Goal: Task Accomplishment & Management: Complete application form

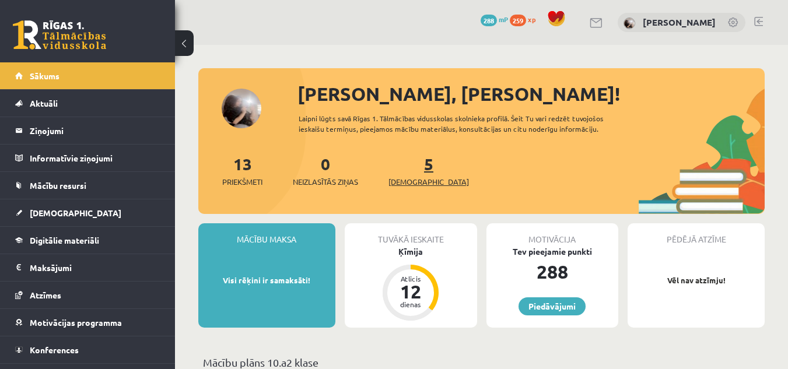
click at [416, 181] on span "[DEMOGRAPHIC_DATA]" at bounding box center [428, 182] width 80 height 12
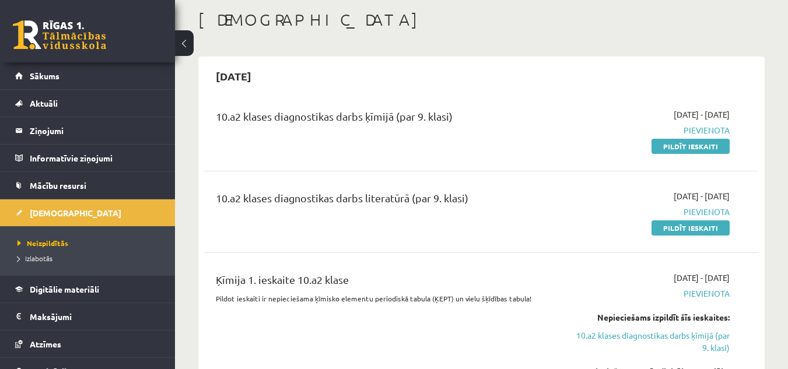
scroll to position [117, 0]
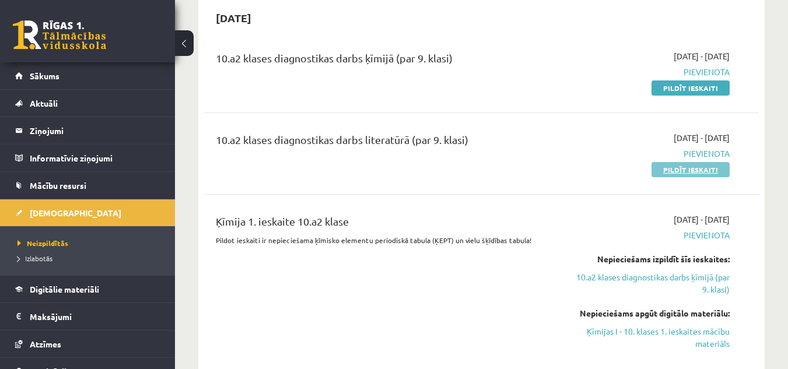
click at [694, 172] on link "Pildīt ieskaiti" at bounding box center [690, 169] width 78 height 15
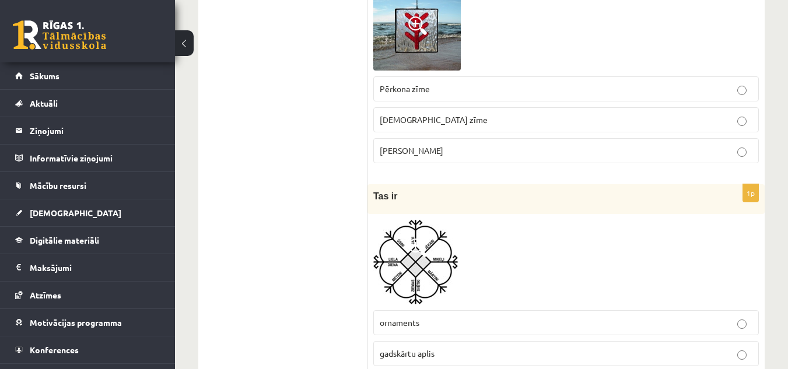
scroll to position [350, 0]
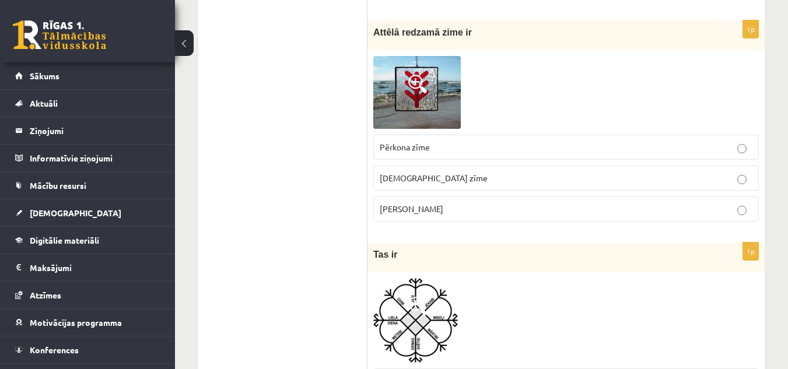
click at [422, 86] on span at bounding box center [417, 84] width 19 height 19
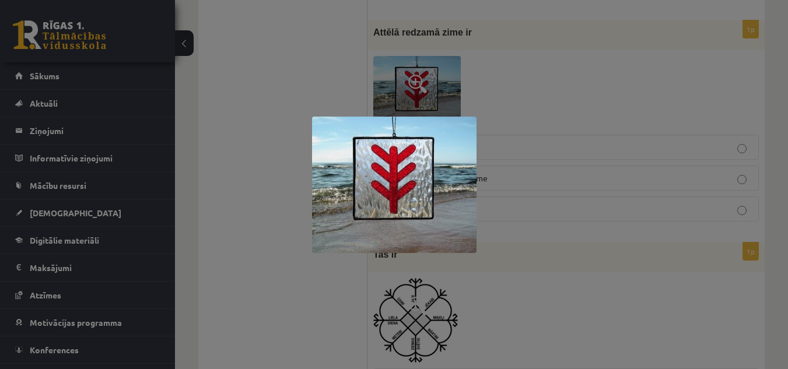
click at [552, 124] on div at bounding box center [394, 184] width 788 height 369
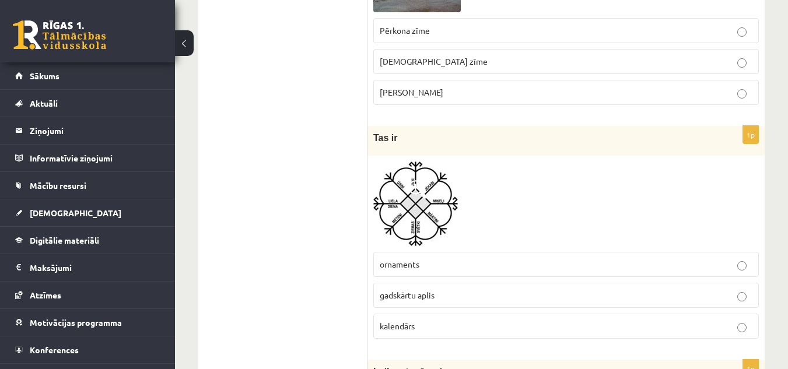
scroll to position [525, 0]
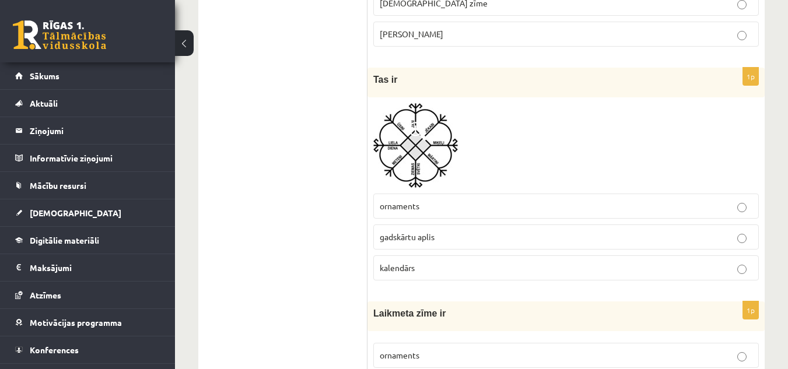
click at [414, 135] on span at bounding box center [417, 131] width 19 height 19
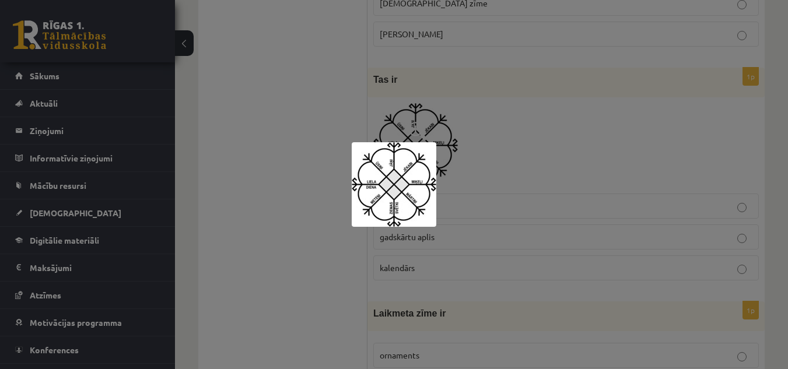
click at [493, 136] on div at bounding box center [394, 184] width 788 height 369
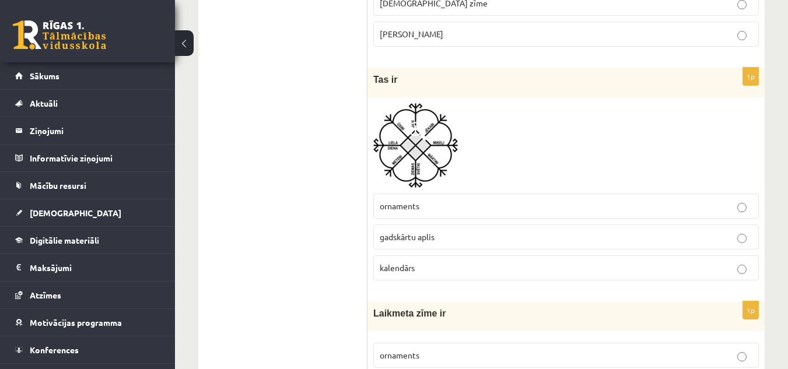
click at [482, 241] on p "gadskārtu aplis" at bounding box center [566, 237] width 373 height 12
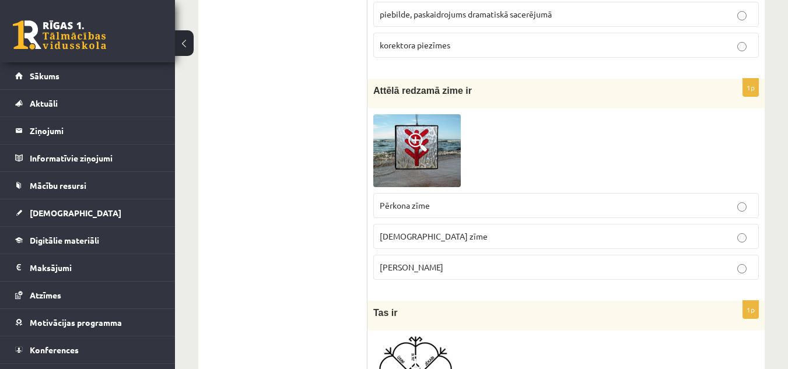
scroll to position [408, 0]
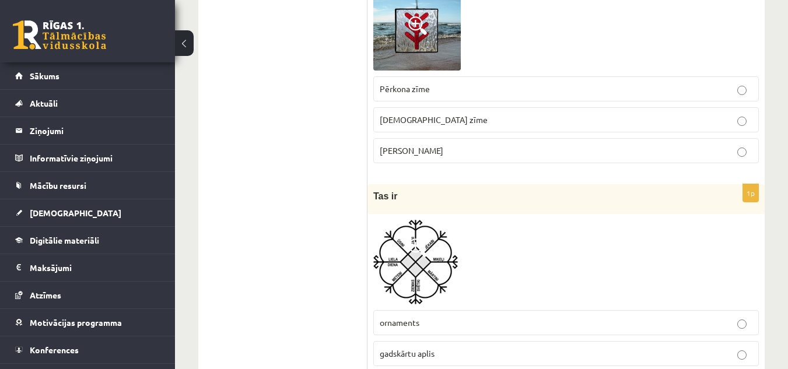
click at [454, 151] on p "Laimas slotiņa" at bounding box center [566, 151] width 373 height 12
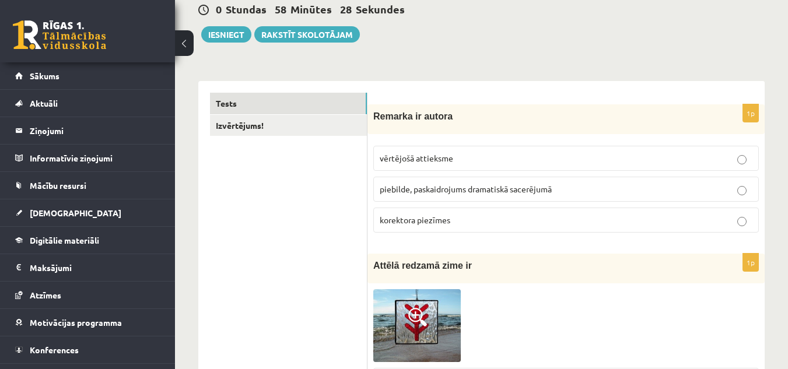
scroll to position [175, 0]
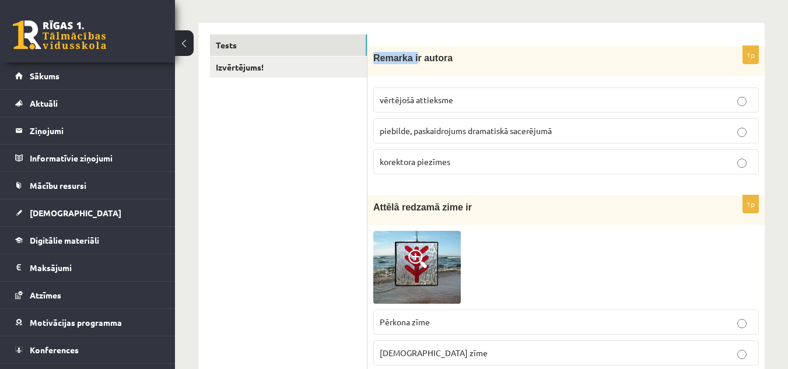
drag, startPoint x: 413, startPoint y: 59, endPoint x: 370, endPoint y: 59, distance: 43.1
click at [370, 59] on div "Remarka ir autora" at bounding box center [565, 61] width 397 height 30
copy span "Remarka i"
click at [528, 134] on span "piebilde, paskaidrojums dramatiskā sacerējumā" at bounding box center [466, 130] width 172 height 10
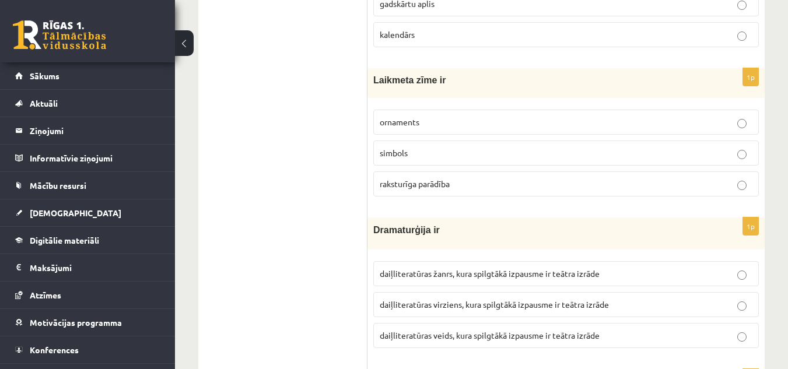
scroll to position [816, 0]
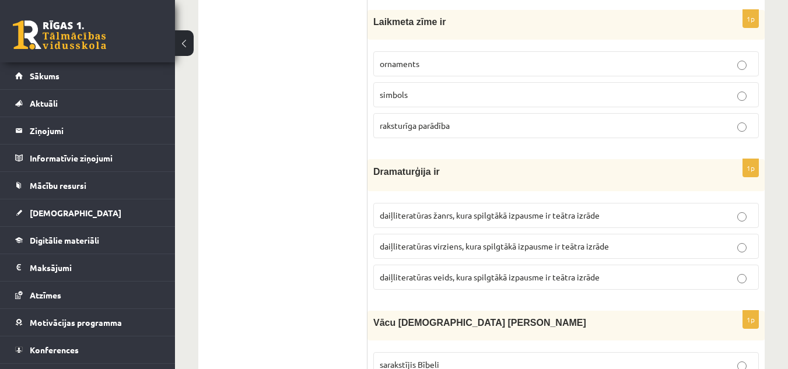
drag, startPoint x: 440, startPoint y: 17, endPoint x: 361, endPoint y: 16, distance: 79.3
click at [455, 17] on p "Laikmeta zīme ir" at bounding box center [536, 22] width 327 height 12
drag, startPoint x: 432, startPoint y: 23, endPoint x: 374, endPoint y: 24, distance: 57.7
click at [374, 24] on p "Laikmeta zīme ir" at bounding box center [536, 22] width 327 height 12
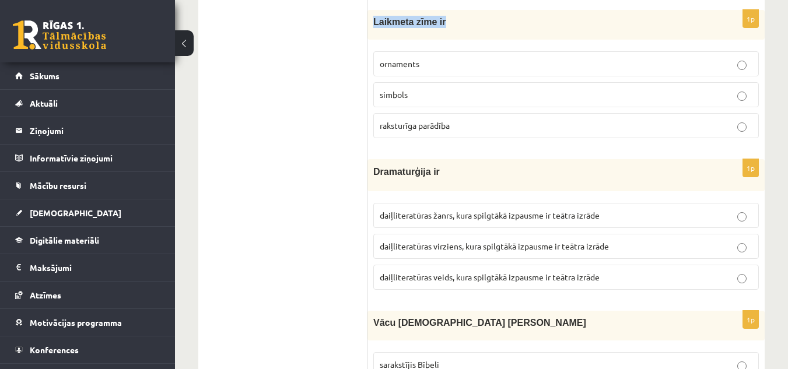
copy span "Laikmeta zīme ir"
click at [454, 35] on div "Laikmeta zīme ir" at bounding box center [565, 25] width 397 height 30
click at [456, 31] on div "Laikmeta zīme ir" at bounding box center [565, 25] width 397 height 30
drag, startPoint x: 376, startPoint y: 21, endPoint x: 439, endPoint y: 66, distance: 77.3
click at [439, 66] on div "1p Laikmeta zīme ir ornaments simbols raksturīga parādība" at bounding box center [565, 79] width 397 height 138
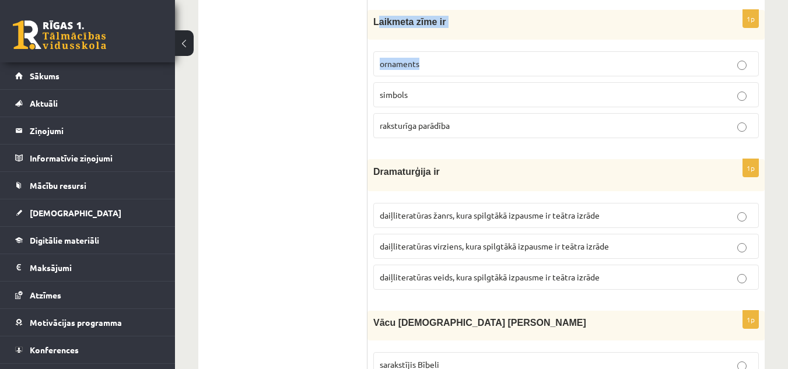
copy div "aikmeta zīme ir ornaments"
click at [419, 93] on p "simbols" at bounding box center [566, 95] width 373 height 12
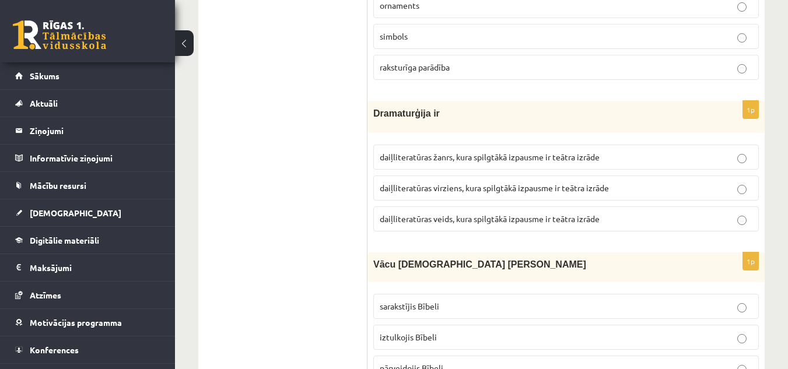
scroll to position [933, 0]
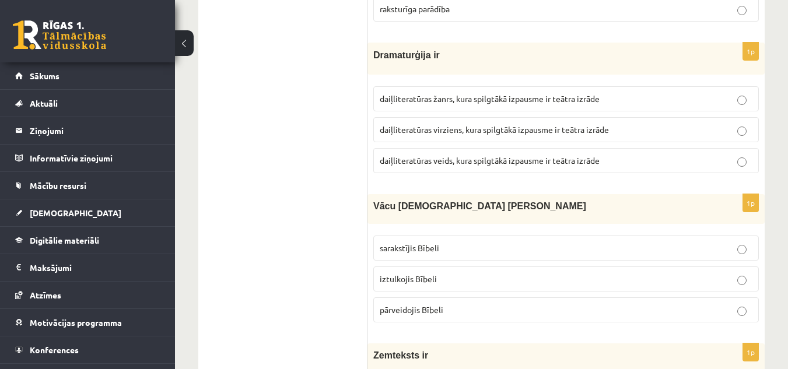
click at [482, 163] on span "daiļliteratūras veids, kura spilgtākā izpausme ir teātra izrāde" at bounding box center [490, 160] width 220 height 10
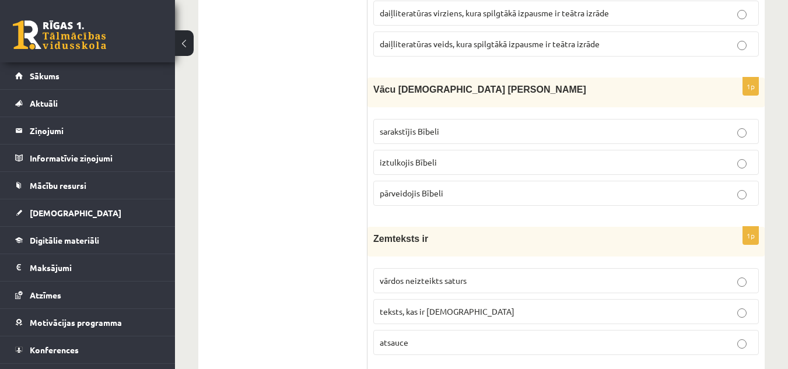
scroll to position [1108, 0]
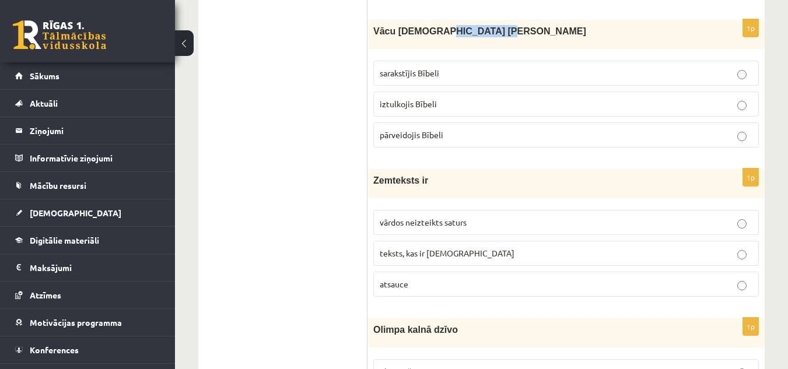
drag, startPoint x: 480, startPoint y: 37, endPoint x: 427, endPoint y: 43, distance: 53.4
click at [427, 43] on div "Vācu mācītājs Ernsts Gliks" at bounding box center [565, 34] width 397 height 30
copy span "Ernsts Gliks"
drag, startPoint x: 285, startPoint y: 154, endPoint x: 296, endPoint y: 150, distance: 11.6
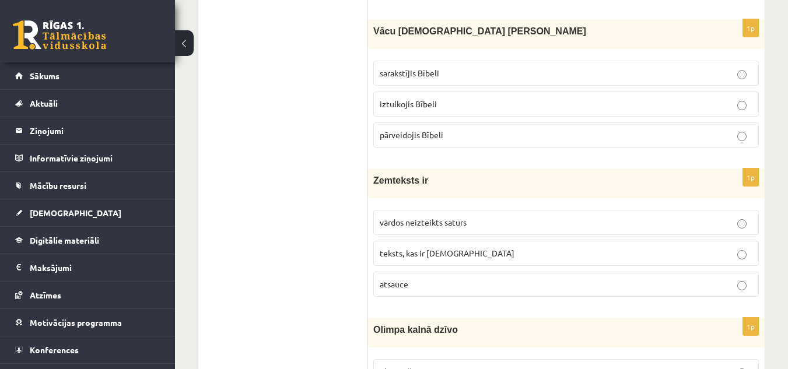
click at [436, 102] on p "iztulkojis Bībeli" at bounding box center [566, 104] width 373 height 12
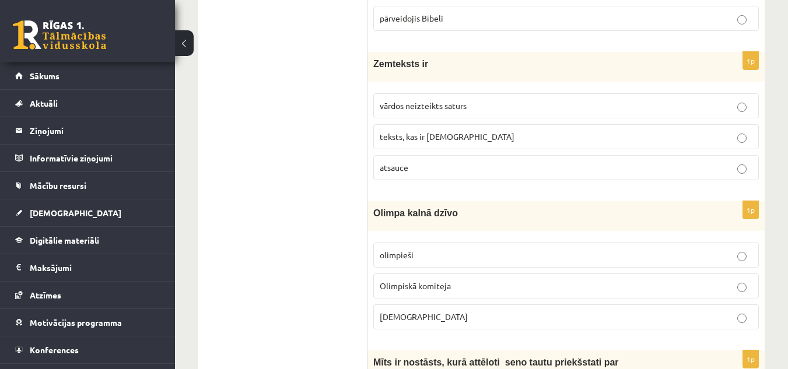
scroll to position [1283, 0]
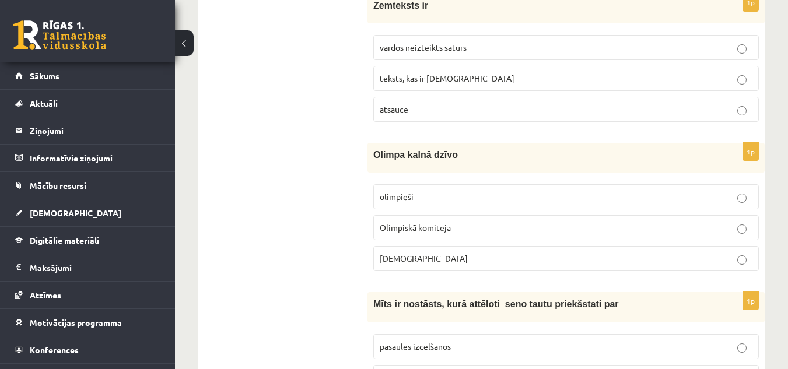
click at [424, 43] on span "vārdos neizteikts saturs" at bounding box center [423, 47] width 87 height 10
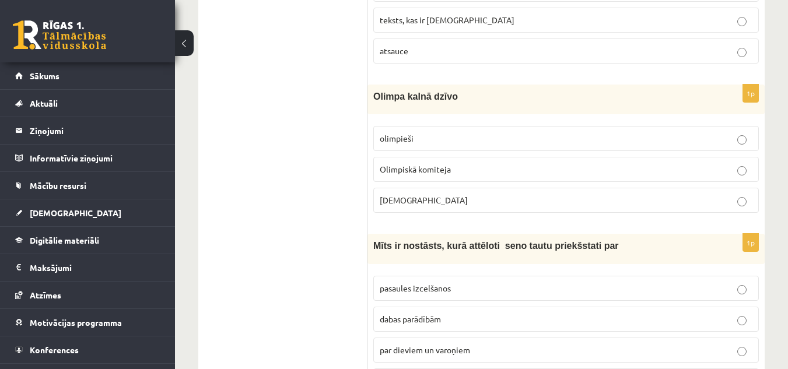
scroll to position [1399, 0]
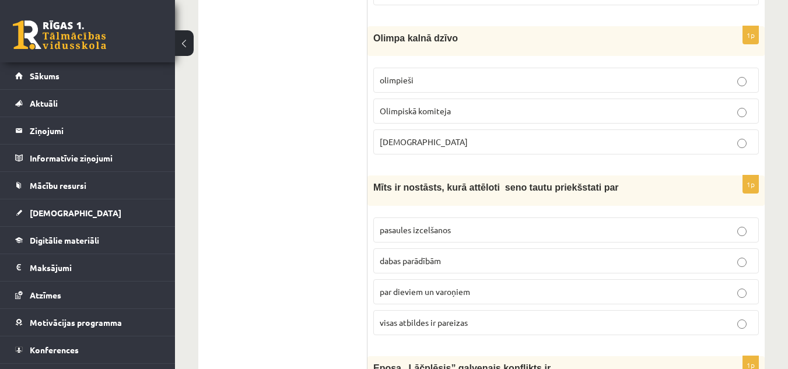
click at [433, 144] on p "Dievi" at bounding box center [566, 142] width 373 height 12
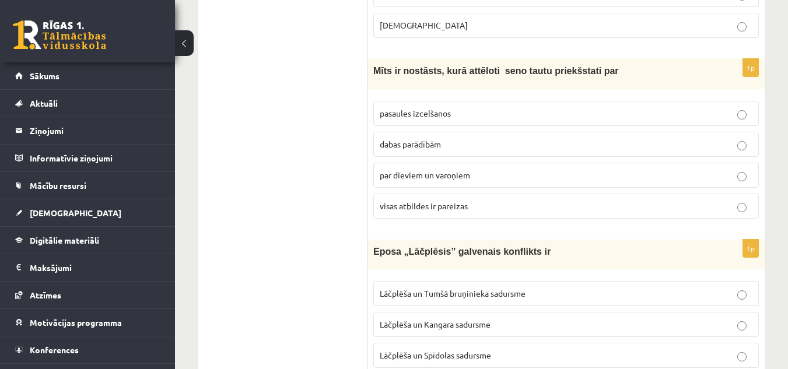
click at [475, 196] on label "visas atbildes ir pareizas" at bounding box center [565, 206] width 385 height 25
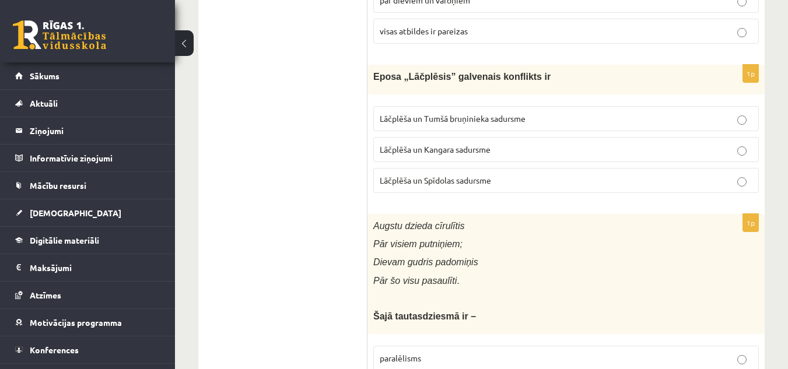
scroll to position [1749, 0]
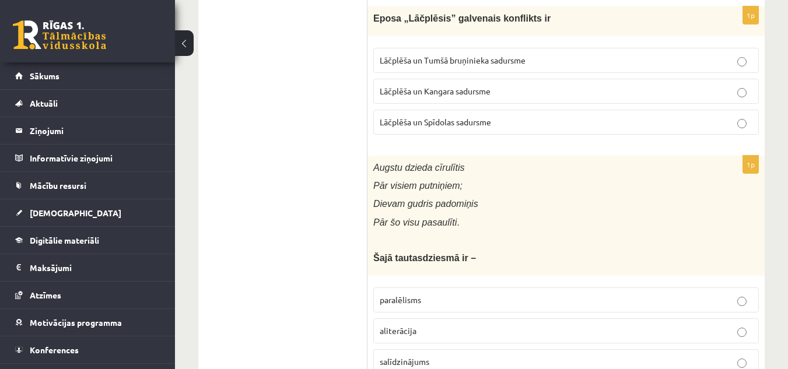
click at [545, 95] on p "Lāčplēša un Kangara sadursme" at bounding box center [566, 91] width 373 height 12
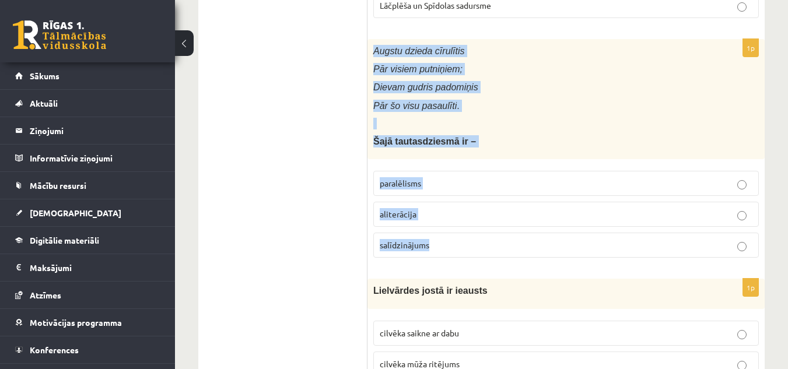
drag, startPoint x: 373, startPoint y: 50, endPoint x: 465, endPoint y: 254, distance: 223.4
click at [465, 254] on div "1p Augstu dzieda cīrulītis Pār visiem putniņiem; Dievam gudris padomiņis Pār šo…" at bounding box center [565, 153] width 397 height 229
copy div "Augstu dzieda cīrulītis Pār visiem putniņiem; Dievam gudris padomiņis Pār šo vi…"
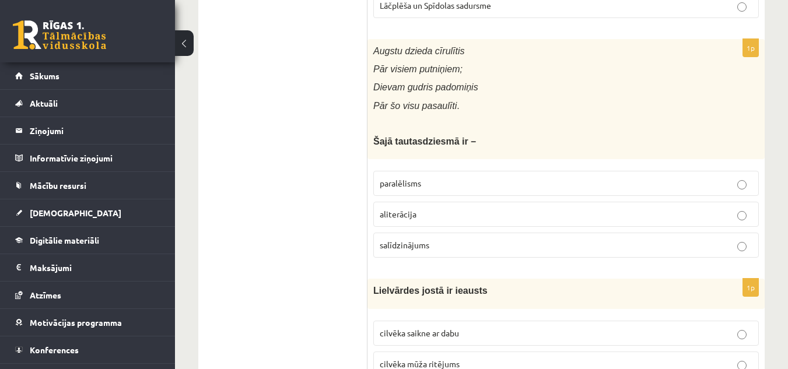
click at [442, 188] on p "paralēlisms" at bounding box center [566, 183] width 373 height 12
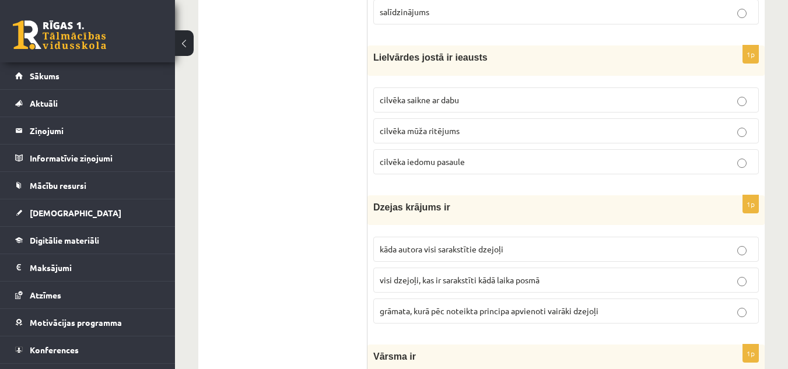
scroll to position [2274, 0]
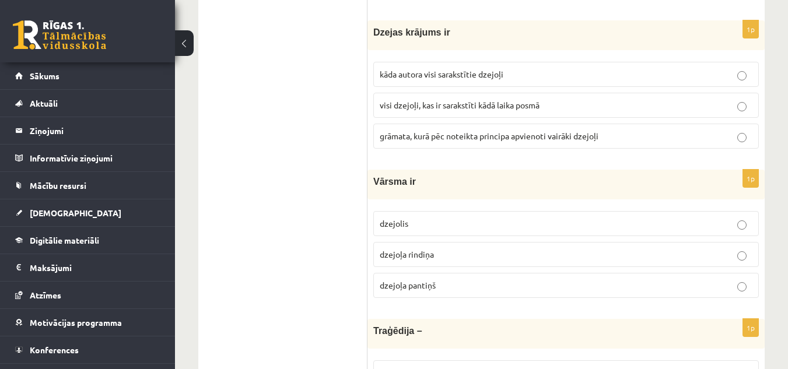
click at [480, 76] on span "kāda autora visi sarakstītie dzejoļi" at bounding box center [442, 74] width 124 height 10
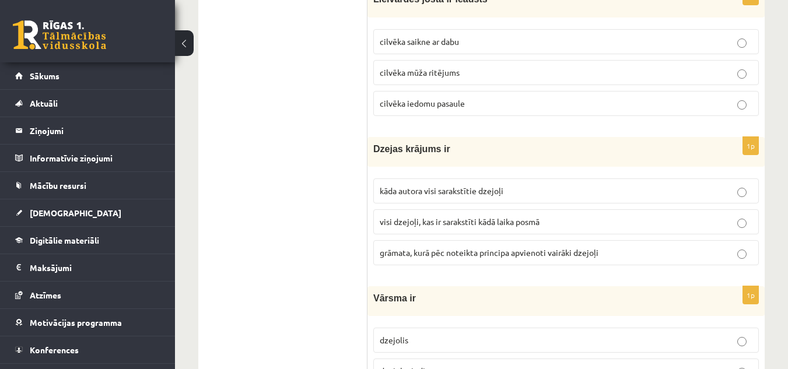
scroll to position [2099, 0]
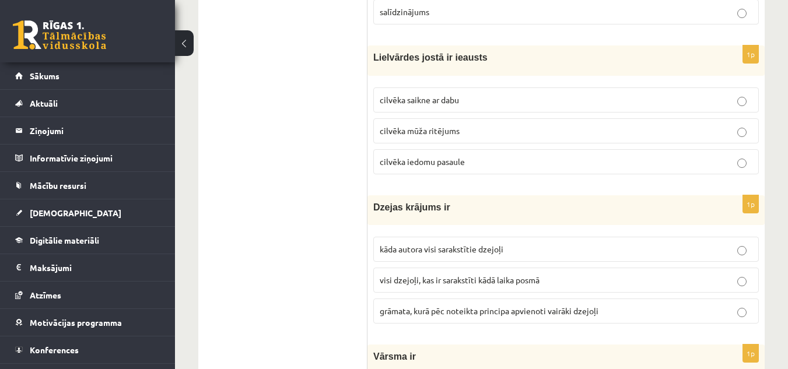
click at [454, 132] on span "cilvēka mūža ritējums" at bounding box center [420, 130] width 80 height 10
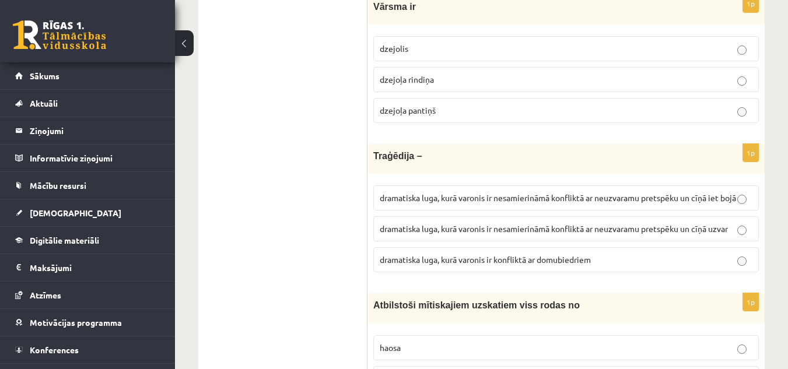
scroll to position [2390, 0]
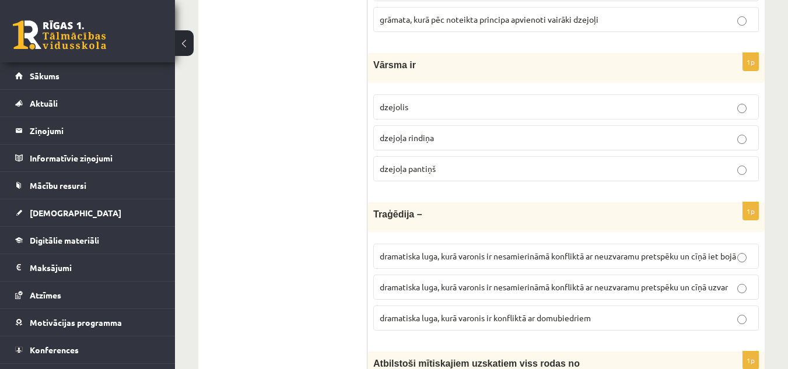
click at [424, 140] on span "dzejoļa rindiņa" at bounding box center [407, 137] width 54 height 10
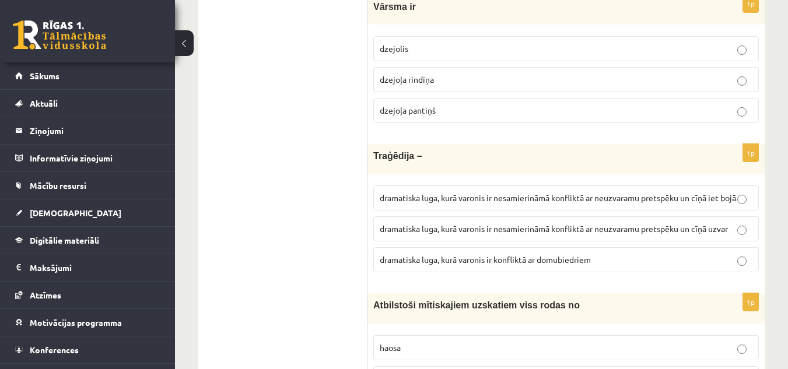
scroll to position [2565, 0]
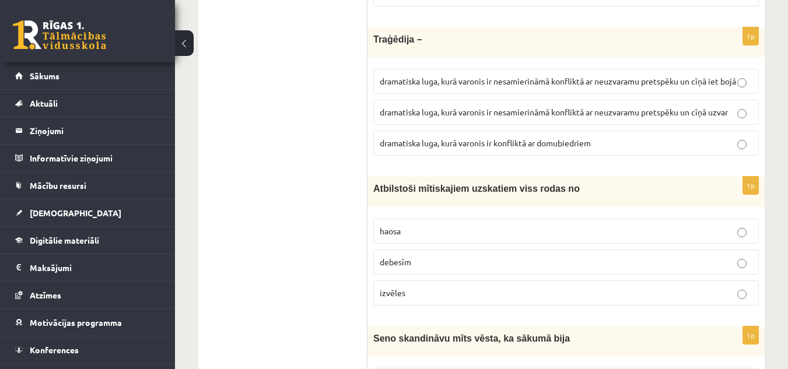
click at [475, 87] on p "dramatiska luga, kurā varonis ir nesamierināmā konfliktā ar neuzvaramu pretspēk…" at bounding box center [566, 81] width 373 height 12
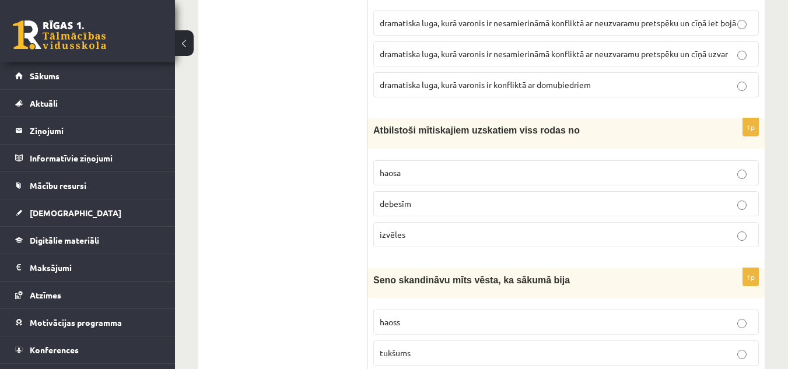
scroll to position [2682, 0]
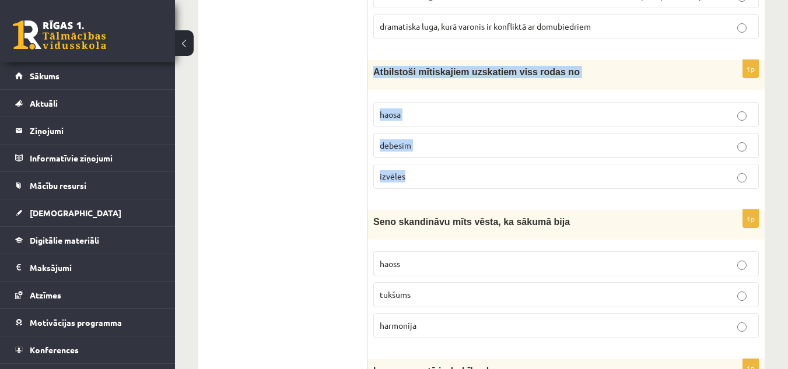
drag, startPoint x: 374, startPoint y: 86, endPoint x: 519, endPoint y: 180, distance: 172.4
click at [519, 182] on div "1p Atbilstoši mītiskajiem uzskatiem viss rodas no haosa debesīm izvēles" at bounding box center [565, 129] width 397 height 138
copy div "Atbilstoši mītiskajiem uzskatiem viss rodas no haosa debesīm izvēles"
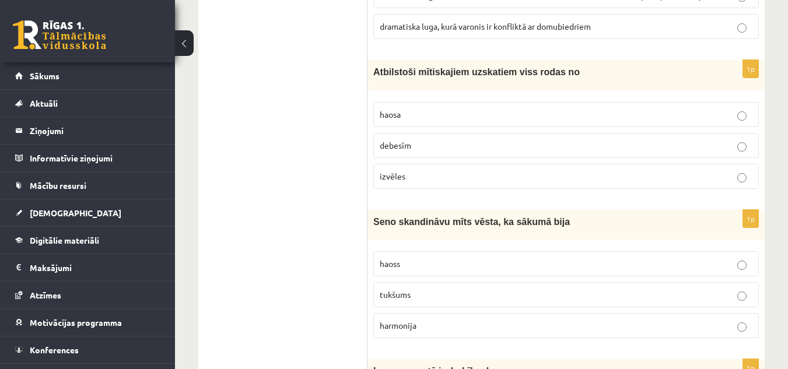
click at [402, 121] on p "haosa" at bounding box center [566, 114] width 373 height 12
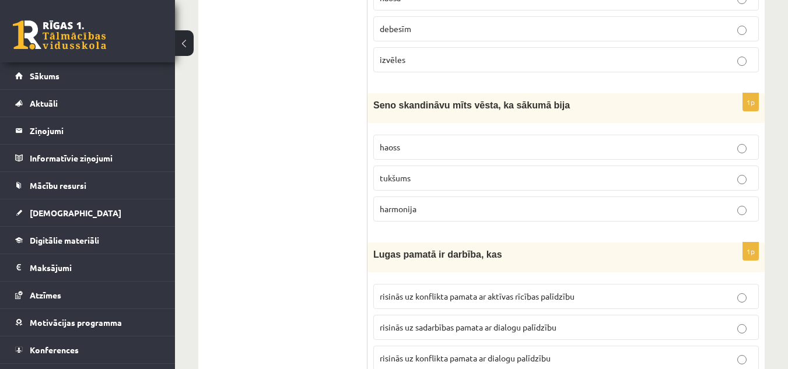
scroll to position [2857, 0]
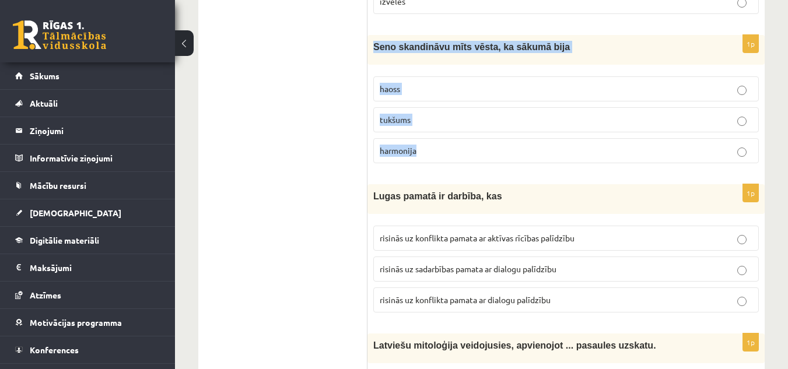
drag, startPoint x: 373, startPoint y: 58, endPoint x: 472, endPoint y: 161, distance: 142.7
click at [472, 161] on div "1p Seno skandināvu mīts vēsta, ka sākumā bija haoss tukšums harmonija" at bounding box center [565, 104] width 397 height 138
copy div "Seno skandināvu mīts vēsta, ka sākumā bija haoss tukšums harmonija"
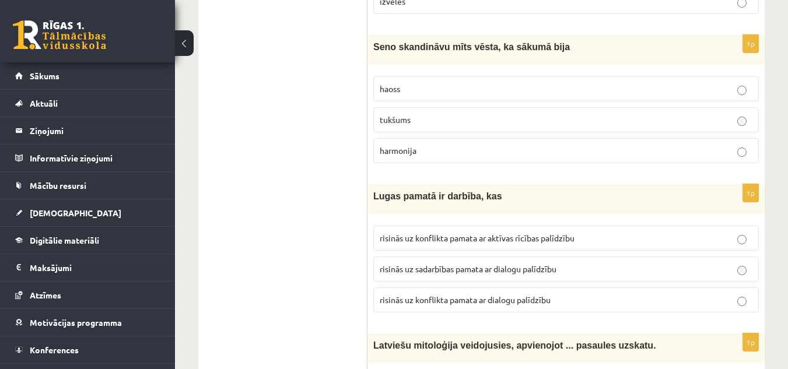
click at [418, 126] on p "tukšums" at bounding box center [566, 120] width 373 height 12
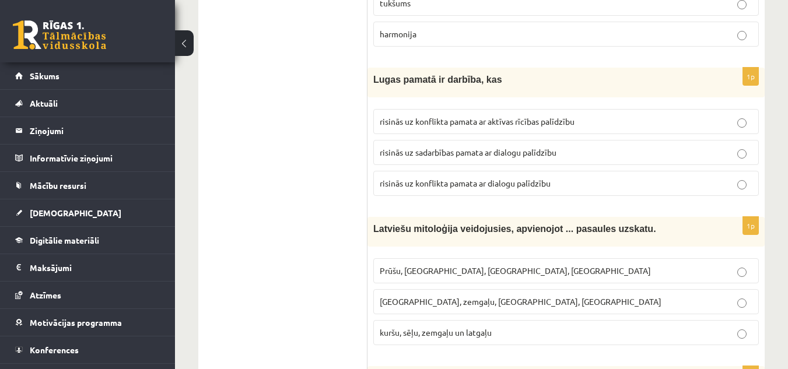
scroll to position [3032, 0]
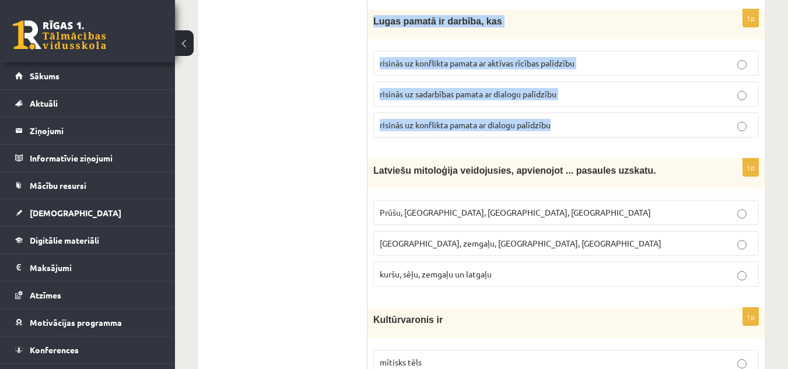
drag, startPoint x: 371, startPoint y: 31, endPoint x: 561, endPoint y: 143, distance: 221.4
click at [561, 143] on div "1p Lugas pamatā ir darbība, kas risinās uz konflikta pamata ar aktīvas rīcības …" at bounding box center [565, 78] width 397 height 138
copy div "Lugas pamatā ir darbība, kas risinās uz konflikta pamata ar aktīvas rīcības pal…"
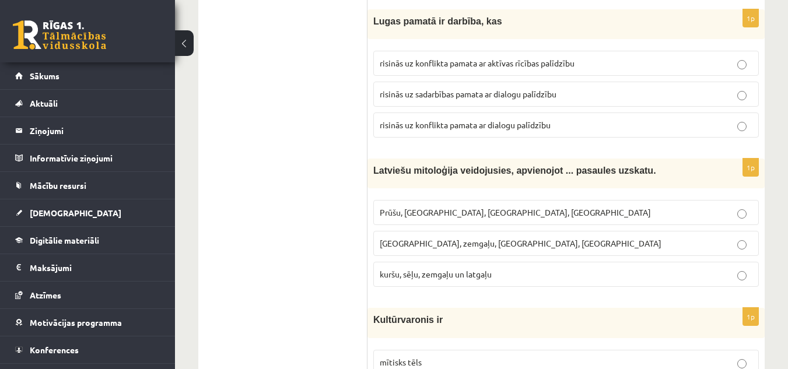
click at [459, 99] on span "risinās uz sadarbības pamata ar dialogu palīdzību" at bounding box center [468, 94] width 177 height 10
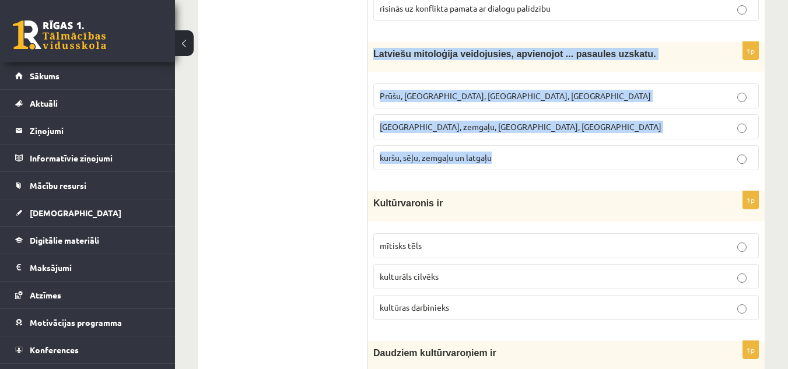
drag, startPoint x: 373, startPoint y: 67, endPoint x: 560, endPoint y: 151, distance: 205.1
click at [564, 163] on div "1p Latviešu mitoloģija veidojusies, apvienojot ... pasaules uzskatu. Prūšu, sēļ…" at bounding box center [565, 111] width 397 height 138
copy div "Latviešu mitoloģija veidojusies, apvienojot ... pasaules uzskatu. Prūšu, sēļu, …"
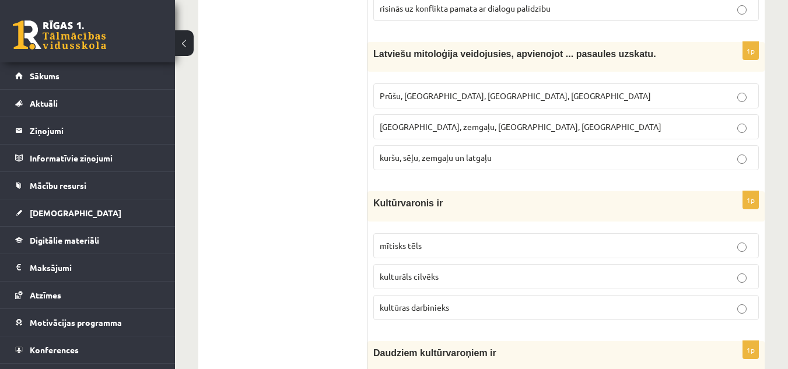
click at [450, 164] on p "kuršu, sēļu, zemgaļu un latgaļu" at bounding box center [566, 158] width 373 height 12
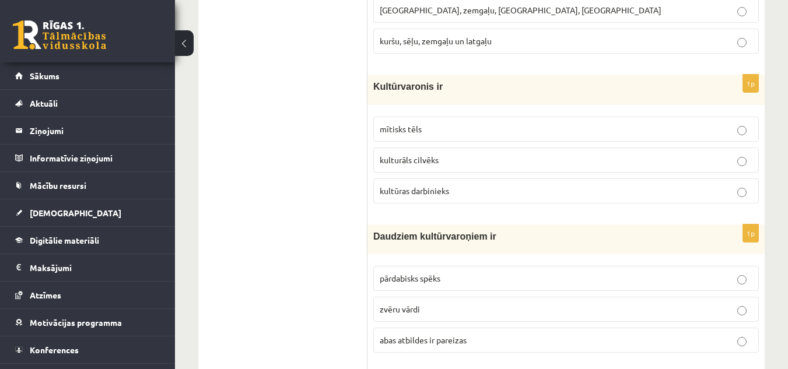
scroll to position [3323, 0]
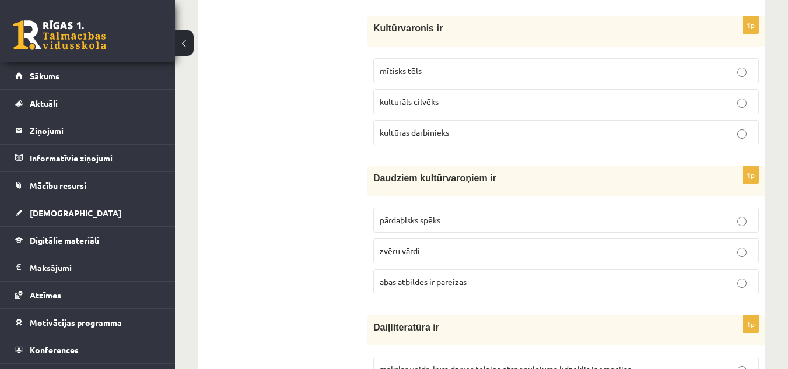
click at [423, 77] on p "mītisks tēls" at bounding box center [566, 71] width 373 height 12
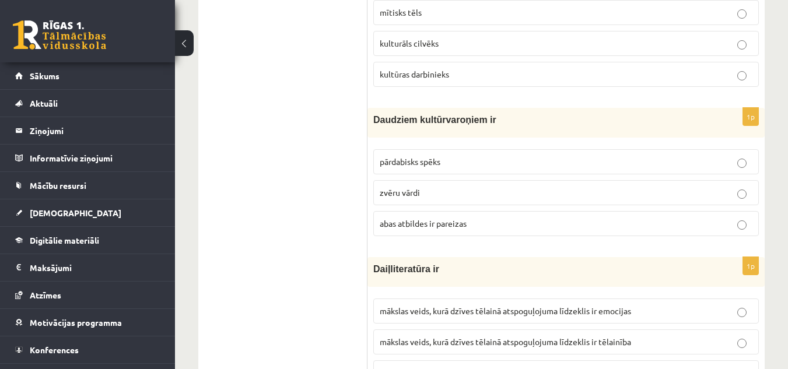
scroll to position [3440, 0]
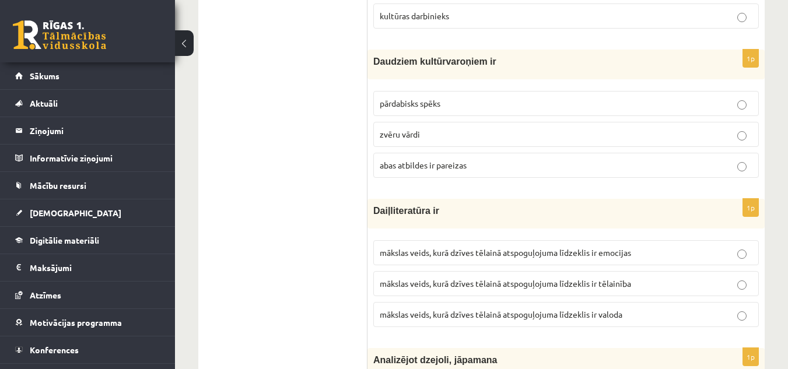
click at [445, 170] on span "abas atbildes ir pareizas" at bounding box center [423, 165] width 87 height 10
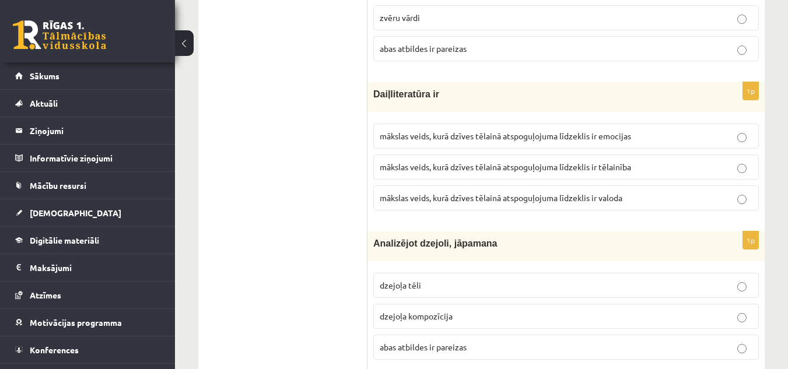
scroll to position [3615, 0]
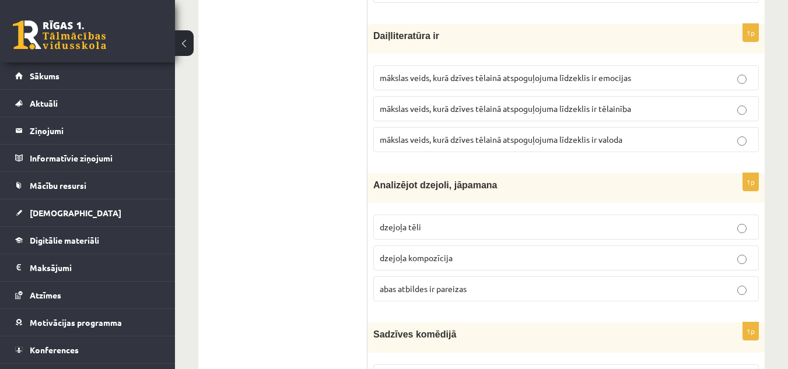
drag, startPoint x: 443, startPoint y: 48, endPoint x: 365, endPoint y: 55, distance: 78.4
click at [448, 42] on p "Daiļliteratūra ir" at bounding box center [536, 36] width 327 height 12
drag, startPoint x: 436, startPoint y: 49, endPoint x: 371, endPoint y: 57, distance: 64.6
click at [371, 54] on div "Daiļliteratūra ir" at bounding box center [565, 39] width 397 height 30
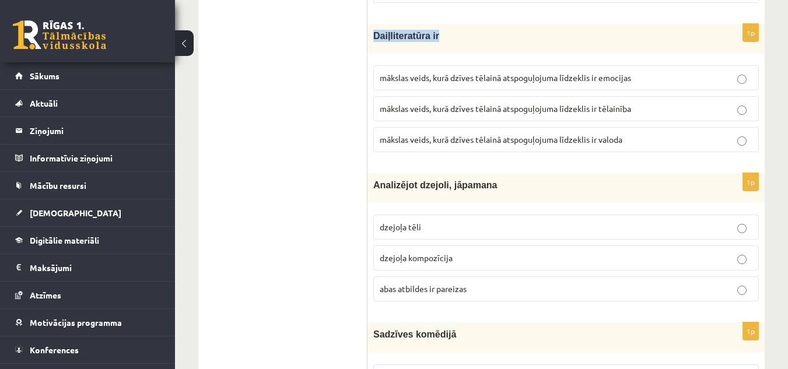
copy span "Daiļliteratūra ir"
click at [547, 145] on span "mākslas veids, kurā dzīves tēlainā atspoguļojuma līdzeklis ir valoda" at bounding box center [501, 139] width 243 height 10
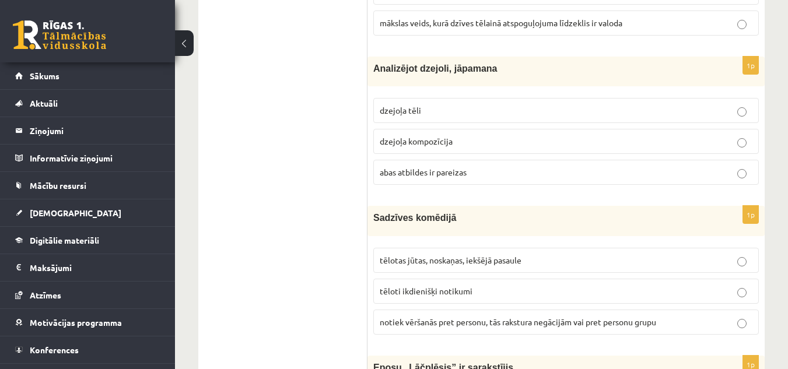
scroll to position [3790, 0]
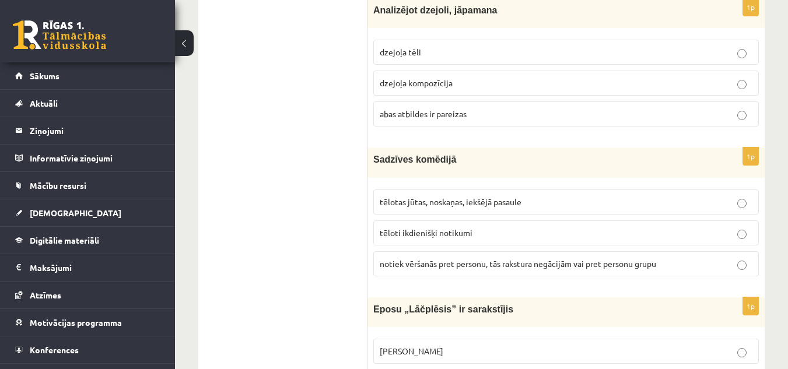
click at [470, 120] on p "abas atbildes ir pareizas" at bounding box center [566, 114] width 373 height 12
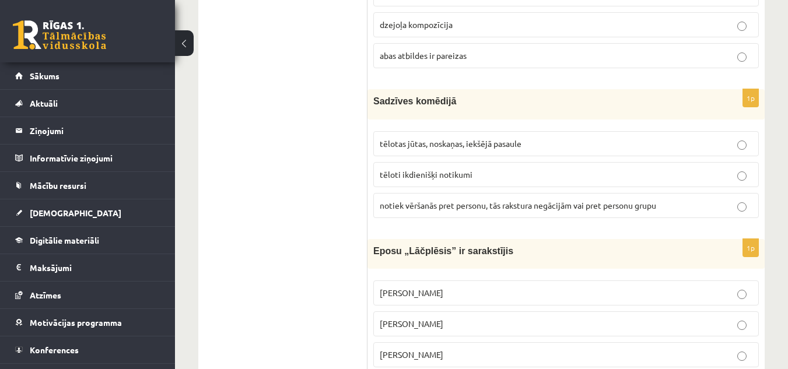
scroll to position [3906, 0]
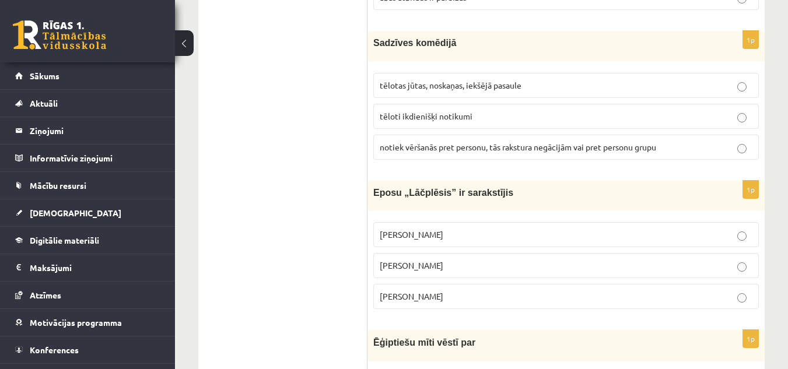
click at [417, 122] on p "tēloti ikdienišķi notikumi" at bounding box center [566, 116] width 373 height 12
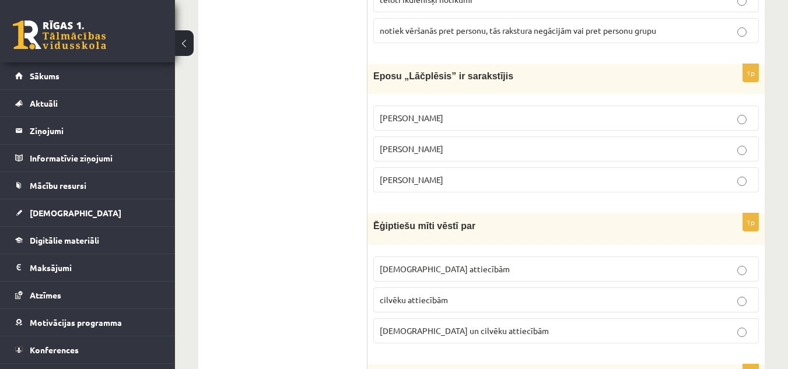
scroll to position [4081, 0]
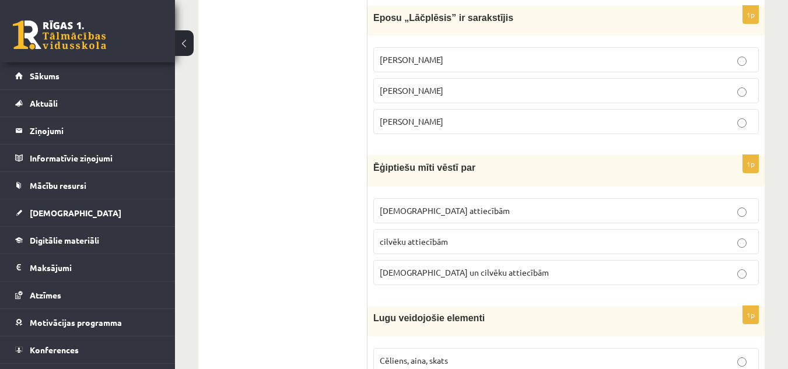
click at [451, 97] on p "Andrejs Pumpurs" at bounding box center [566, 91] width 373 height 12
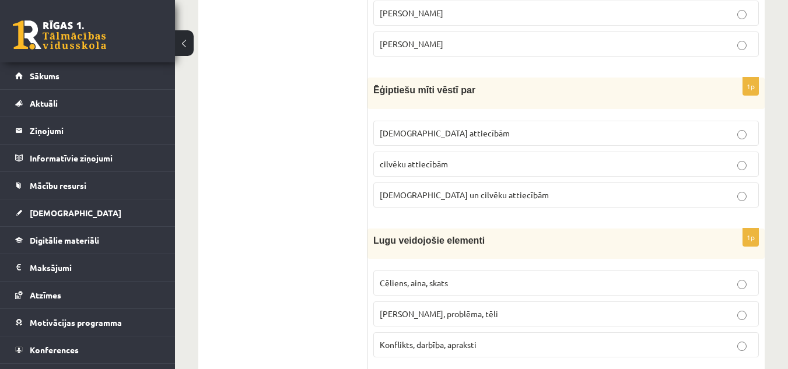
scroll to position [4217, 0]
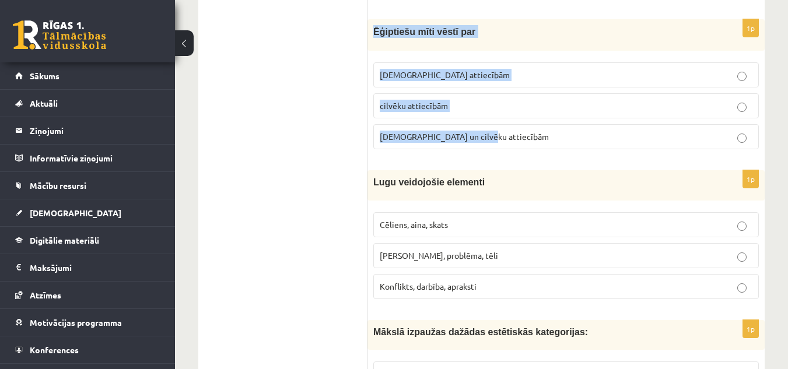
drag, startPoint x: 372, startPoint y: 40, endPoint x: 512, endPoint y: 150, distance: 178.6
click at [512, 150] on div "1p Ēģiptiešu mīti vēstī par Dievu attiecībām cilvēku attiecībām Dievu un cilvēk…" at bounding box center [565, 88] width 397 height 139
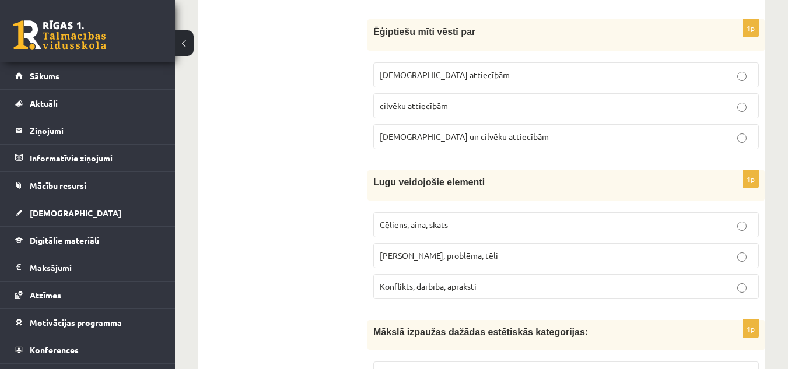
click at [438, 142] on span "Dievu un cilvēku attiecībām" at bounding box center [464, 136] width 169 height 10
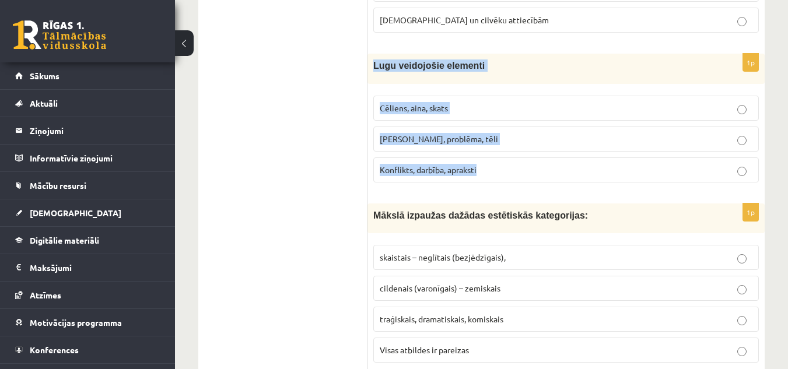
drag, startPoint x: 374, startPoint y: 76, endPoint x: 515, endPoint y: 139, distance: 154.5
click at [517, 181] on div "1p Lugu veidojošie elementi Cēliens, aina, skats Motīvs, problēma, tēli Konflik…" at bounding box center [565, 123] width 397 height 138
click at [524, 72] on p "Lugu veidojošie elementi" at bounding box center [536, 65] width 327 height 12
drag, startPoint x: 373, startPoint y: 77, endPoint x: 532, endPoint y: 170, distance: 183.7
click at [532, 170] on div "1p Lugu veidojošie elementi Cēliens, aina, skats Motīvs, problēma, tēli Konflik…" at bounding box center [565, 123] width 397 height 138
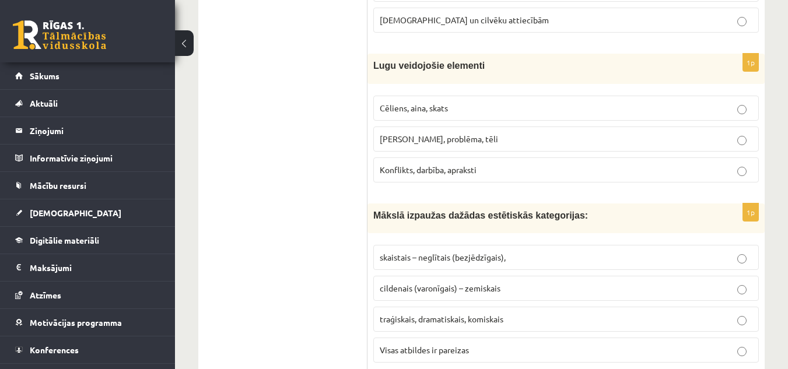
click at [437, 113] on span "Cēliens, aina, skats" at bounding box center [414, 108] width 68 height 10
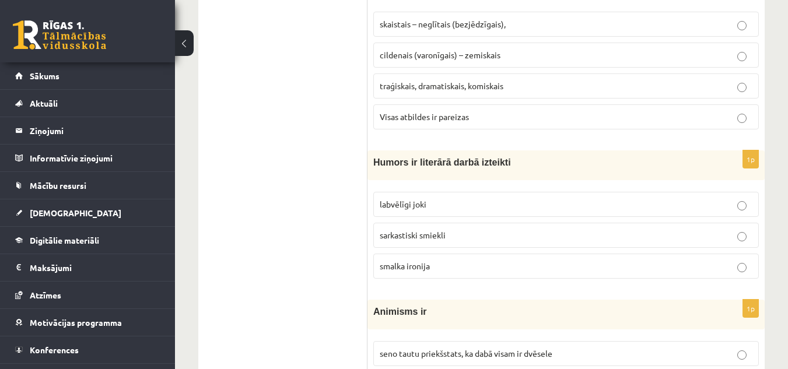
scroll to position [4508, 0]
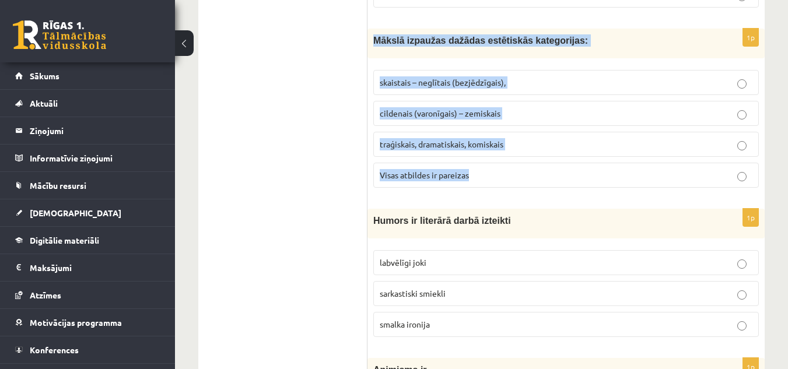
drag, startPoint x: 369, startPoint y: 46, endPoint x: 543, endPoint y: 184, distance: 222.0
click at [543, 185] on div "1p Mākslā izpaužas dažādas estētiskās kategorijas: skaistais – neglītais (bezjē…" at bounding box center [565, 113] width 397 height 168
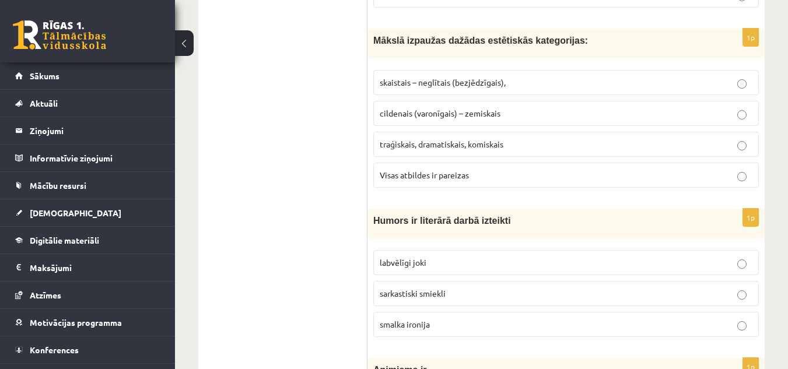
click at [454, 180] on span "Visas atbildes ir pareizas" at bounding box center [424, 175] width 89 height 10
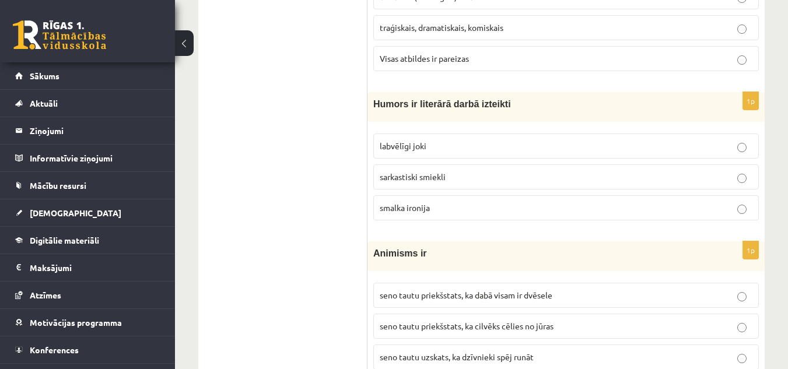
scroll to position [4683, 0]
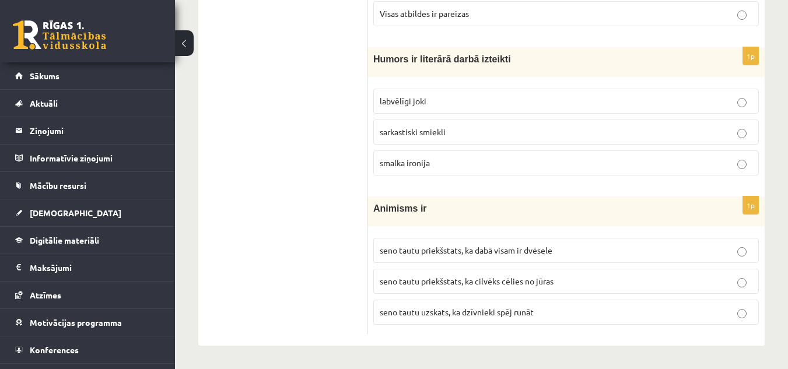
click at [436, 96] on p "labvēlīgi joki" at bounding box center [566, 101] width 373 height 12
drag, startPoint x: 428, startPoint y: 207, endPoint x: 374, endPoint y: 211, distance: 54.4
click at [374, 211] on p "Animisms ir" at bounding box center [536, 208] width 327 height 12
click at [577, 254] on p "seno tautu priekšstats, ka dabā visam ir dvēsele" at bounding box center [566, 250] width 373 height 12
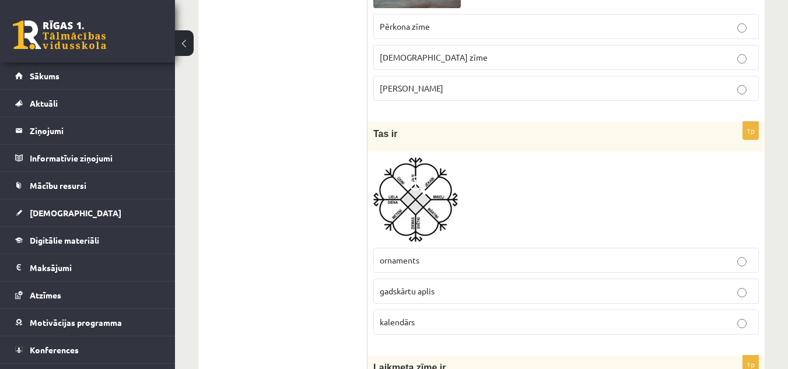
scroll to position [0, 0]
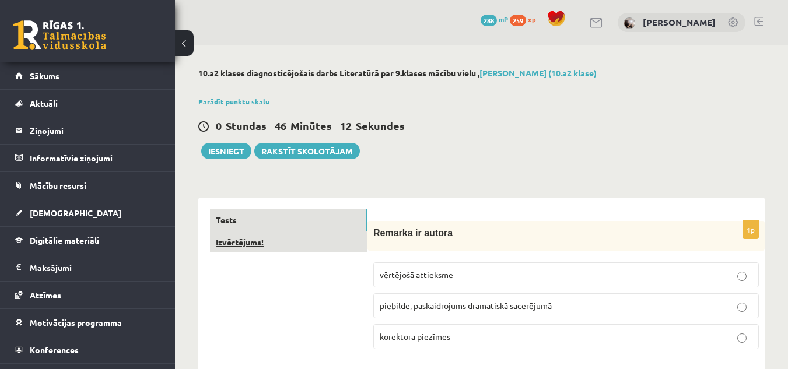
click at [236, 239] on link "Izvērtējums!" at bounding box center [288, 242] width 157 height 22
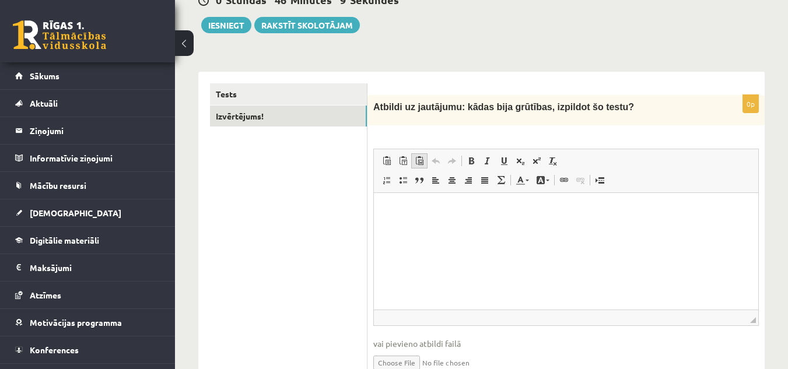
scroll to position [184, 0]
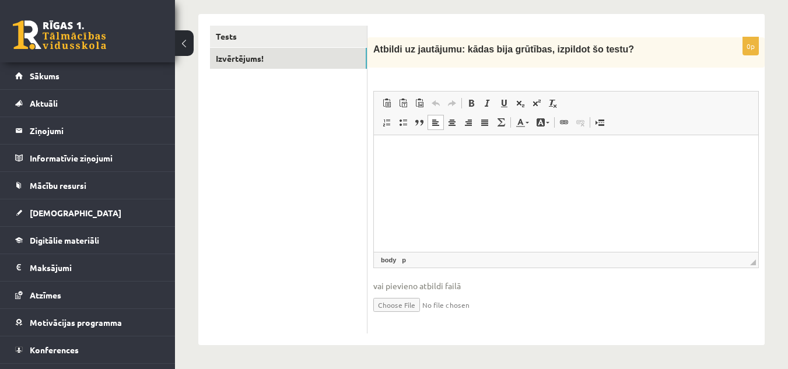
click at [426, 171] on html at bounding box center [566, 153] width 384 height 36
click at [426, 171] on html "***" at bounding box center [566, 153] width 384 height 36
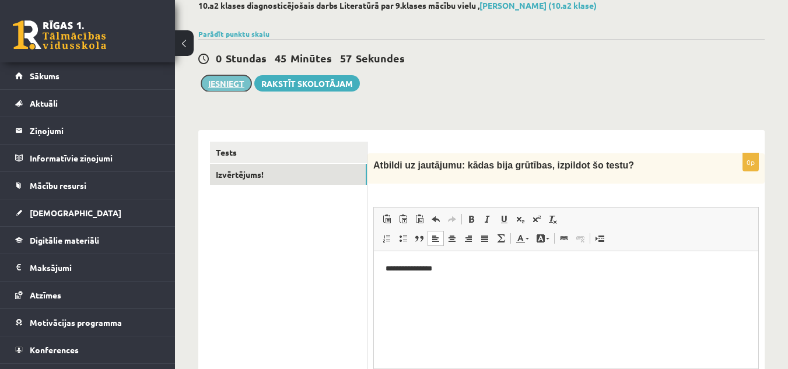
click at [236, 80] on button "Iesniegt" at bounding box center [226, 83] width 50 height 16
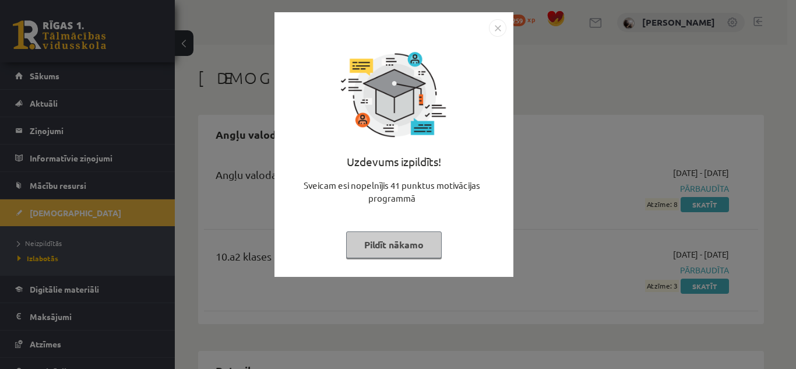
click at [401, 239] on button "Pildīt nākamo" at bounding box center [394, 244] width 96 height 27
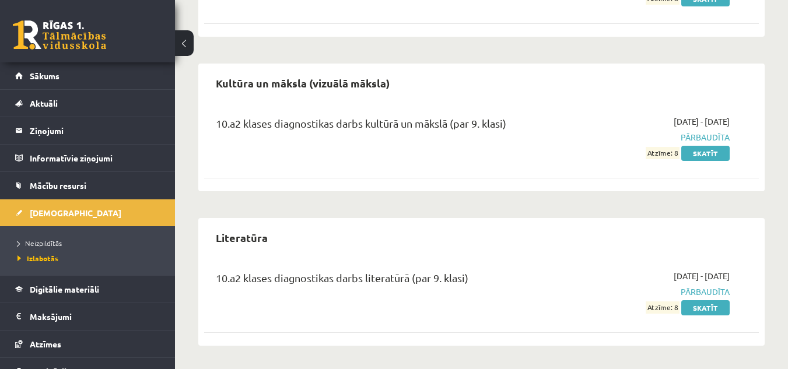
scroll to position [752, 0]
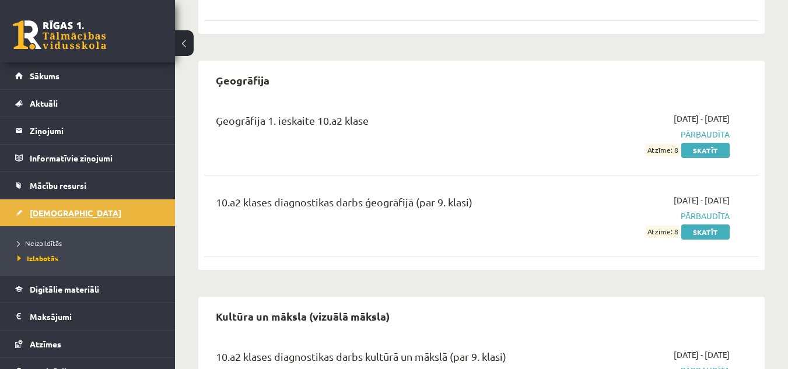
click at [48, 212] on span "[DEMOGRAPHIC_DATA]" at bounding box center [76, 213] width 92 height 10
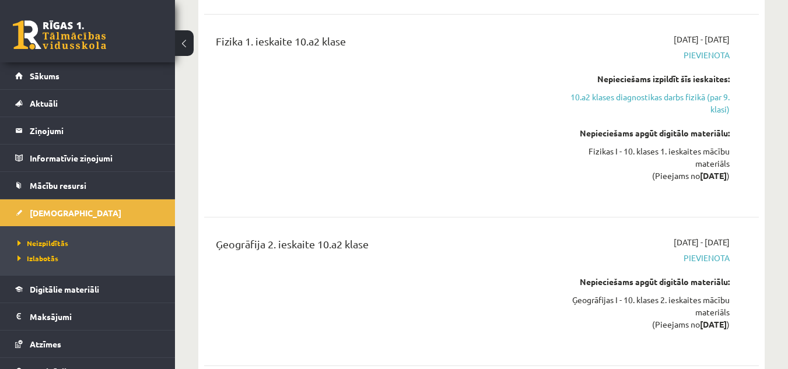
scroll to position [1108, 0]
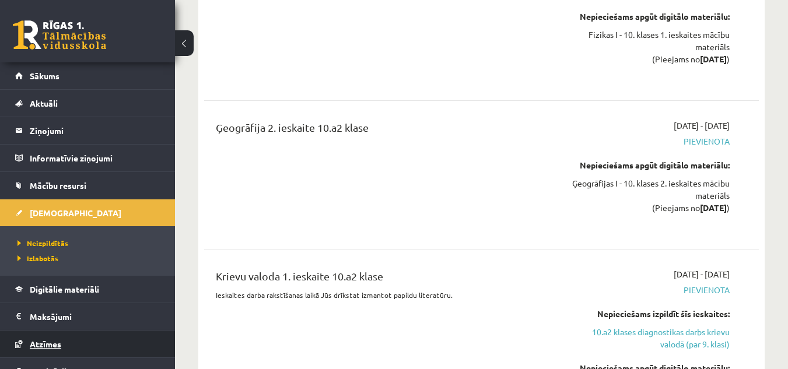
click at [52, 342] on span "Atzīmes" at bounding box center [45, 344] width 31 height 10
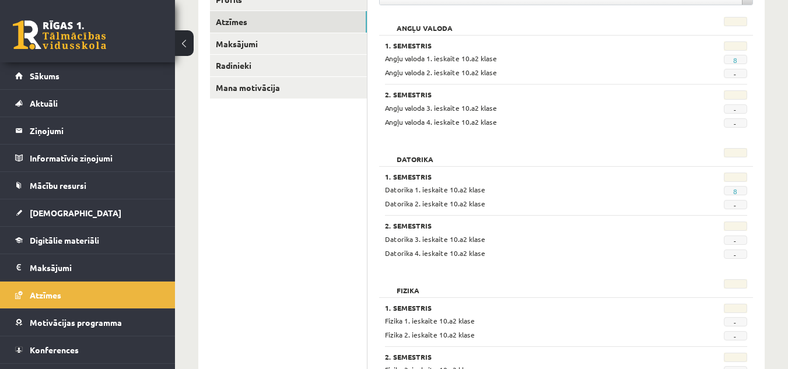
scroll to position [58, 0]
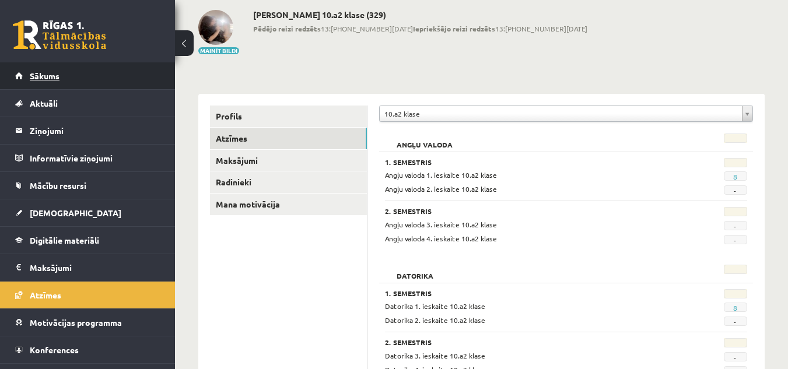
click at [30, 81] on link "Sākums" at bounding box center [87, 75] width 145 height 27
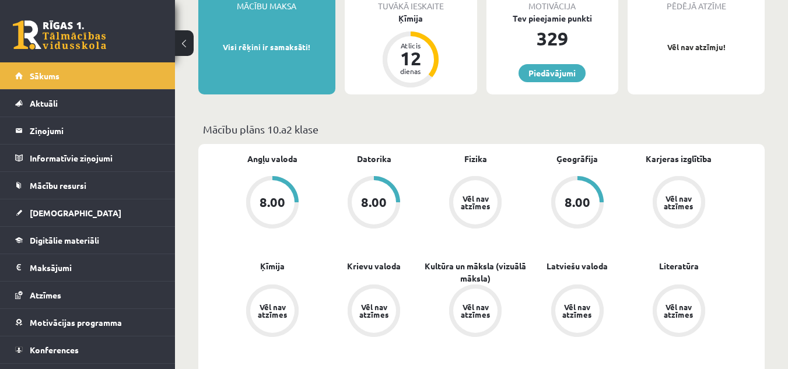
scroll to position [58, 0]
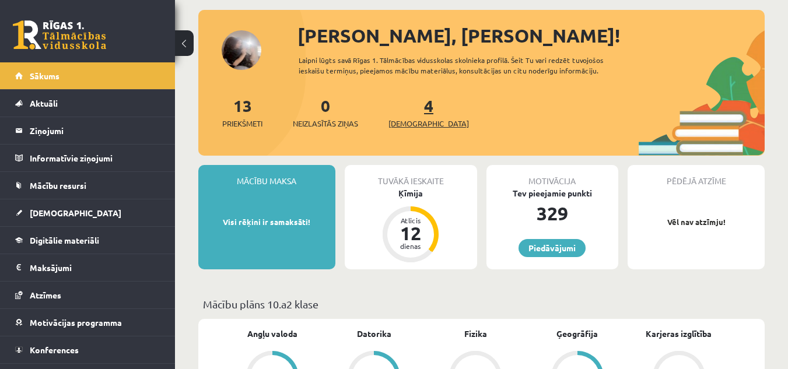
click at [423, 122] on span "[DEMOGRAPHIC_DATA]" at bounding box center [428, 124] width 80 height 12
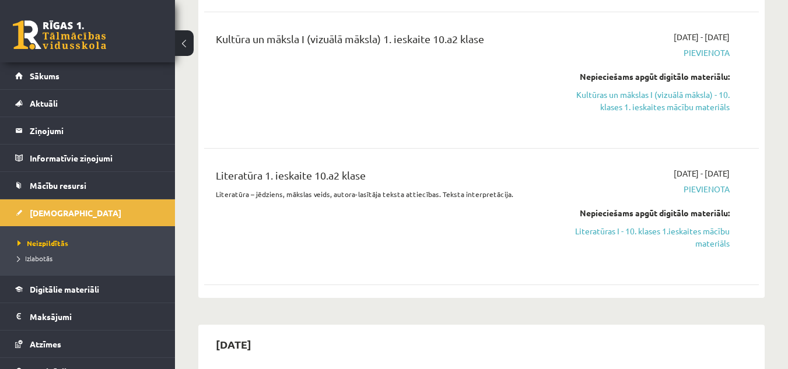
scroll to position [466, 0]
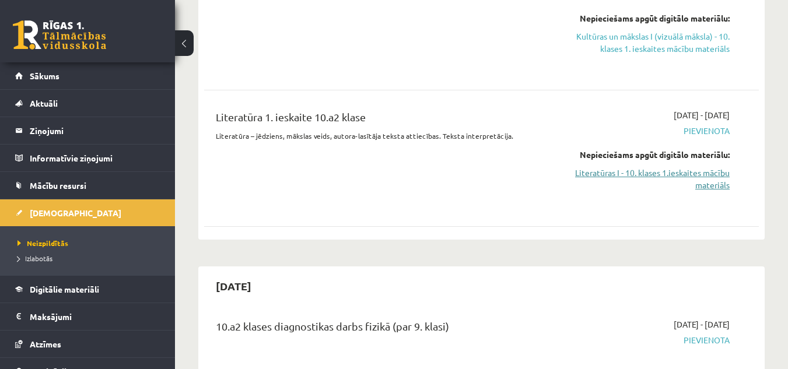
click at [689, 174] on link "Literatūras I - 10. klases 1.ieskaites mācību materiāls" at bounding box center [650, 179] width 160 height 24
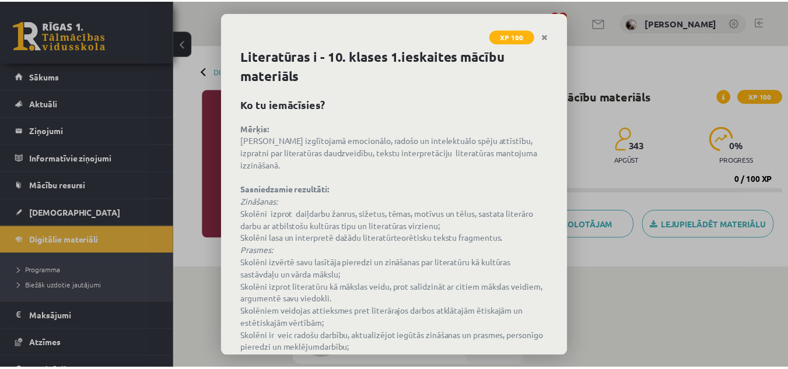
scroll to position [80, 0]
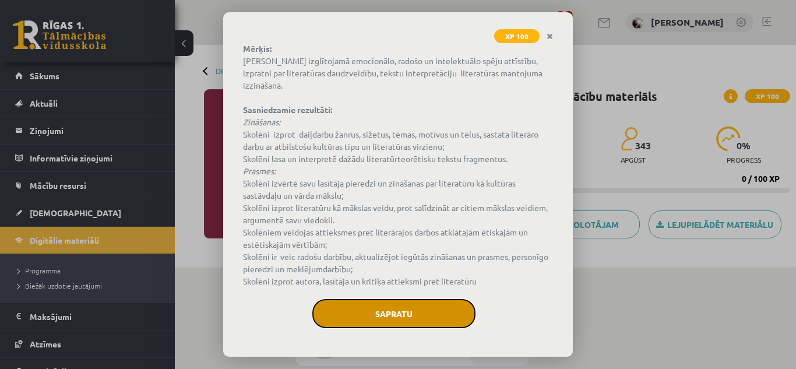
click at [437, 318] on button "Sapratu" at bounding box center [393, 313] width 163 height 29
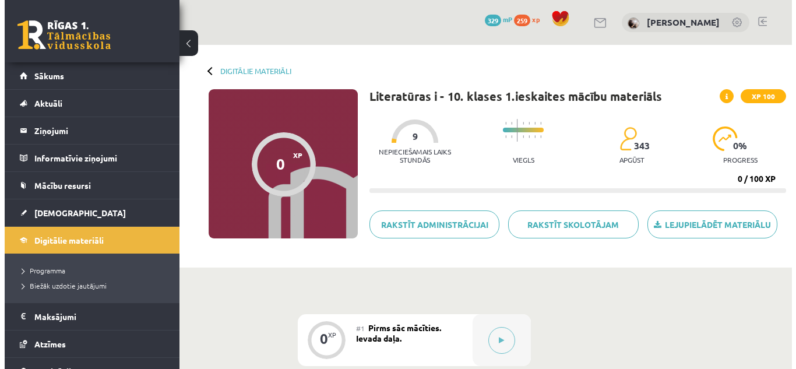
scroll to position [58, 0]
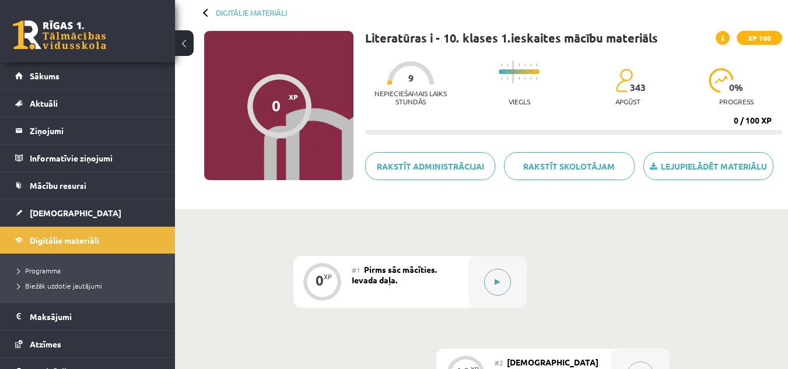
click at [500, 279] on icon at bounding box center [496, 282] width 5 height 7
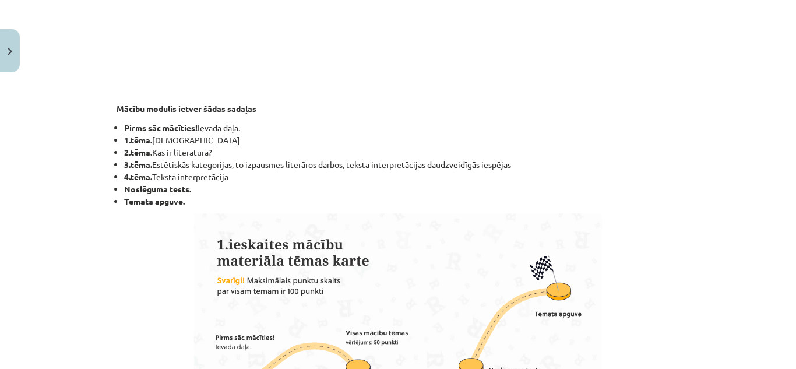
scroll to position [466, 0]
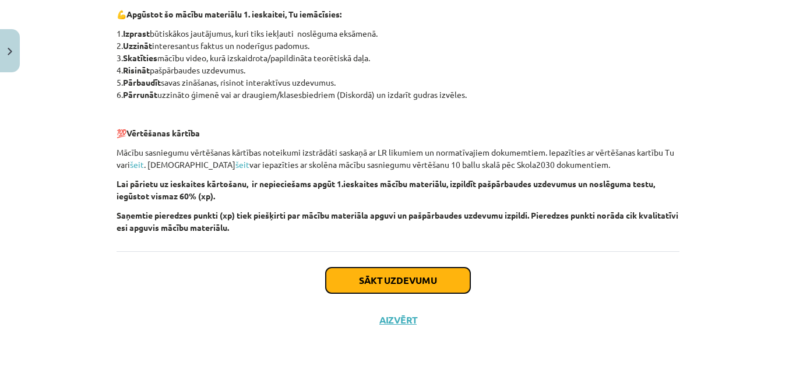
click at [440, 277] on button "Sākt uzdevumu" at bounding box center [398, 281] width 145 height 26
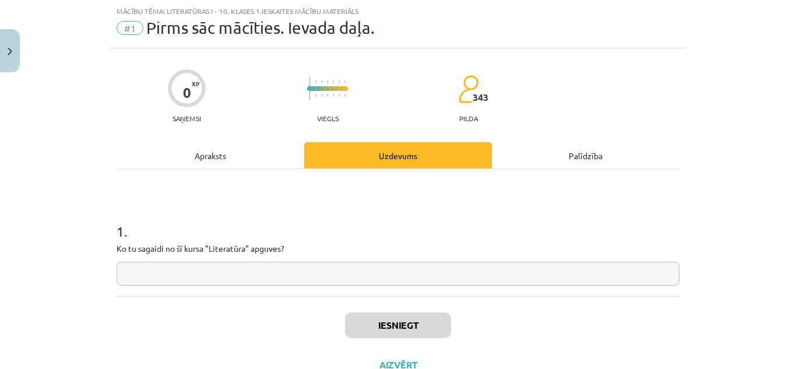
scroll to position [74, 0]
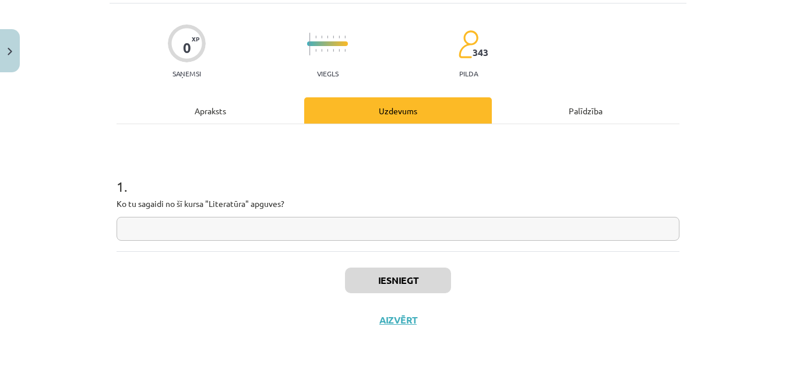
click at [208, 122] on div "Apraksts" at bounding box center [211, 110] width 188 height 26
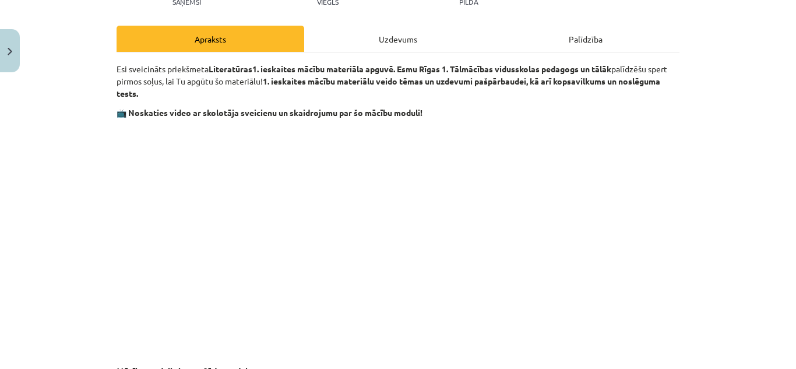
scroll to position [29, 0]
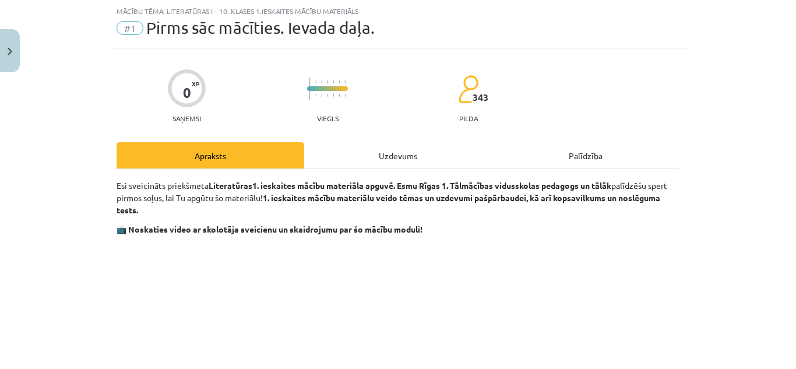
click at [356, 158] on div "Uzdevums" at bounding box center [398, 155] width 188 height 26
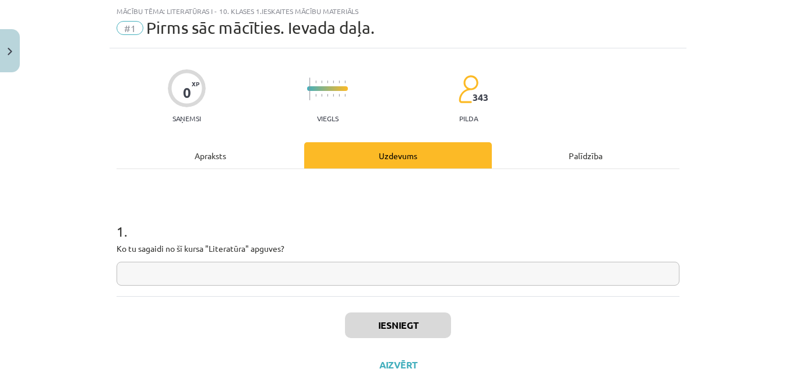
scroll to position [74, 0]
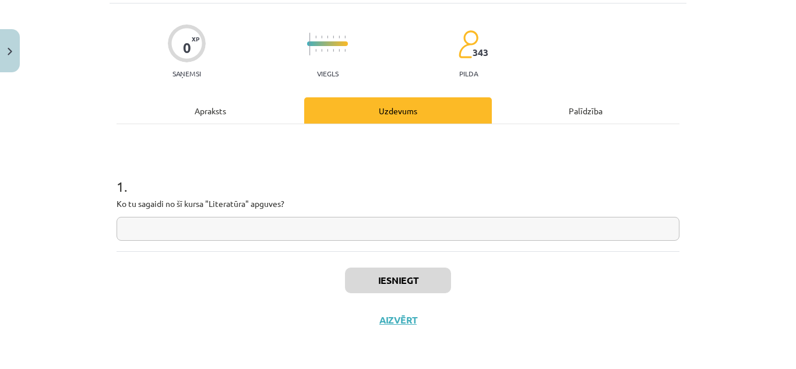
click at [297, 242] on div "1 . Ko tu sagaidi no šī kursa "Literatūra" apguves?" at bounding box center [398, 187] width 563 height 127
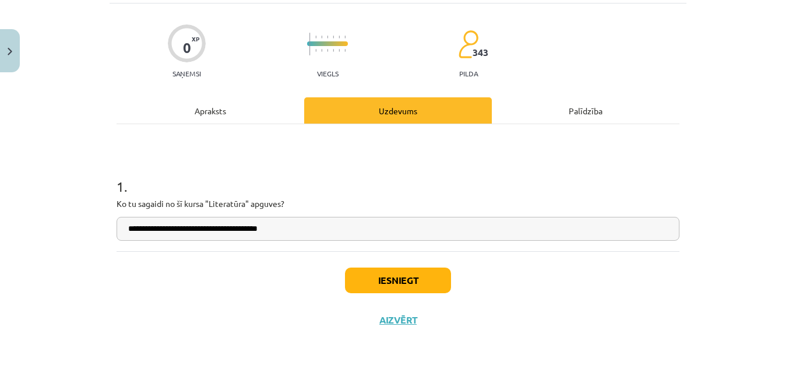
type input "**********"
click at [394, 275] on button "Iesniegt" at bounding box center [398, 281] width 106 height 26
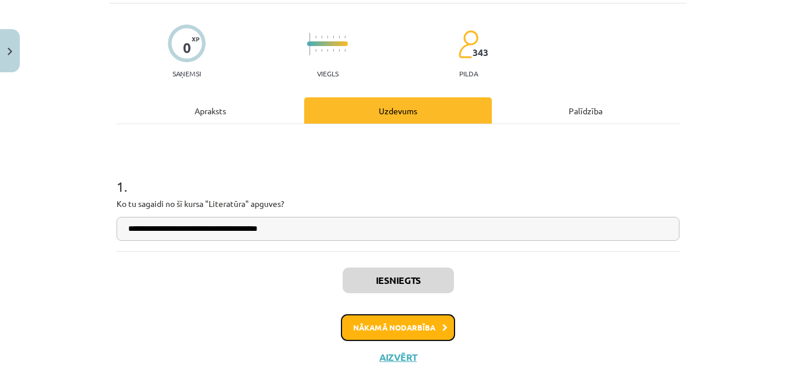
click at [403, 335] on button "Nākamā nodarbība" at bounding box center [398, 327] width 114 height 27
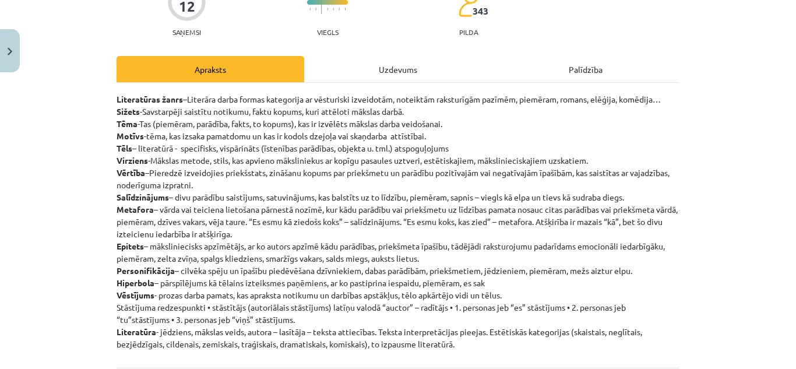
scroll to position [174, 0]
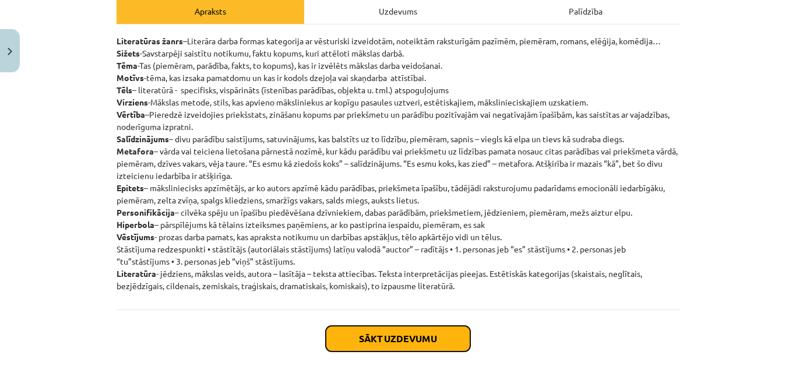
click at [396, 337] on button "Sākt uzdevumu" at bounding box center [398, 339] width 145 height 26
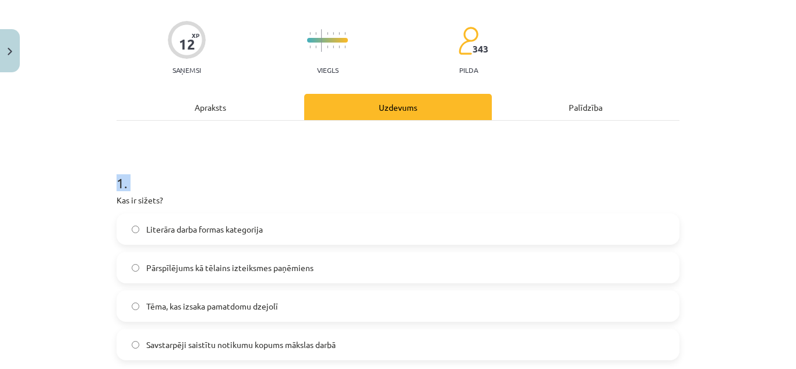
scroll to position [99, 0]
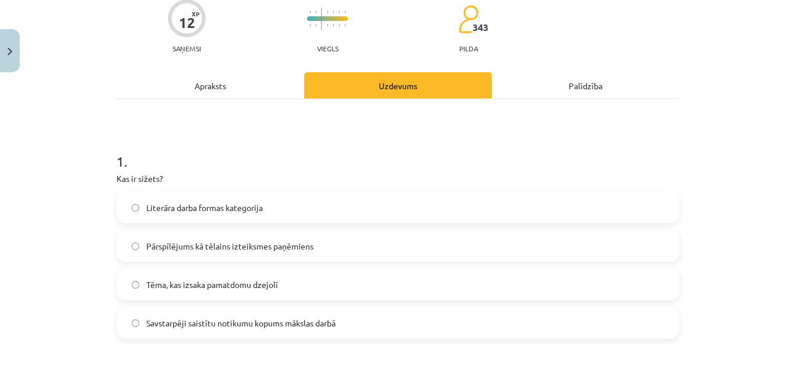
click at [317, 319] on span "Savstarpēji saistītu notikumu kopums mākslas darbā" at bounding box center [240, 323] width 189 height 12
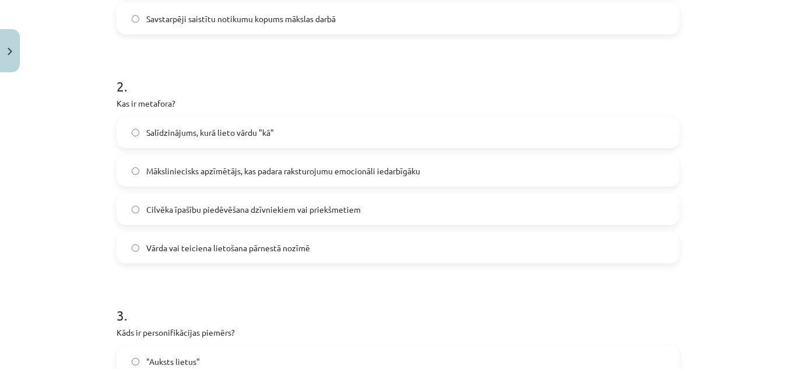
scroll to position [426, 0]
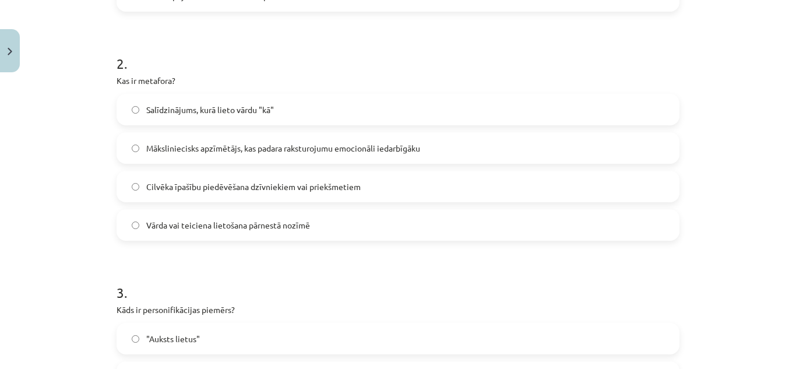
click at [399, 222] on label "Vārda vai teiciena lietošana pārnestā nozīmē" at bounding box center [398, 224] width 561 height 29
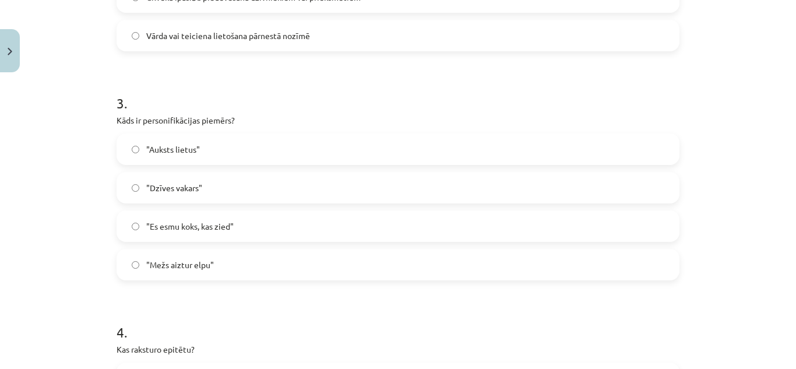
scroll to position [623, 0]
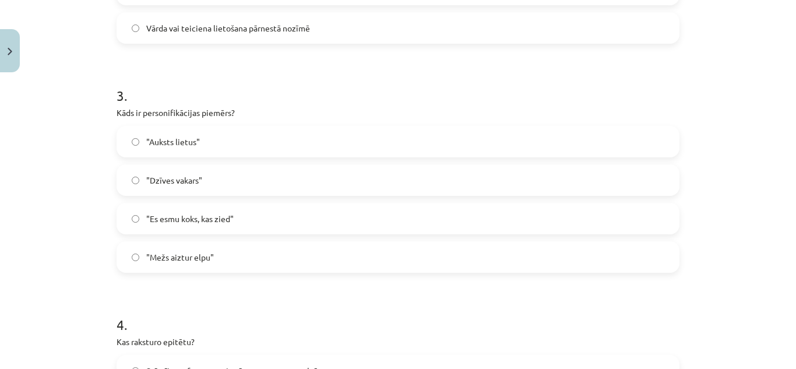
click at [201, 255] on span ""Mežs aiztur elpu"" at bounding box center [180, 257] width 68 height 12
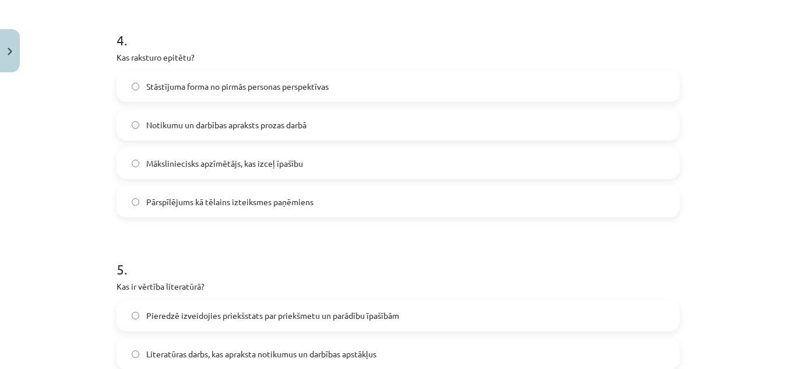
scroll to position [905, 0]
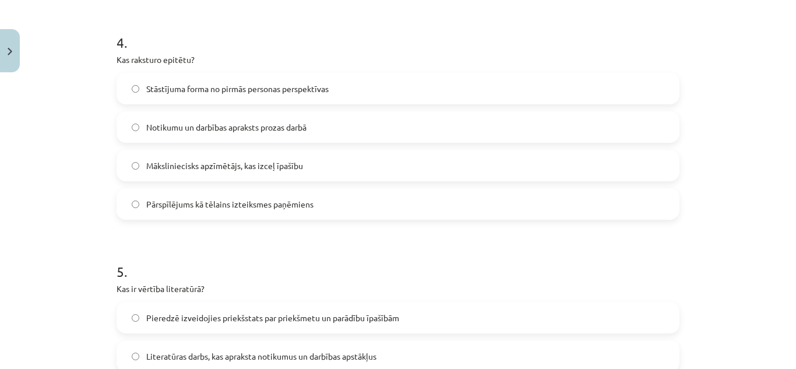
click at [383, 163] on label "Māksliniecisks apzīmētājs, kas izceļ īpašību" at bounding box center [398, 165] width 561 height 29
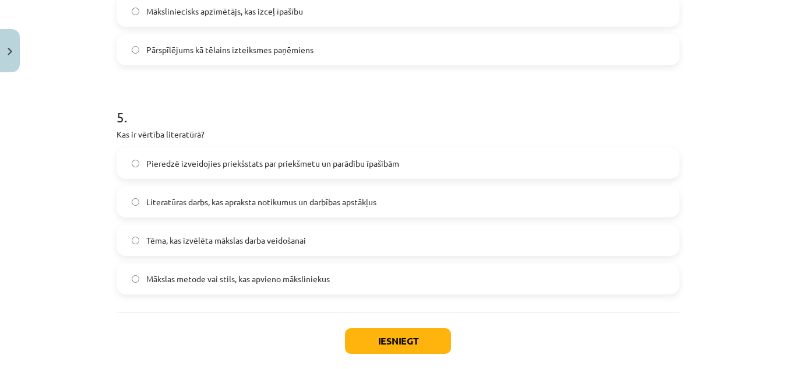
scroll to position [1121, 0]
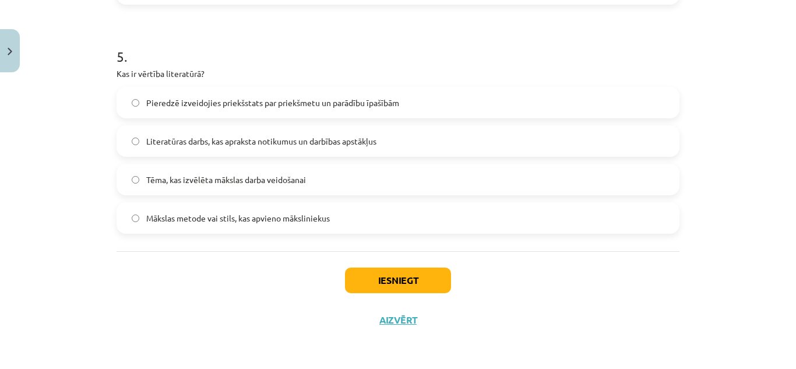
click at [461, 100] on label "Pieredzē izveidojies priekšstats par priekšmetu un parādību īpašībām" at bounding box center [398, 102] width 561 height 29
click at [384, 282] on button "Iesniegt" at bounding box center [398, 281] width 106 height 26
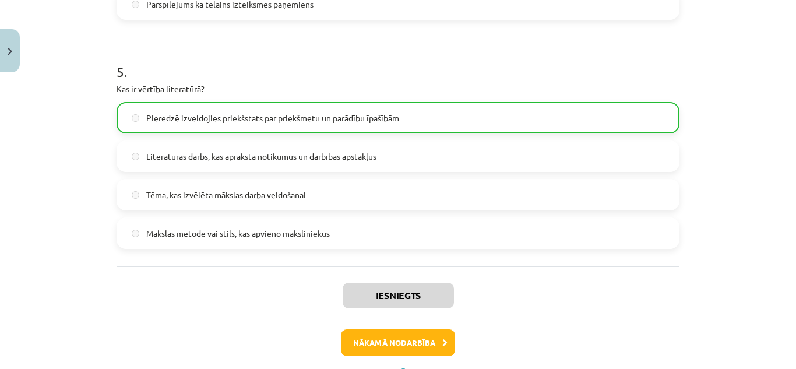
scroll to position [1158, 0]
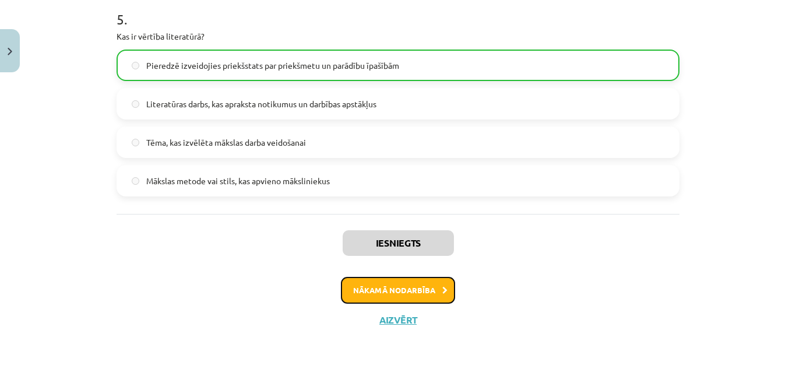
click at [418, 296] on button "Nākamā nodarbība" at bounding box center [398, 290] width 114 height 27
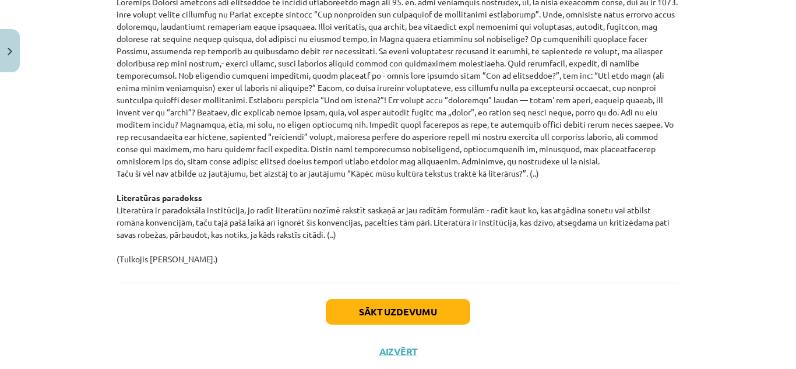
scroll to position [1290, 0]
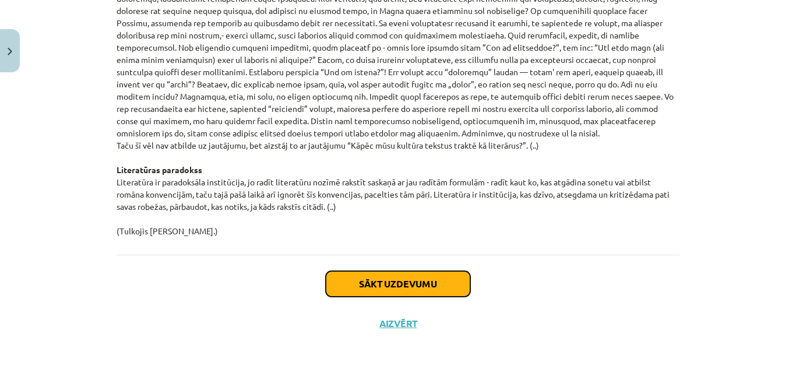
click at [436, 282] on button "Sākt uzdevumu" at bounding box center [398, 284] width 145 height 26
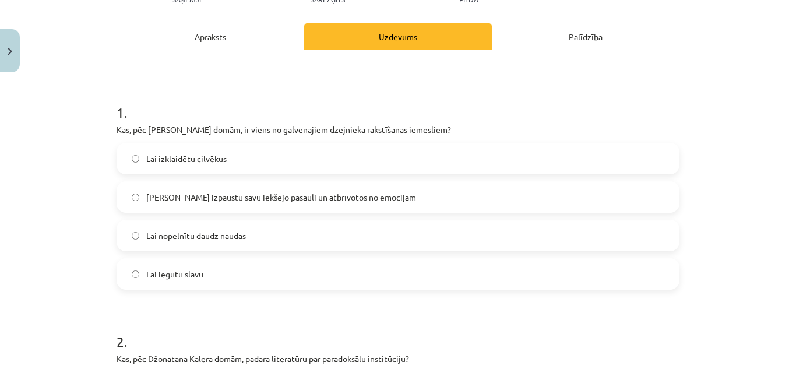
scroll to position [151, 0]
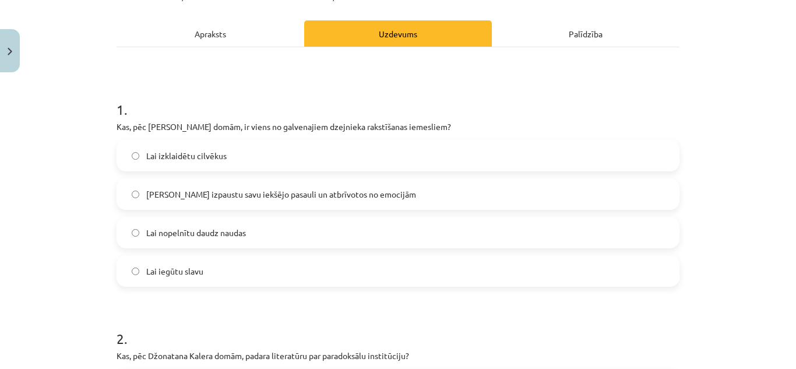
click at [208, 35] on div "Apraksts" at bounding box center [211, 33] width 188 height 26
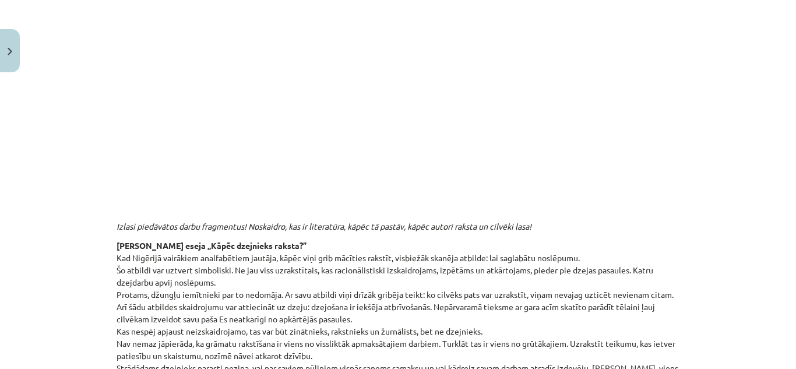
scroll to position [0, 0]
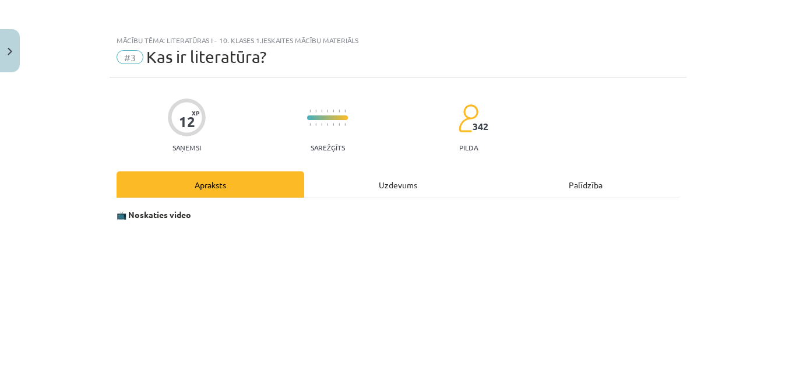
click at [401, 188] on div "Uzdevums" at bounding box center [398, 184] width 188 height 26
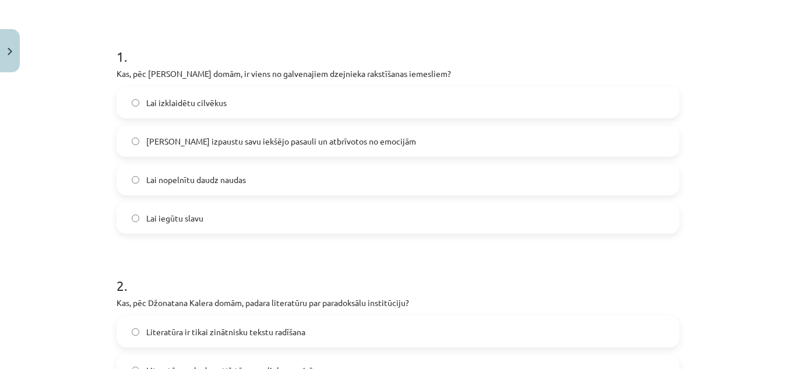
scroll to position [209, 0]
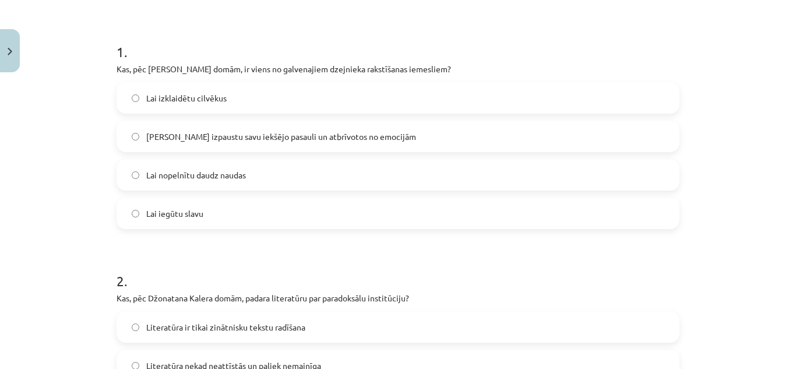
click at [371, 133] on label "[PERSON_NAME] izpaustu savu iekšējo pasauli un atbrīvotos no emocijām" at bounding box center [398, 136] width 561 height 29
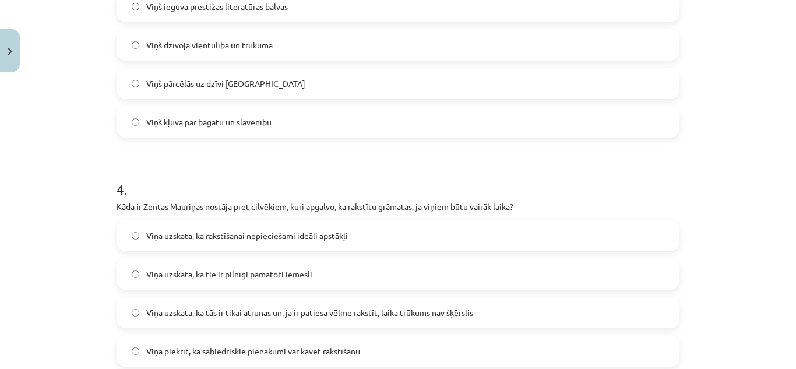
scroll to position [813, 0]
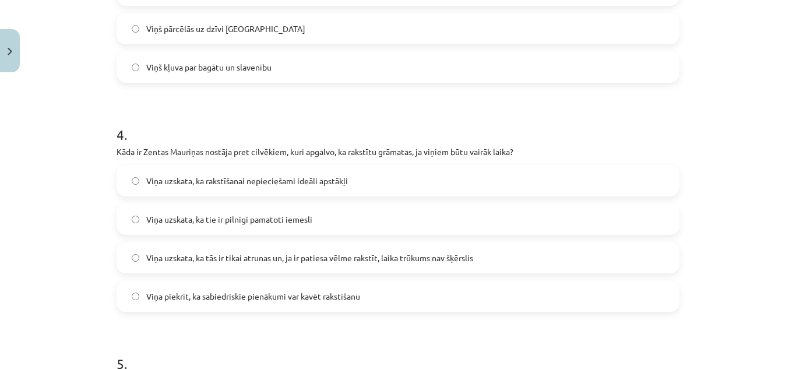
drag, startPoint x: 765, startPoint y: 265, endPoint x: 765, endPoint y: 289, distance: 23.3
click at [765, 278] on div "Mācību tēma: Literatūras i - 10. klases 1.ieskaites mācību materiāls #3 Kas ir …" at bounding box center [398, 184] width 796 height 369
click at [712, 352] on div "Mācību tēma: Literatūras i - 10. klases 1.ieskaites mācību materiāls #3 Kas ir …" at bounding box center [398, 184] width 796 height 369
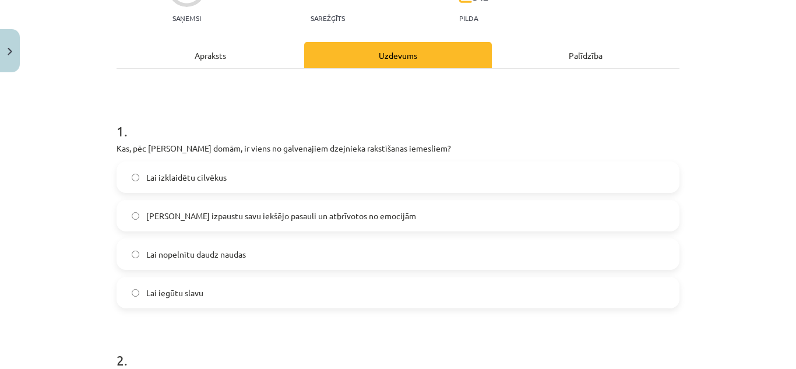
scroll to position [0, 0]
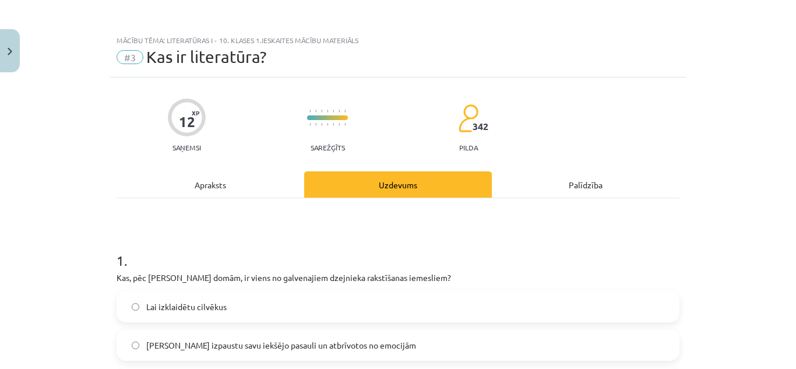
click at [205, 196] on div "Apraksts" at bounding box center [211, 184] width 188 height 26
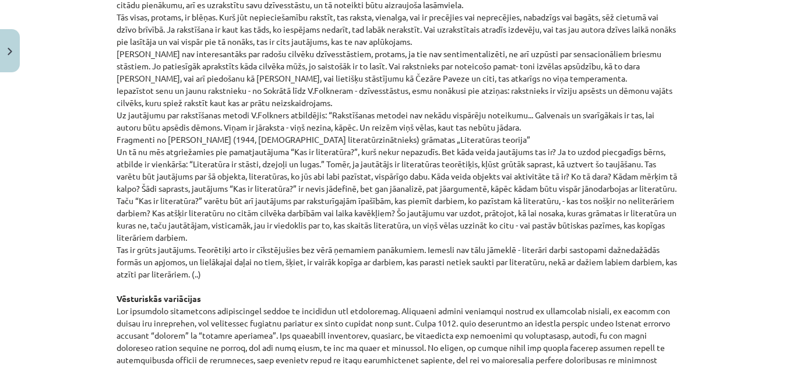
scroll to position [1294, 0]
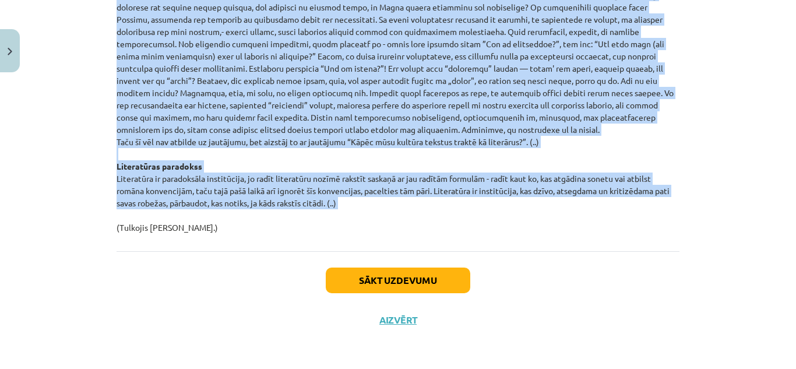
drag, startPoint x: 107, startPoint y: 96, endPoint x: 349, endPoint y: 213, distance: 268.6
click at [349, 213] on div "Mācību tēma: Literatūras i - 10. klases 1.ieskaites mācību materiāls #3 Kas ir …" at bounding box center [398, 184] width 796 height 369
copy div "Loremi dolorsitam conse adipiscing! Elitseddo, eiu te incididunt, utlab et dolo…"
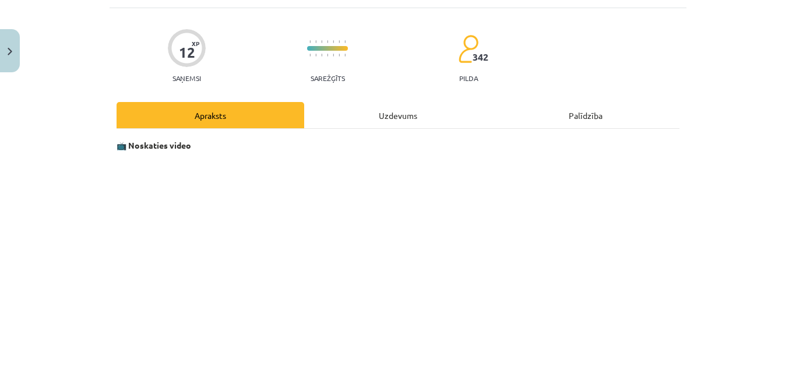
click at [386, 120] on div "Uzdevums" at bounding box center [398, 115] width 188 height 26
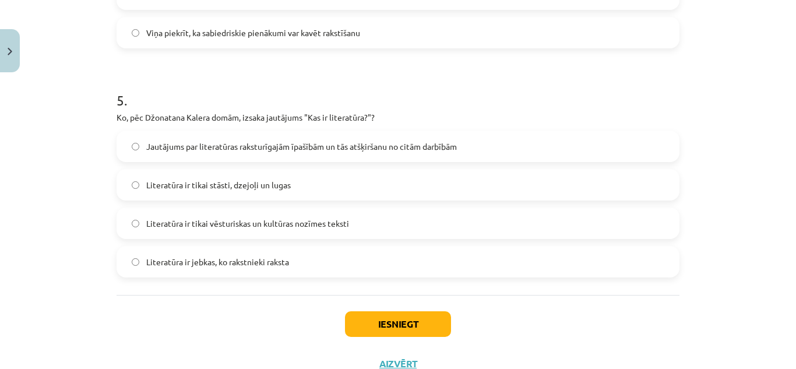
scroll to position [1121, 0]
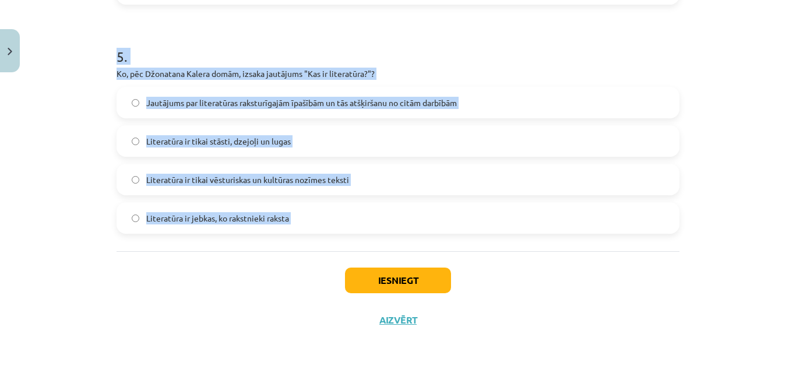
drag, startPoint x: 111, startPoint y: 182, endPoint x: 289, endPoint y: 260, distance: 193.5
copy form "Lor, ips Dolorsita Consec adipi, elitse doeiusmodt inc utlaboreetd magnaaliqua?…"
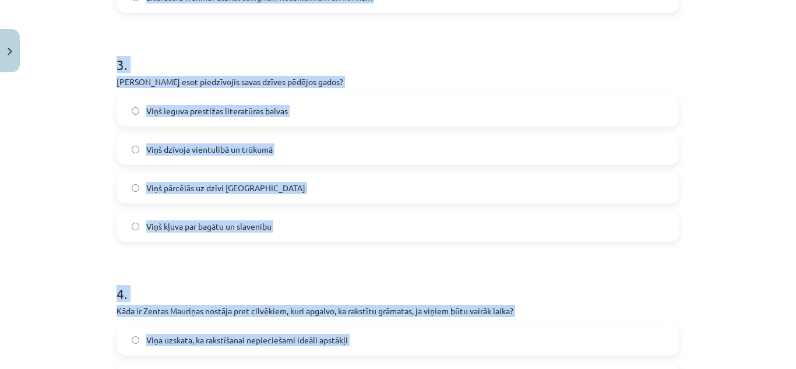
scroll to position [538, 0]
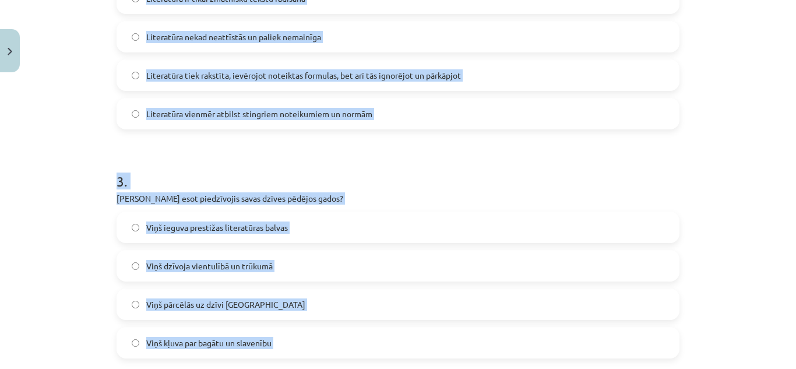
click at [55, 97] on div "Mācību tēma: Literatūras i - 10. klases 1.ieskaites mācību materiāls #3 Kas ir …" at bounding box center [398, 184] width 796 height 369
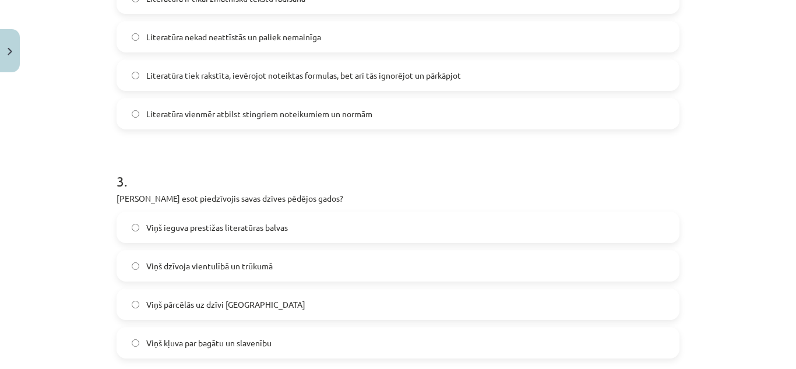
scroll to position [479, 0]
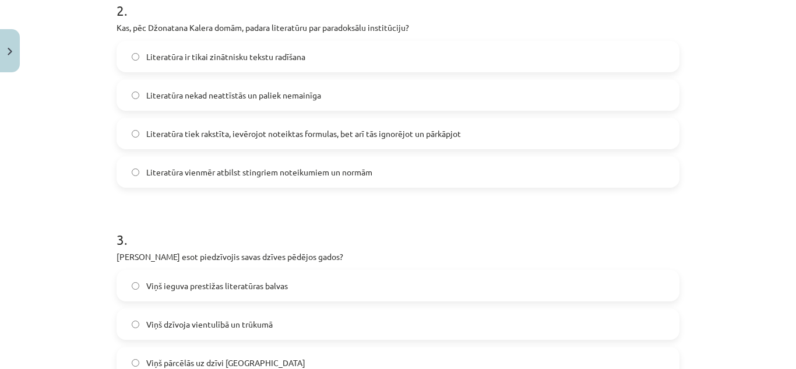
click at [248, 138] on span "Literatūra tiek rakstīta, ievērojot noteiktas formulas, bet arī tās ignorējot u…" at bounding box center [303, 134] width 315 height 12
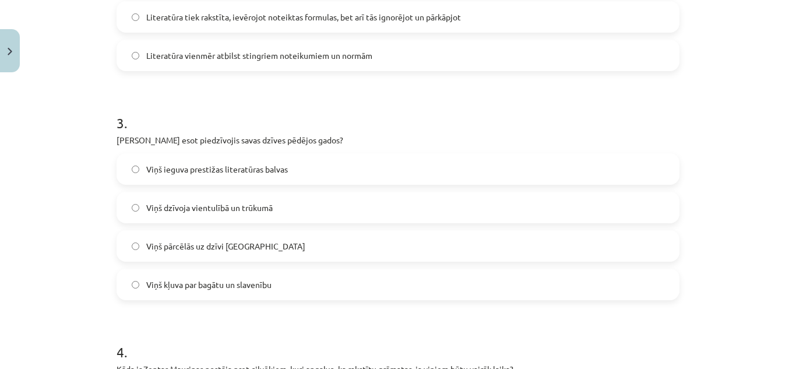
scroll to position [654, 0]
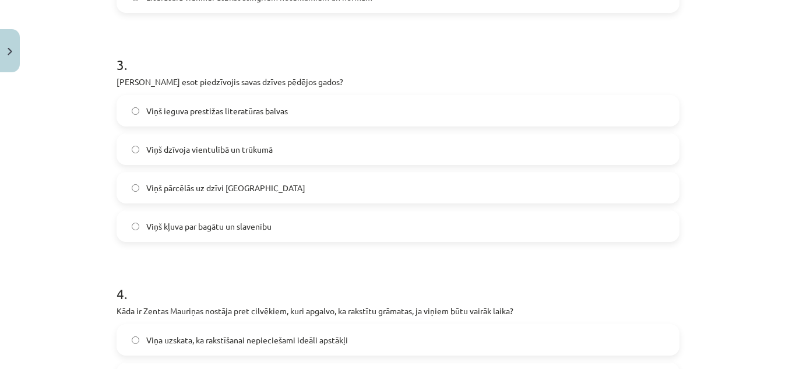
click at [231, 153] on span "Viņš dzīvoja vientulībā un trūkumā" at bounding box center [209, 149] width 127 height 12
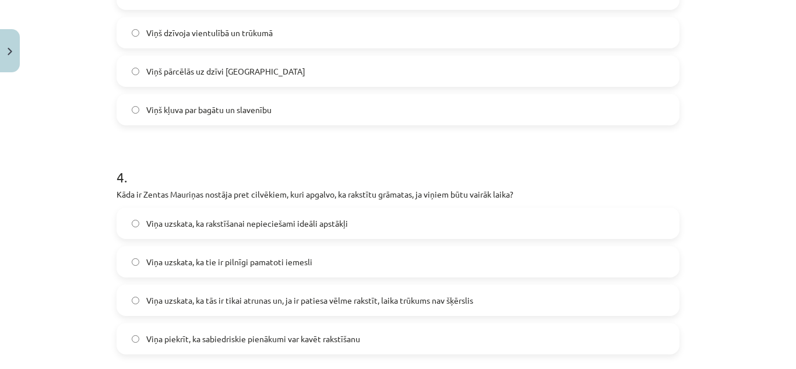
scroll to position [829, 0]
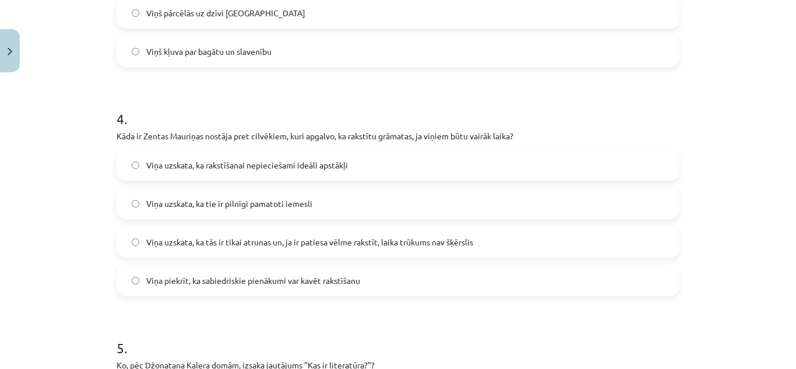
click at [238, 245] on span "Viņa uzskata, ka tās ir tikai atrunas un, ja ir patiesa vēlme rakstīt, laika tr…" at bounding box center [309, 242] width 327 height 12
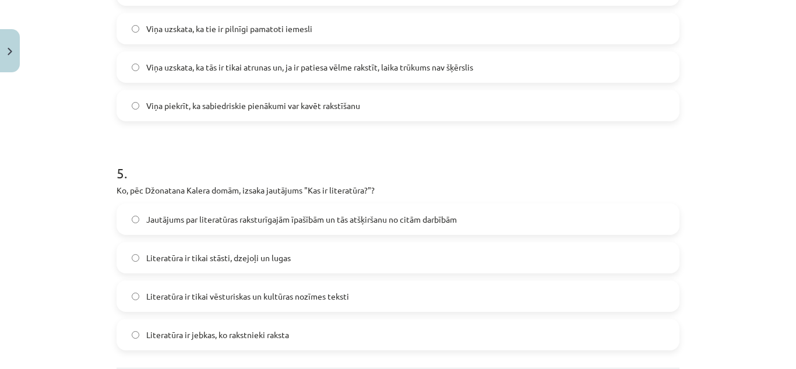
scroll to position [1121, 0]
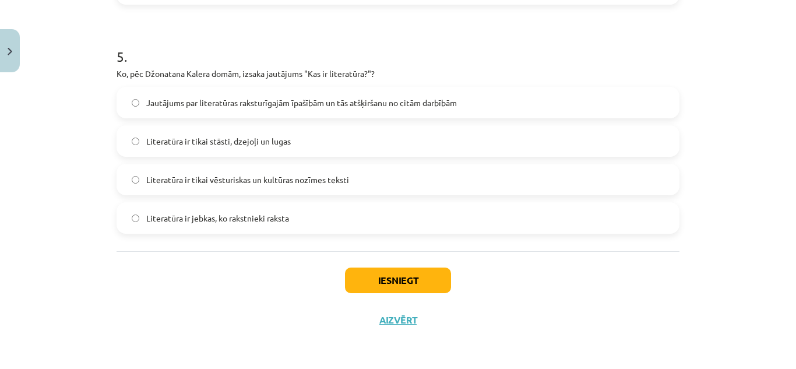
click at [197, 93] on label "Jautājums par literatūras raksturīgajām īpašībām un tās atšķiršanu no citām dar…" at bounding box center [398, 102] width 561 height 29
click at [404, 275] on button "Iesniegt" at bounding box center [398, 281] width 106 height 26
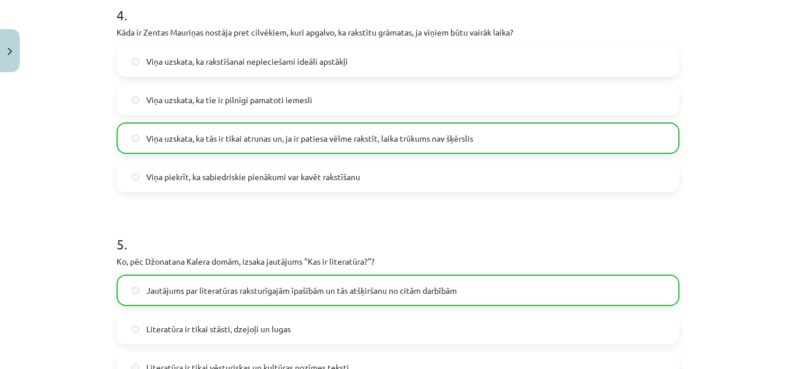
scroll to position [1158, 0]
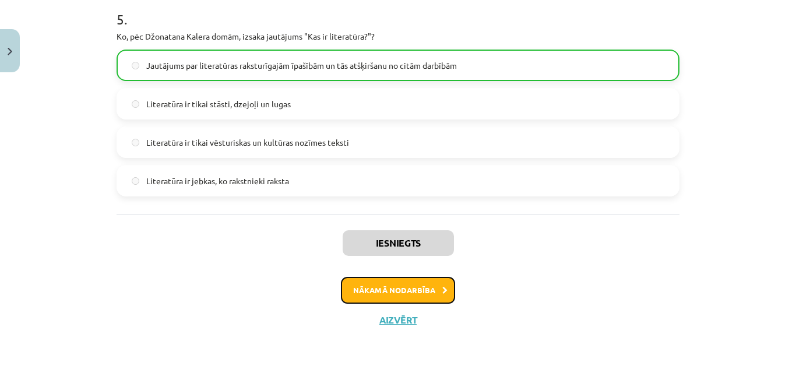
click at [426, 291] on button "Nākamā nodarbība" at bounding box center [398, 290] width 114 height 27
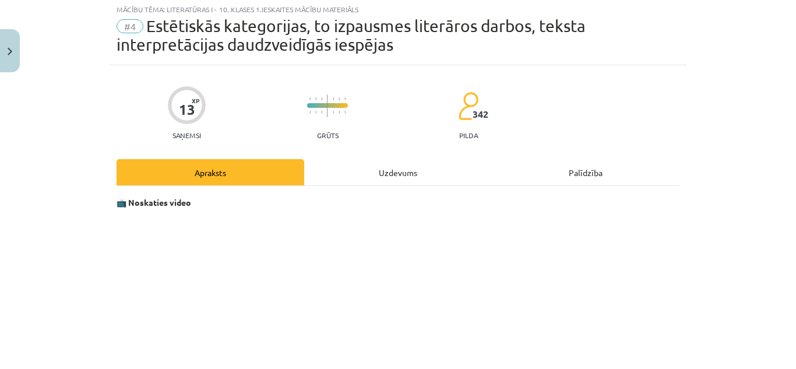
scroll to position [0, 0]
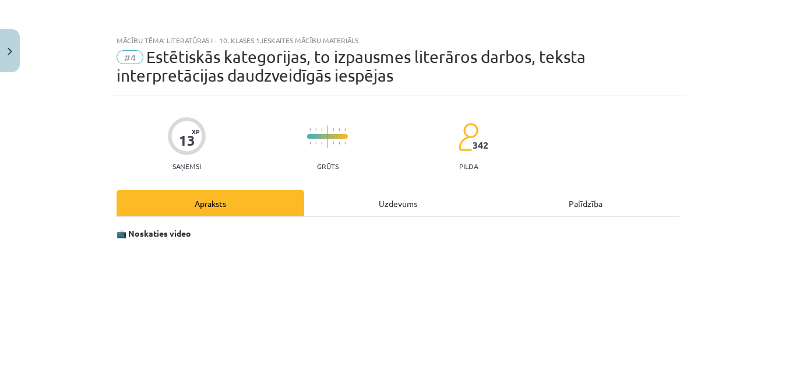
click at [417, 198] on div "Uzdevums" at bounding box center [398, 203] width 188 height 26
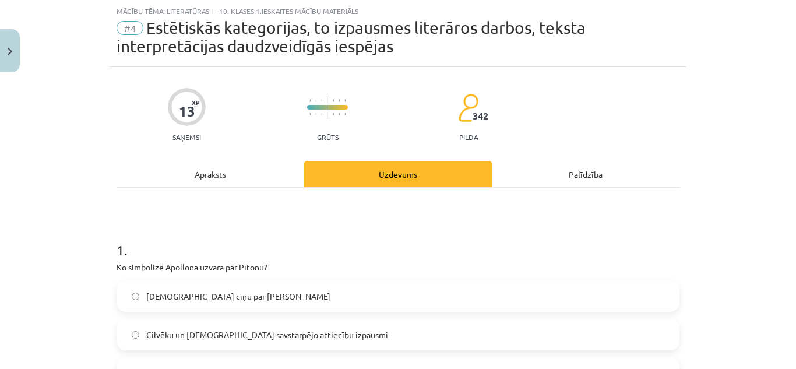
scroll to position [204, 0]
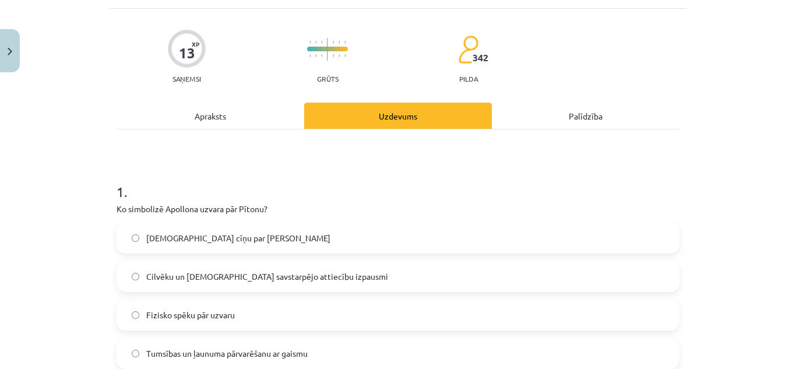
click at [232, 114] on div "Apraksts" at bounding box center [211, 116] width 188 height 26
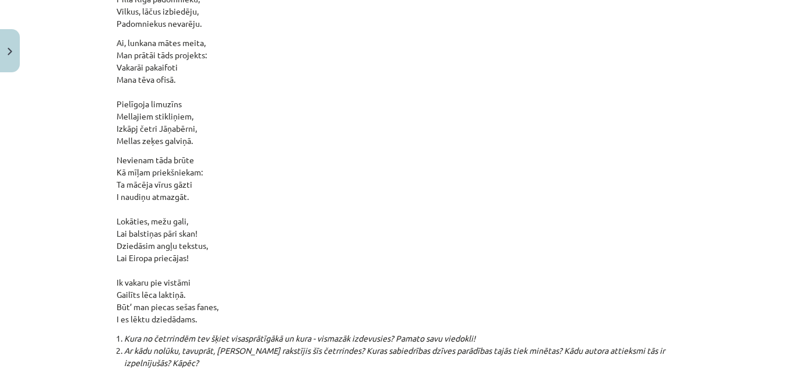
scroll to position [12108, 0]
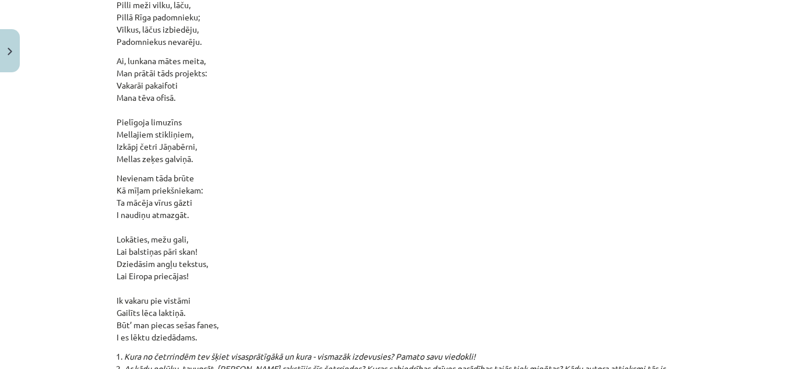
drag, startPoint x: 96, startPoint y: 106, endPoint x: 313, endPoint y: 269, distance: 271.5
click at [313, 269] on div "Mācību tēma: Literatūras i - 10. klases 1.ieskaites mācību materiāls #4 Estētis…" at bounding box center [398, 184] width 796 height 369
copy div "Loremips do sitametcons adipis, eli seddoe temporinci utl etdolor, mag aliqua e…"
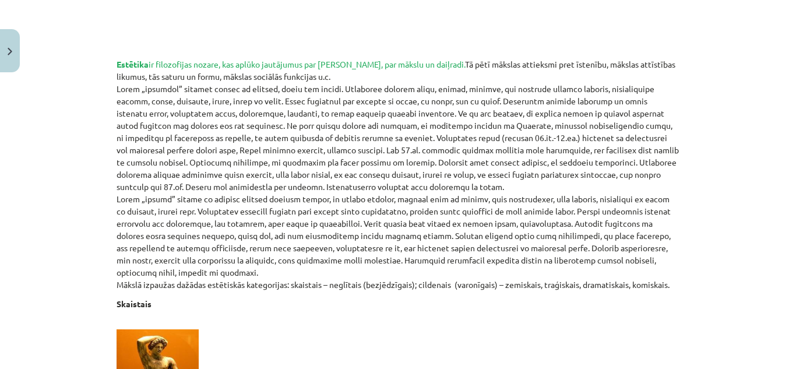
scroll to position [0, 0]
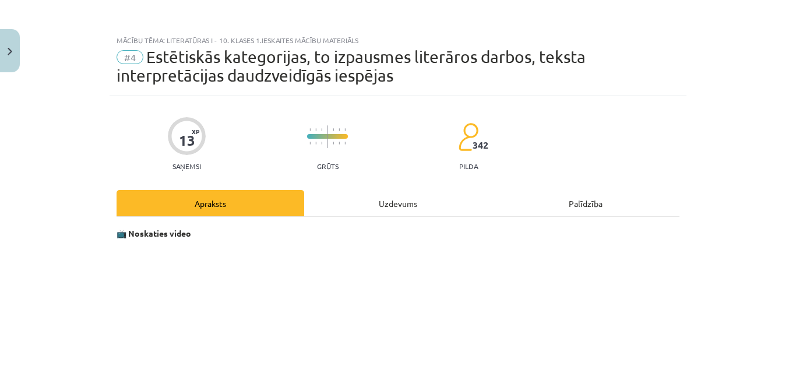
click at [399, 209] on div "Uzdevums" at bounding box center [398, 203] width 188 height 26
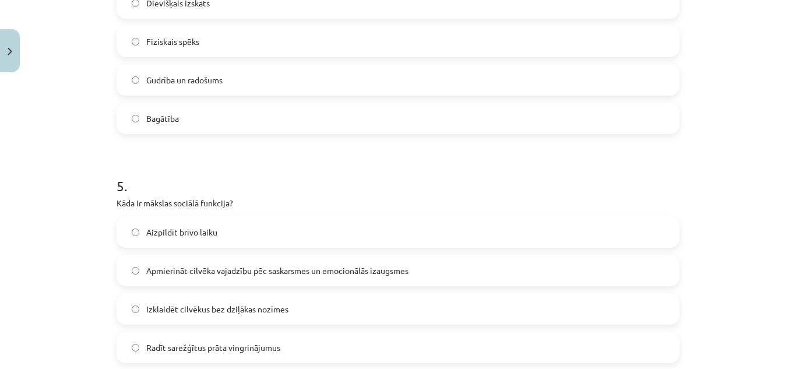
scroll to position [1139, 0]
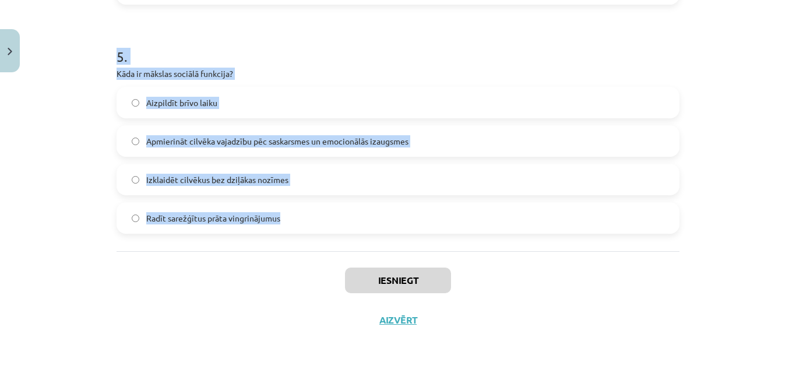
drag, startPoint x: 101, startPoint y: 89, endPoint x: 283, endPoint y: 222, distance: 225.6
click at [283, 222] on div "Mācību tēma: Literatūras i - 10. klases 1.ieskaites mācību materiāls #4 Estētis…" at bounding box center [398, 184] width 796 height 369
copy form "Ko simbolizē Apollona uzvara pār Pītonu? Dievu cīņu par varu Cilvēku un [DEMOGR…"
drag, startPoint x: 360, startPoint y: 81, endPoint x: 349, endPoint y: 85, distance: 11.3
click at [359, 81] on div "5 . Kāda ir mākslas sociālā funkcija? Aizpildīt brīvo laiku Apmierināt cilvēka …" at bounding box center [398, 131] width 563 height 206
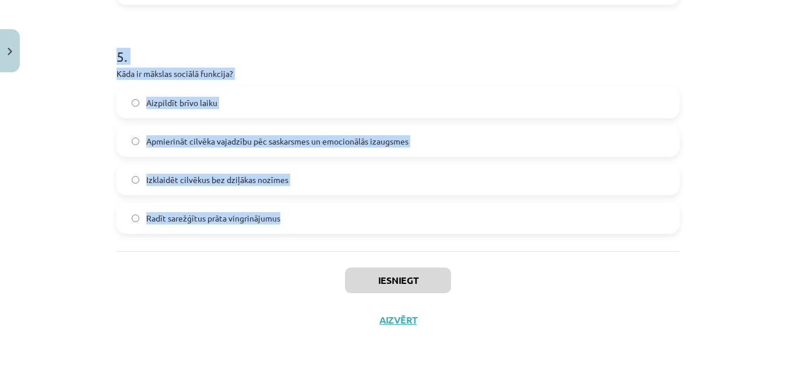
click at [71, 174] on div "Mācību tēma: Literatūras i - 10. klases 1.ieskaites mācību materiāls #4 Estētis…" at bounding box center [398, 184] width 796 height 369
copy form "Ko simbolizē Apollona uzvara pār Pītonu? Dievu cīņu par varu Cilvēku un [DEMOGR…"
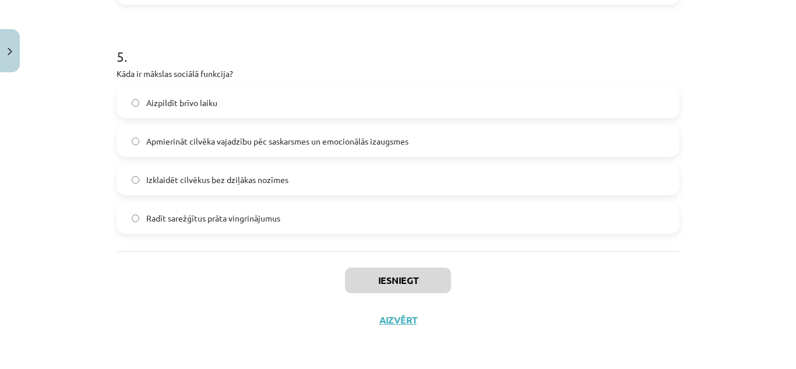
click at [212, 275] on div "Iesniegt Aizvērt" at bounding box center [398, 292] width 563 height 82
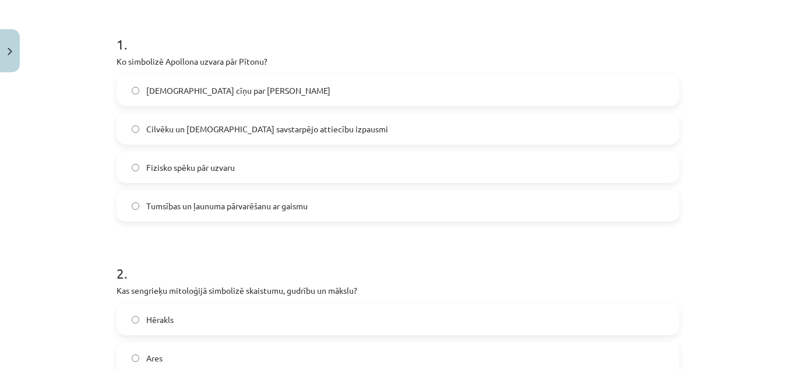
scroll to position [240, 0]
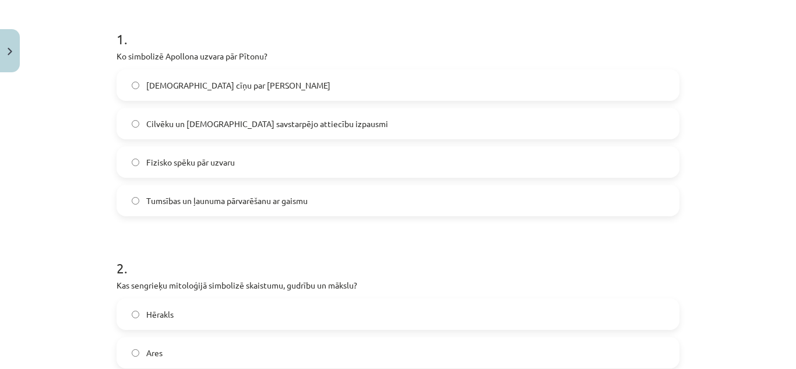
click at [327, 202] on label "Tumsības un ļaunuma pārvarēšanu ar gaismu" at bounding box center [398, 200] width 561 height 29
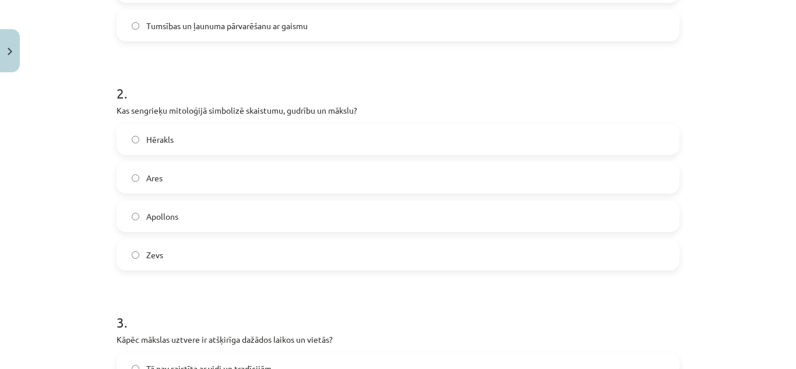
scroll to position [473, 0]
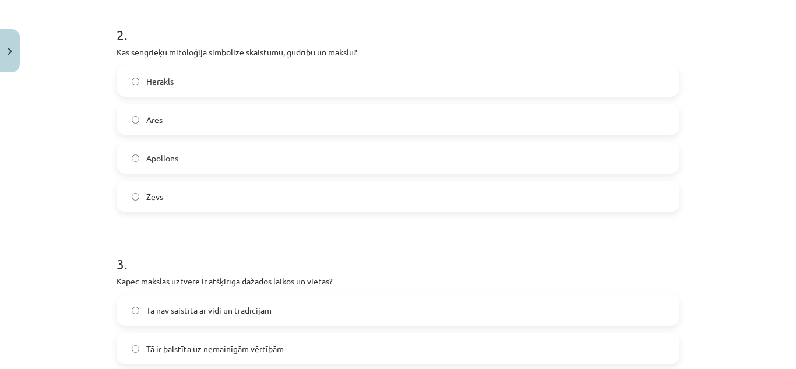
click at [174, 167] on label "Apollons" at bounding box center [398, 157] width 561 height 29
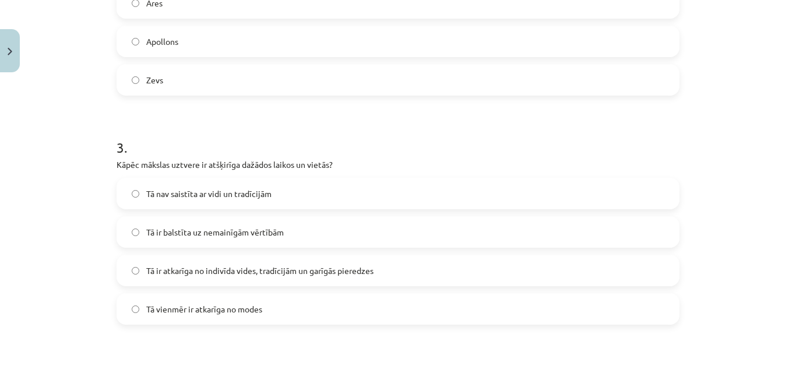
scroll to position [648, 0]
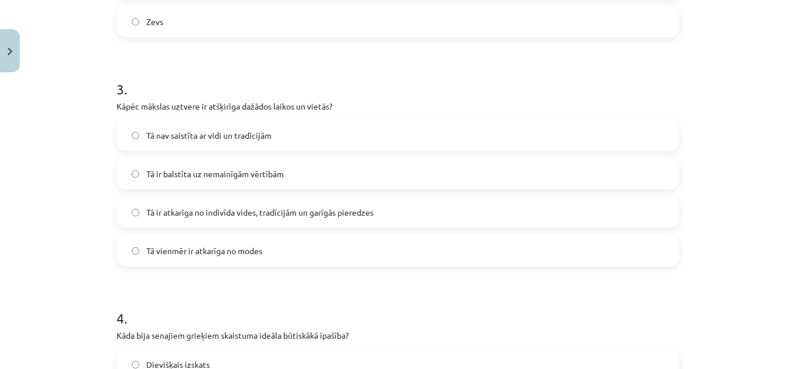
click at [248, 208] on span "Tā ir atkarīga no indivīda vides, tradīcijām un garīgās pieredzes" at bounding box center [259, 212] width 227 height 12
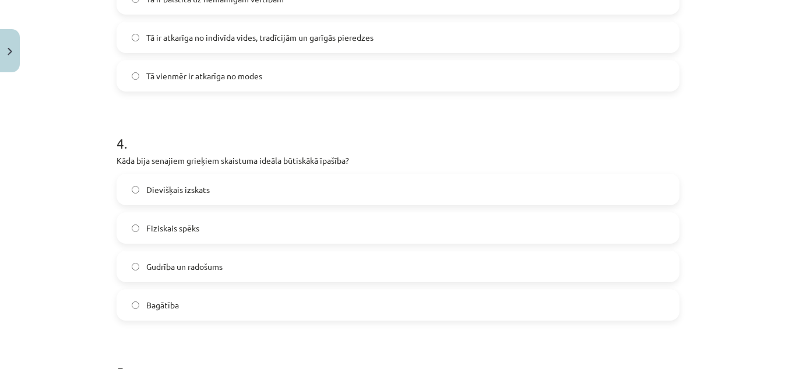
scroll to position [882, 0]
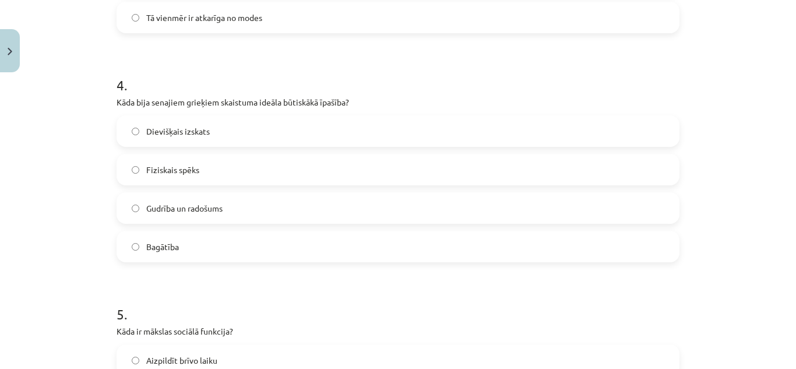
click at [186, 139] on label "Dievišķais izskats" at bounding box center [398, 131] width 561 height 29
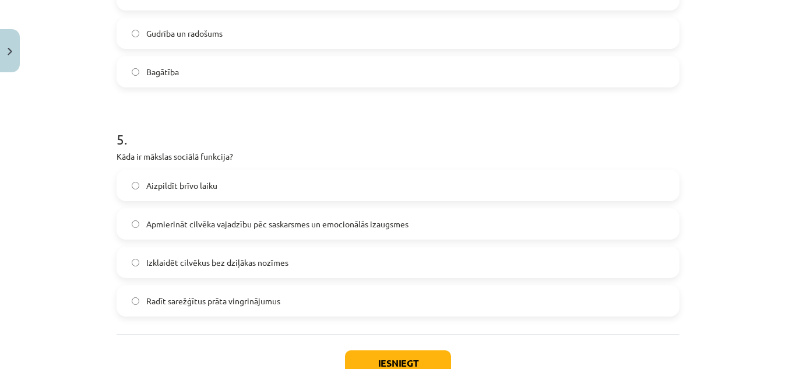
scroll to position [1115, 0]
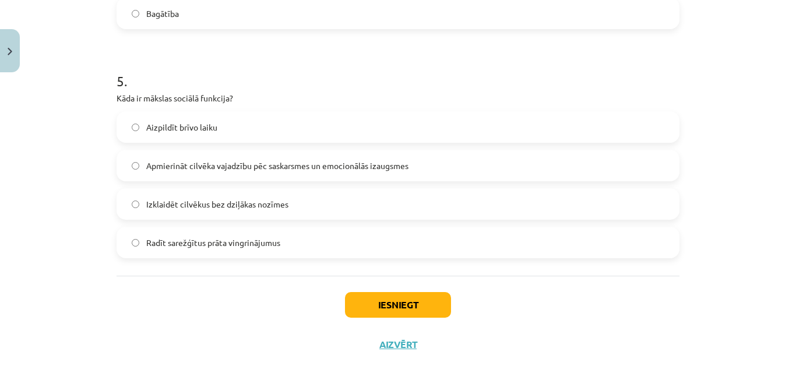
click at [229, 167] on span "Apmierināt cilvēka vajadzību pēc saskarsmes un emocionālās izaugsmes" at bounding box center [277, 166] width 262 height 12
click at [425, 294] on button "Iesniegt" at bounding box center [398, 305] width 106 height 26
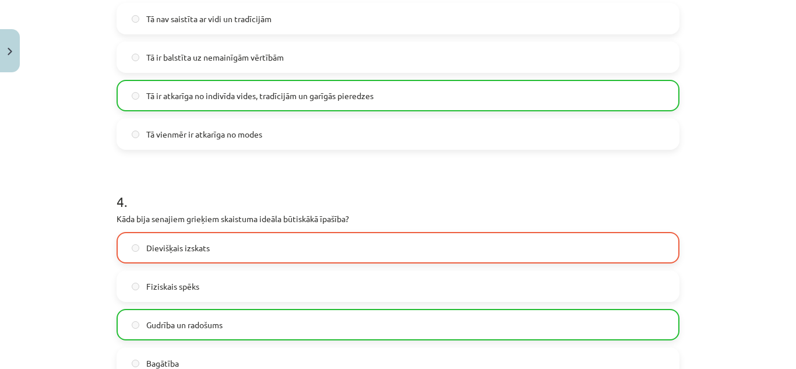
scroll to position [998, 0]
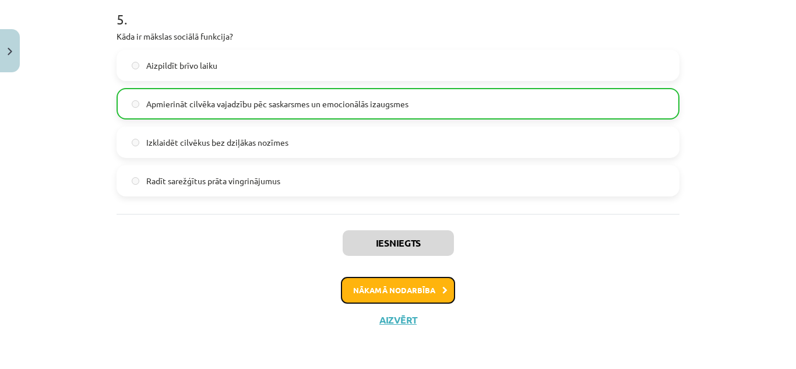
click at [440, 297] on button "Nākamā nodarbība" at bounding box center [398, 290] width 114 height 27
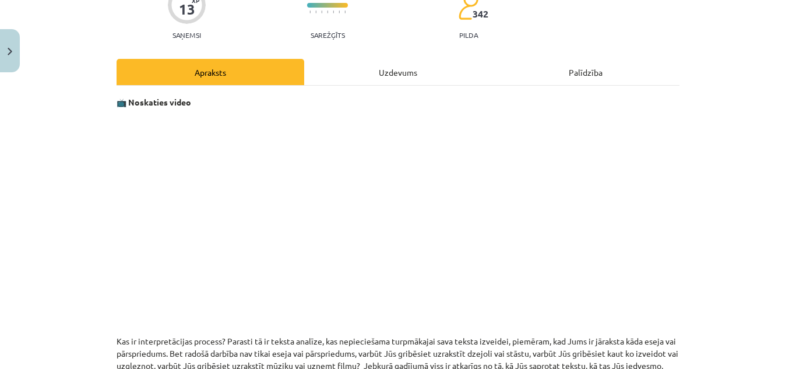
scroll to position [54, 0]
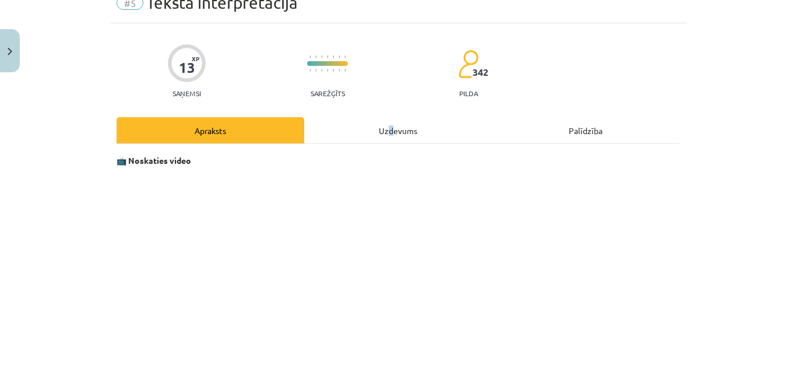
click at [386, 138] on div "Uzdevums" at bounding box center [398, 130] width 188 height 26
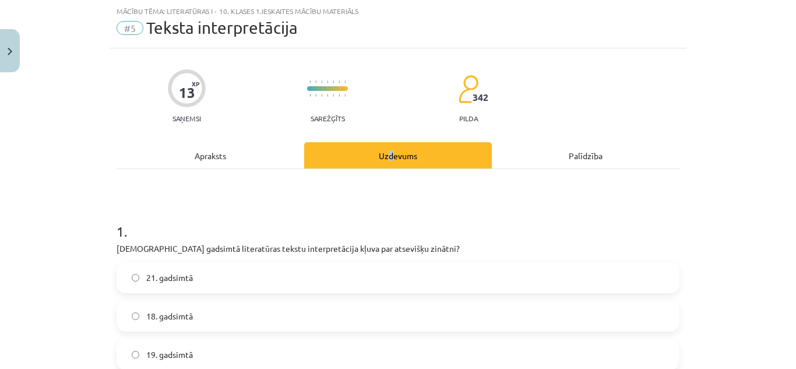
scroll to position [146, 0]
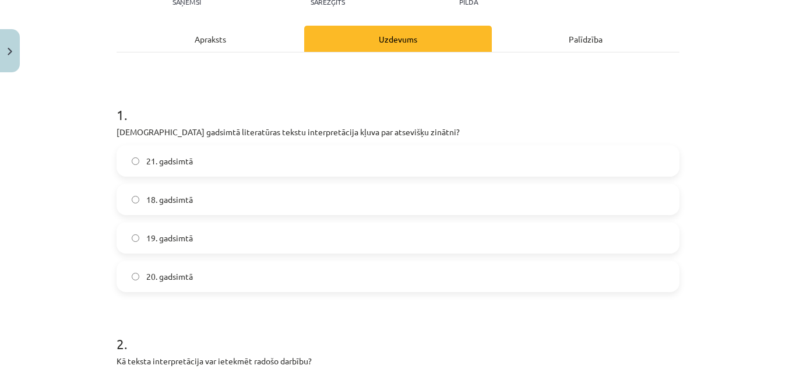
click at [415, 118] on h1 "1 ." at bounding box center [398, 104] width 563 height 36
click at [206, 34] on div "Apraksts" at bounding box center [211, 39] width 188 height 26
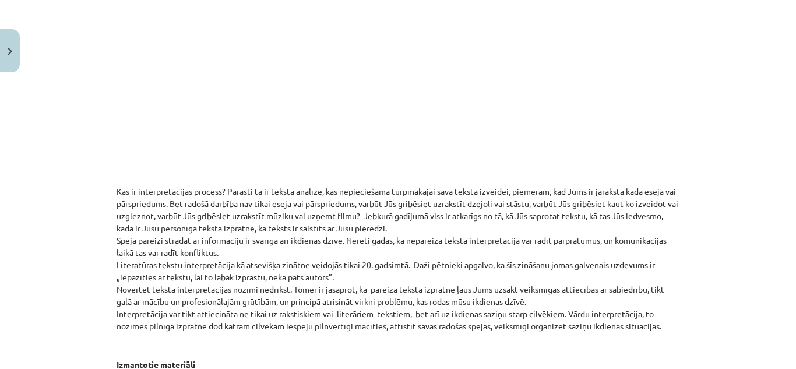
scroll to position [321, 0]
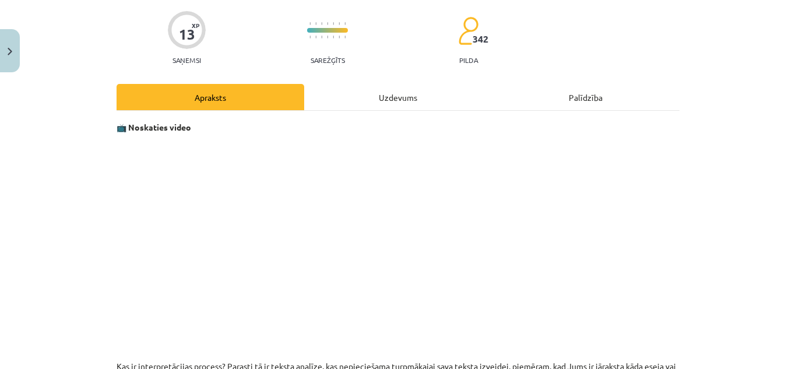
click at [380, 94] on div "Uzdevums" at bounding box center [398, 97] width 188 height 26
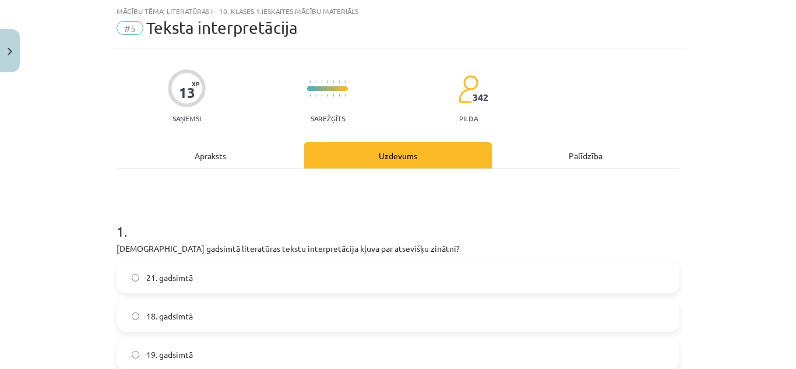
scroll to position [146, 0]
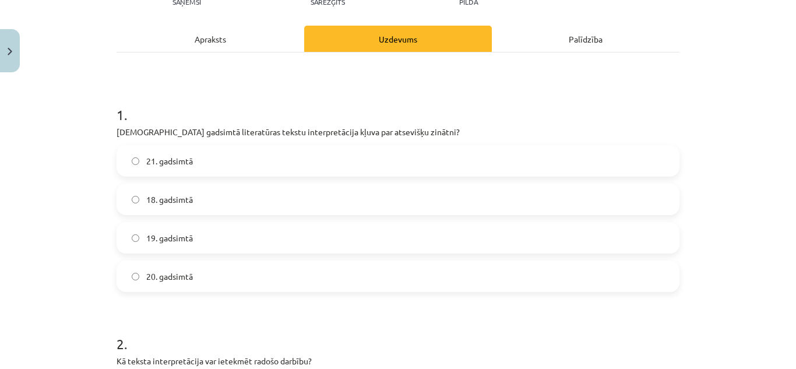
click at [191, 282] on label "20. gadsimtā" at bounding box center [398, 276] width 561 height 29
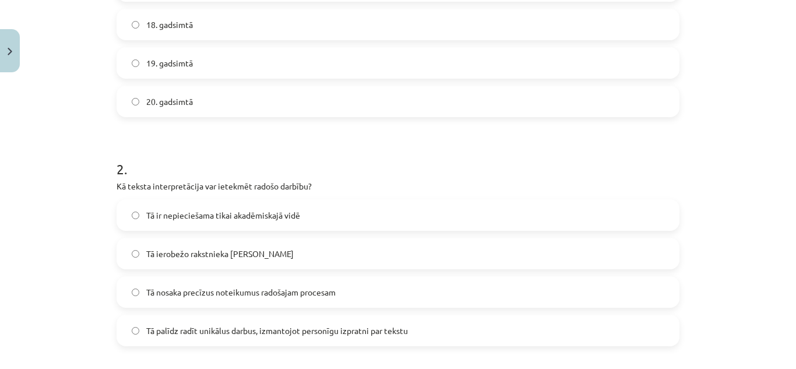
scroll to position [379, 0]
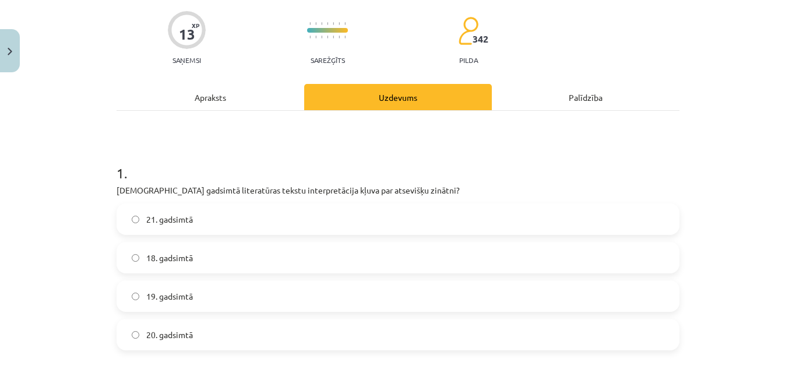
click at [217, 103] on div "Apraksts" at bounding box center [211, 97] width 188 height 26
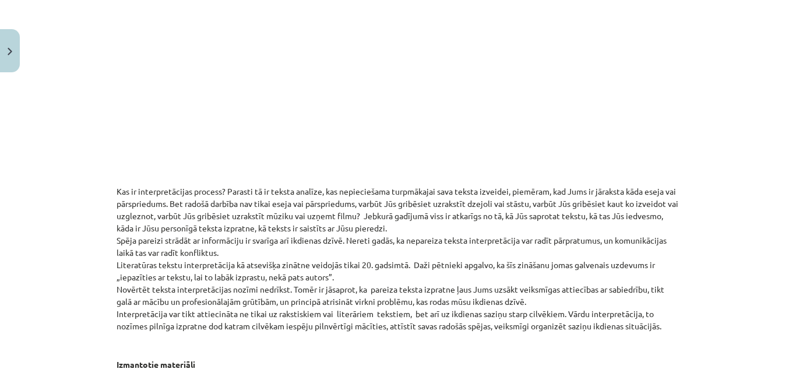
scroll to position [321, 0]
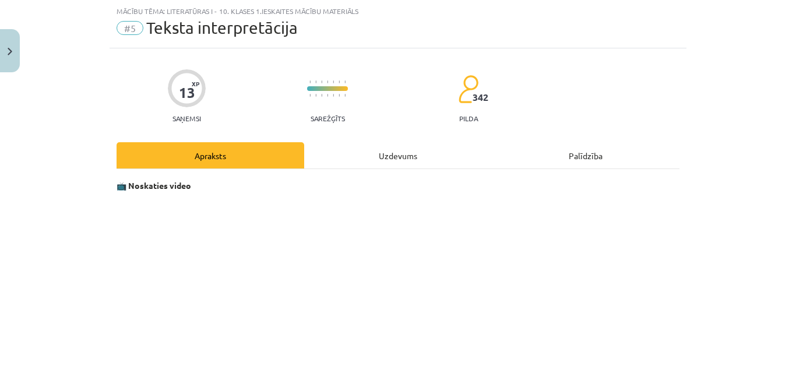
click at [422, 160] on div "Uzdevums" at bounding box center [398, 155] width 188 height 26
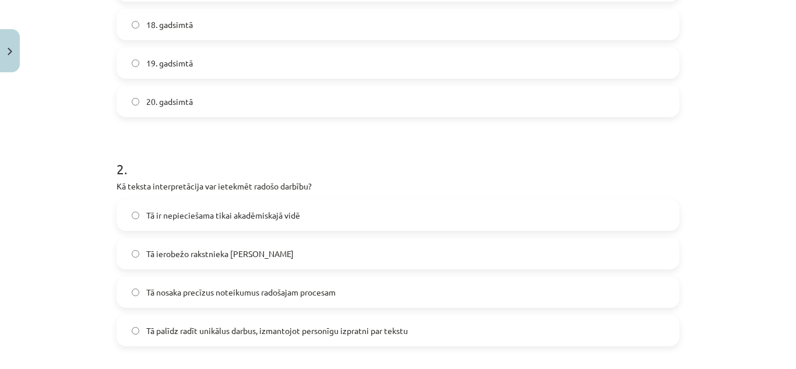
scroll to position [379, 0]
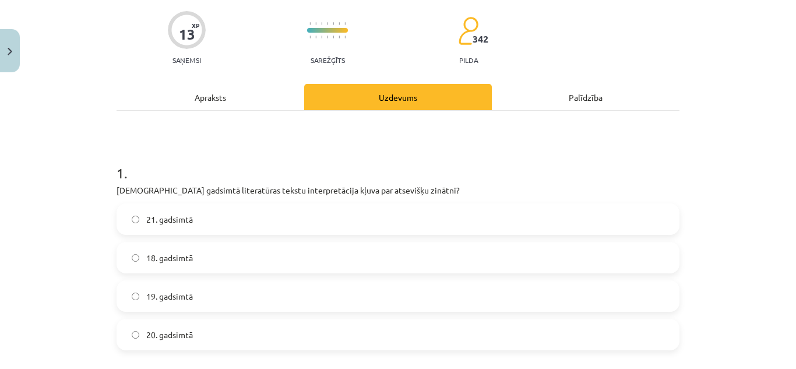
click at [228, 107] on div "Apraksts" at bounding box center [211, 97] width 188 height 26
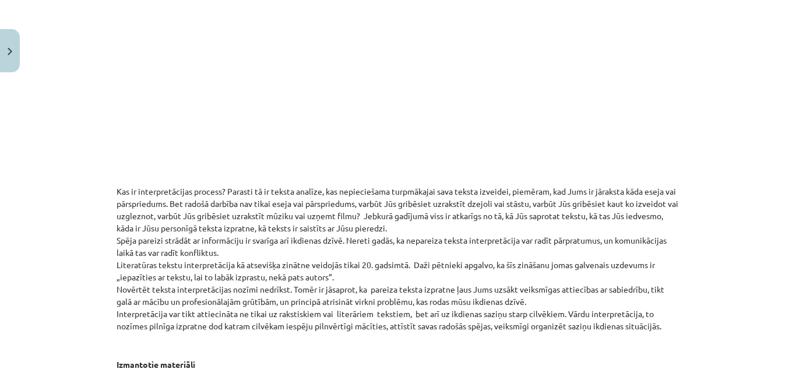
scroll to position [321, 0]
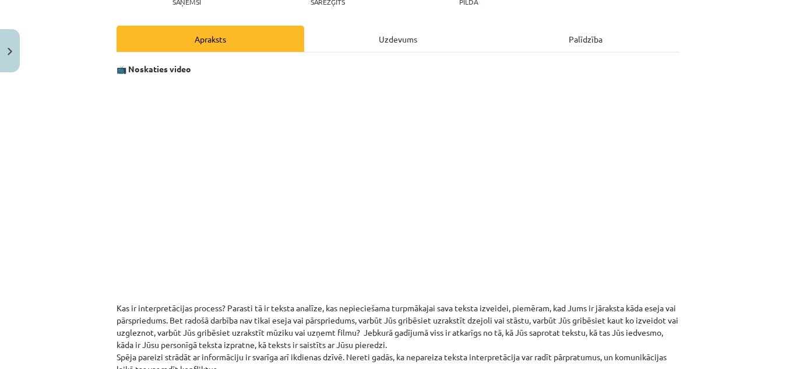
click at [403, 40] on div "Uzdevums" at bounding box center [398, 39] width 188 height 26
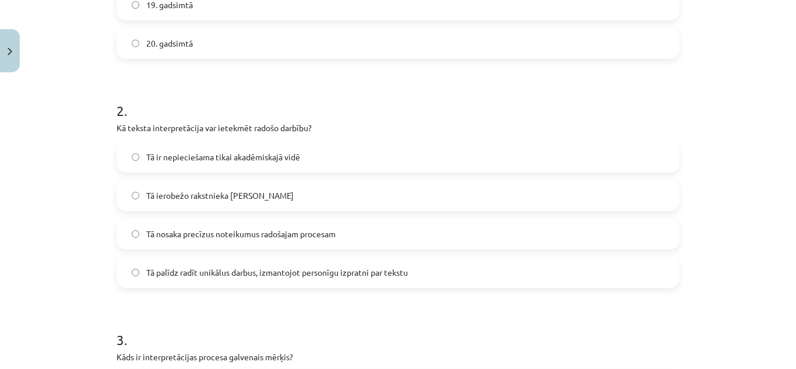
scroll to position [437, 0]
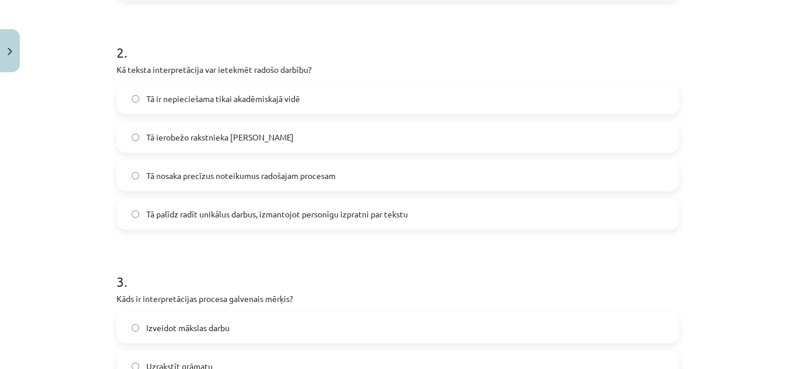
click at [330, 220] on span "Tā palīdz radīt unikālus darbus, izmantojot personīgu izpratni par tekstu" at bounding box center [277, 214] width 262 height 12
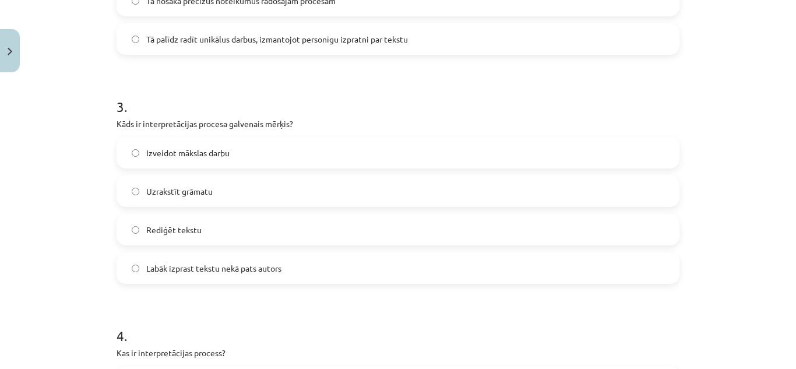
scroll to position [670, 0]
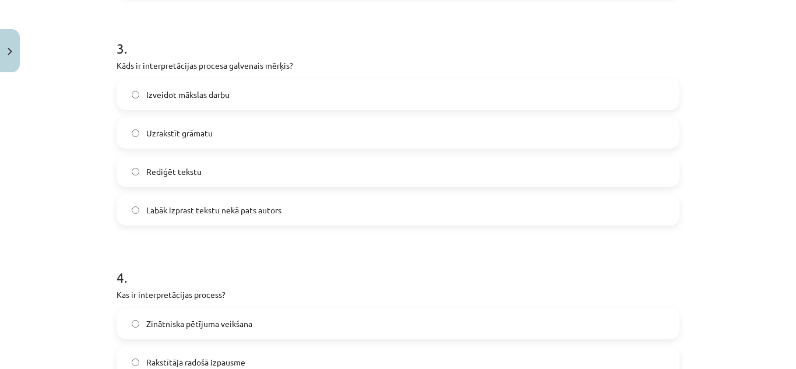
click at [298, 205] on label "Labāk izprast tekstu nekā pats autors" at bounding box center [398, 209] width 561 height 29
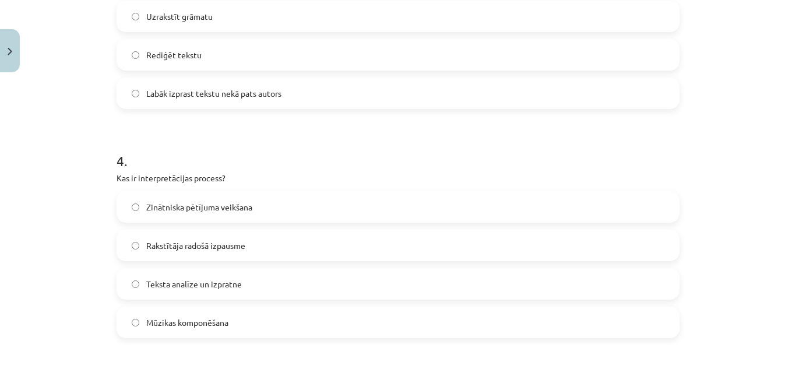
scroll to position [904, 0]
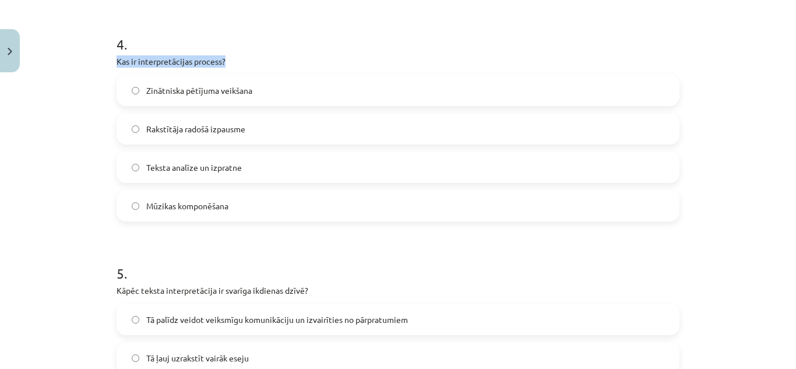
drag, startPoint x: 233, startPoint y: 59, endPoint x: 110, endPoint y: 58, distance: 123.6
copy p "Kas ir interpretācijas process?"
click at [223, 45] on h1 "4 ." at bounding box center [398, 34] width 563 height 36
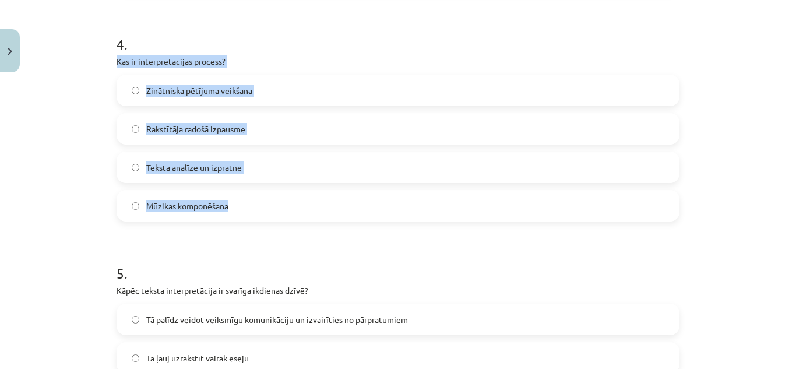
drag, startPoint x: 94, startPoint y: 64, endPoint x: 278, endPoint y: 194, distance: 224.5
click at [278, 196] on div "Mācību tēma: Literatūras i - 10. klases 1.ieskaites mācību materiāls #5 Teksta …" at bounding box center [398, 184] width 796 height 369
copy div "Kas ir interpretācijas process? Zinātniska pētījuma veikšana Rakstītāja radošā …"
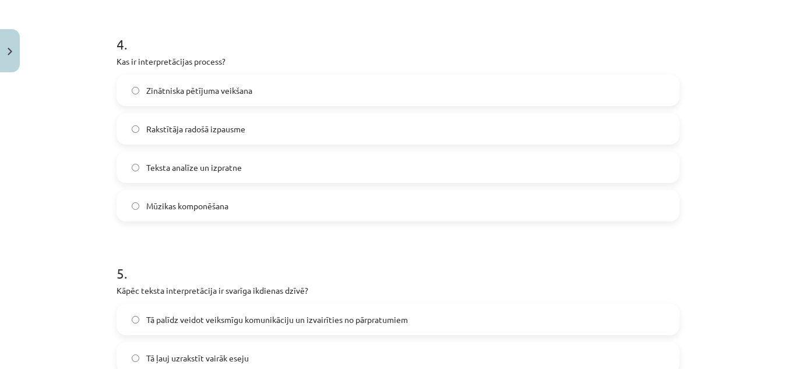
click at [239, 177] on label "Teksta analīze un izpratne" at bounding box center [398, 167] width 561 height 29
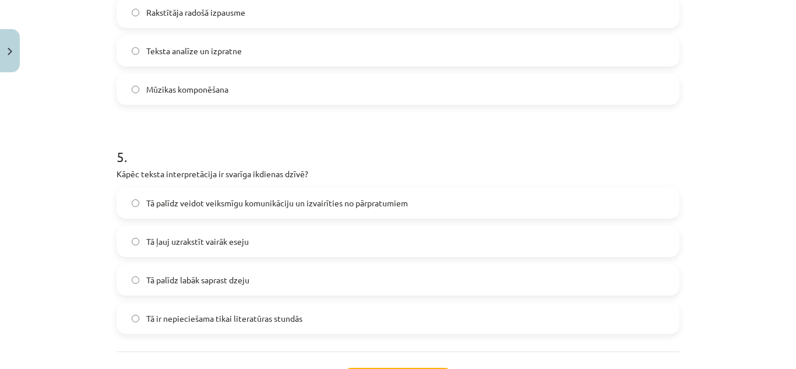
scroll to position [1121, 0]
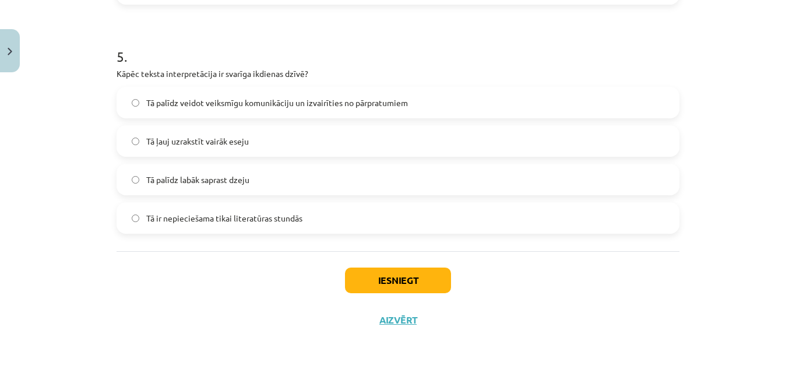
click at [273, 101] on span "Tā palīdz veidot veiksmīgu komunikāciju un izvairīties no pārpratumiem" at bounding box center [277, 103] width 262 height 12
click at [414, 275] on button "Iesniegt" at bounding box center [398, 281] width 106 height 26
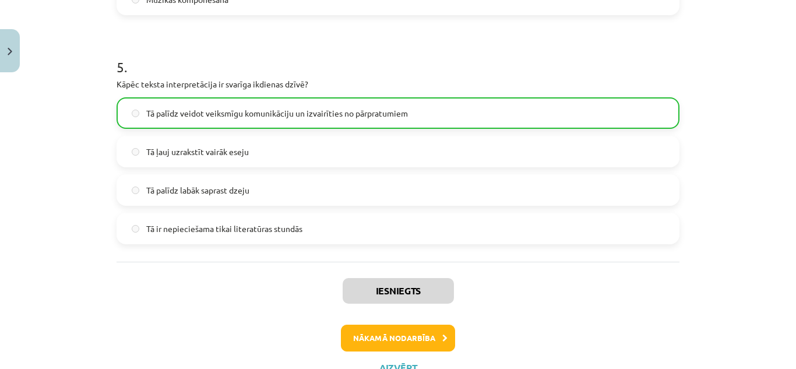
scroll to position [1158, 0]
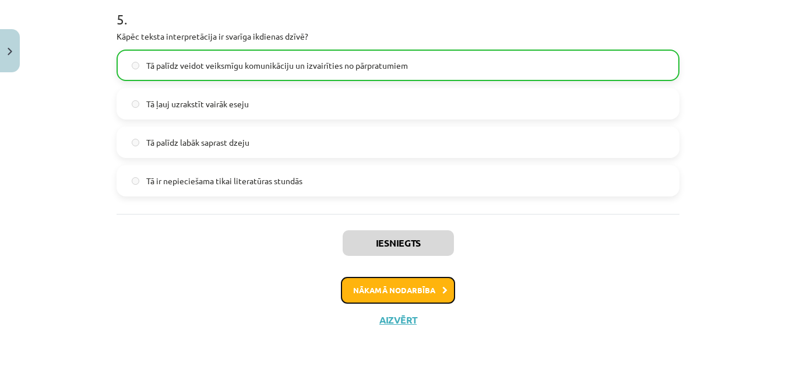
click at [423, 285] on button "Nākamā nodarbība" at bounding box center [398, 290] width 114 height 27
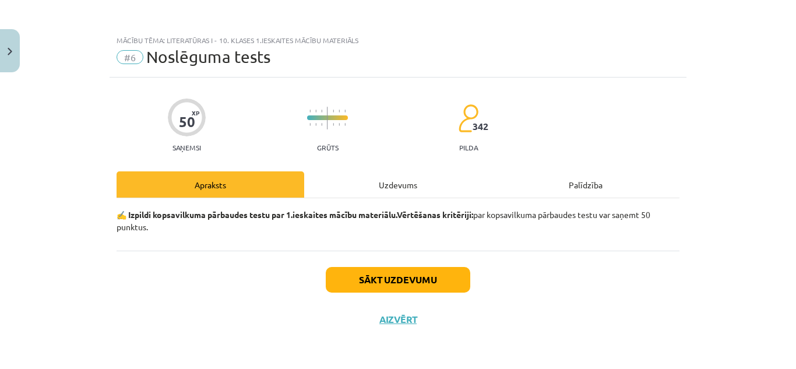
scroll to position [0, 0]
click at [369, 179] on div "Uzdevums" at bounding box center [398, 184] width 188 height 26
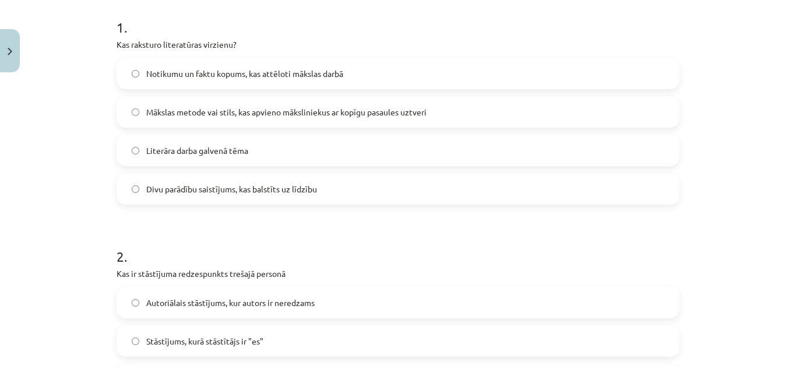
scroll to position [58, 0]
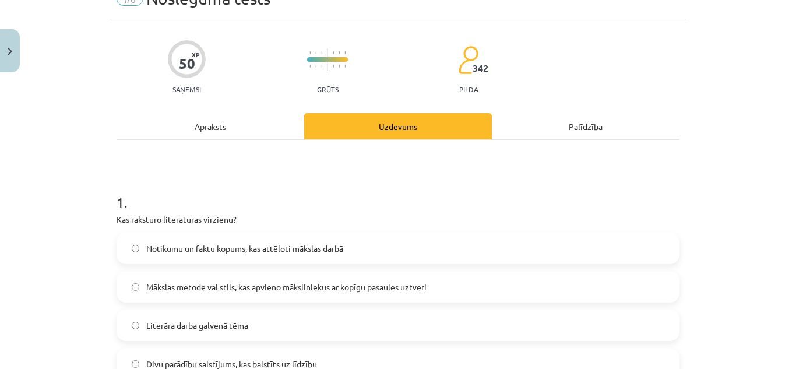
click at [215, 127] on div "Apraksts" at bounding box center [211, 126] width 188 height 26
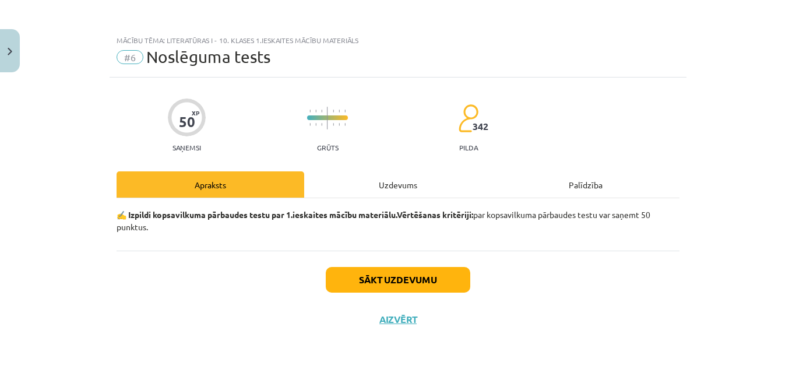
scroll to position [0, 0]
click at [398, 185] on div "Uzdevums" at bounding box center [398, 184] width 188 height 26
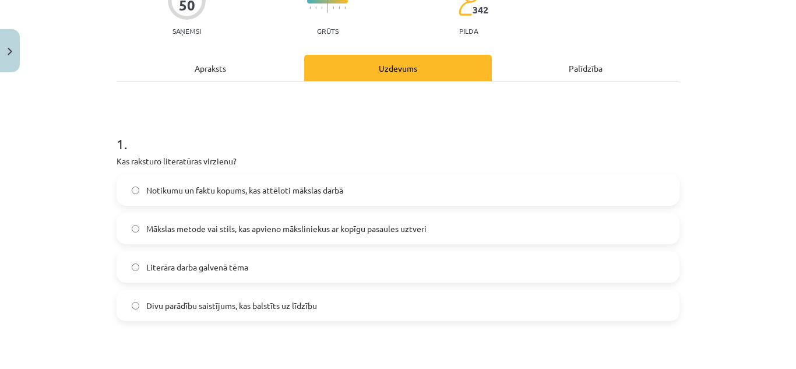
scroll to position [175, 0]
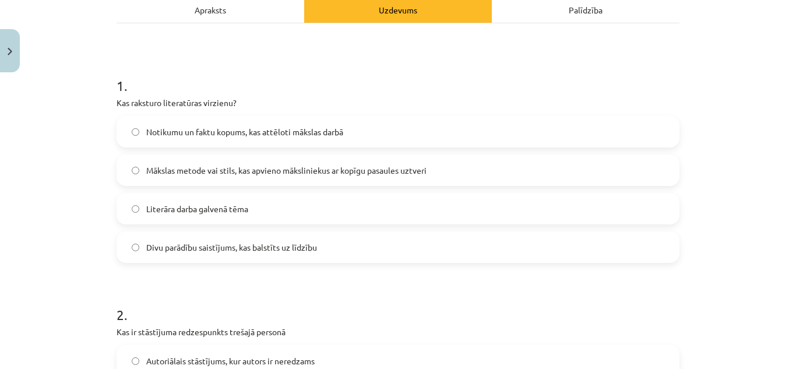
click at [376, 161] on label "Mākslas metode vai stils, kas apvieno māksliniekus ar kopīgu pasaules uztveri" at bounding box center [398, 170] width 561 height 29
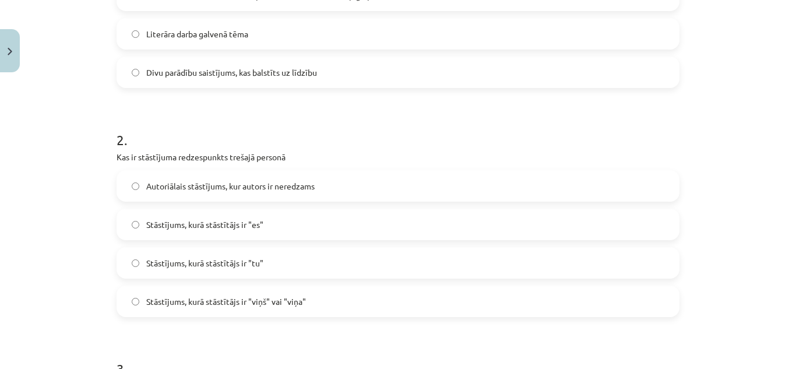
scroll to position [408, 0]
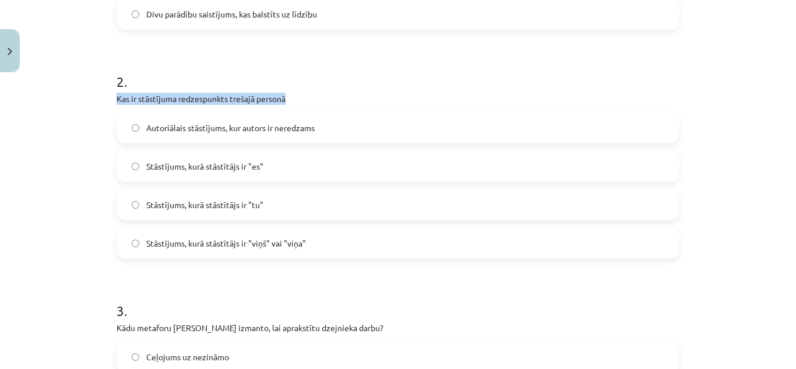
drag, startPoint x: 303, startPoint y: 103, endPoint x: 110, endPoint y: 96, distance: 193.7
copy p "Kas ir stāstījuma redzespunkts trešajā personā"
click at [348, 92] on div "2 . Kas ir stāstījuma redzespunkts trešajā personā Autoriālais stāstījums, kur …" at bounding box center [398, 156] width 563 height 206
click at [296, 237] on span "Stāstījums, kurā stāstītājs ir "viņš" vai "viņa"" at bounding box center [226, 243] width 160 height 12
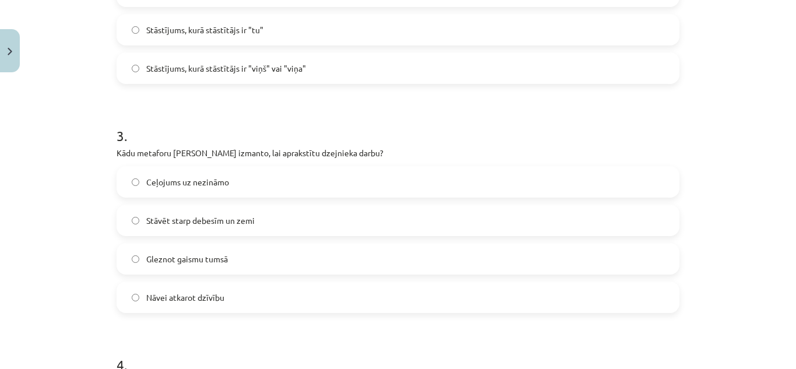
scroll to position [641, 0]
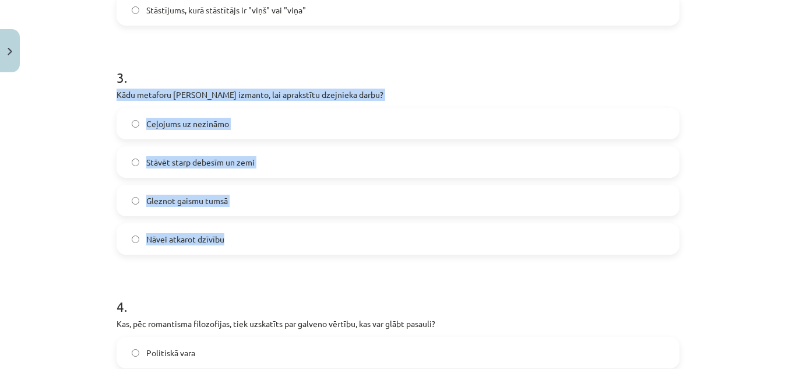
drag, startPoint x: 99, startPoint y: 88, endPoint x: 251, endPoint y: 233, distance: 209.9
click at [252, 234] on div "Mācību tēma: Literatūras i - 10. klases 1.ieskaites mācību materiāls #6 Noslēgu…" at bounding box center [398, 184] width 796 height 369
copy div "Kādu metaforu [PERSON_NAME] izmanto, lai aprakstītu dzejnieka darbu? Ceļojums u…"
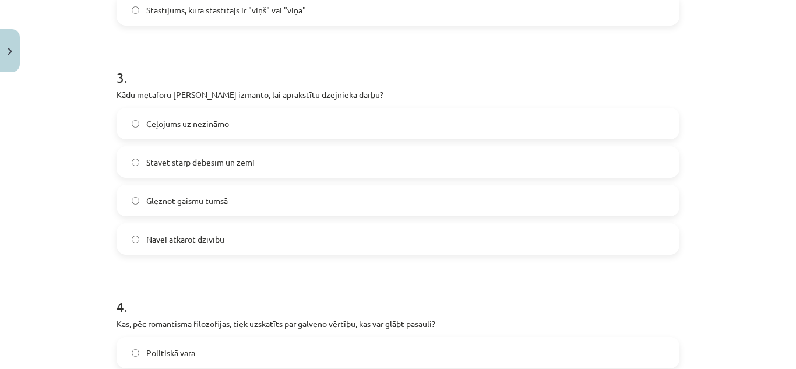
click at [410, 80] on h1 "3 ." at bounding box center [398, 67] width 563 height 36
click at [258, 194] on label "Gleznot gaismu tumsā" at bounding box center [398, 200] width 561 height 29
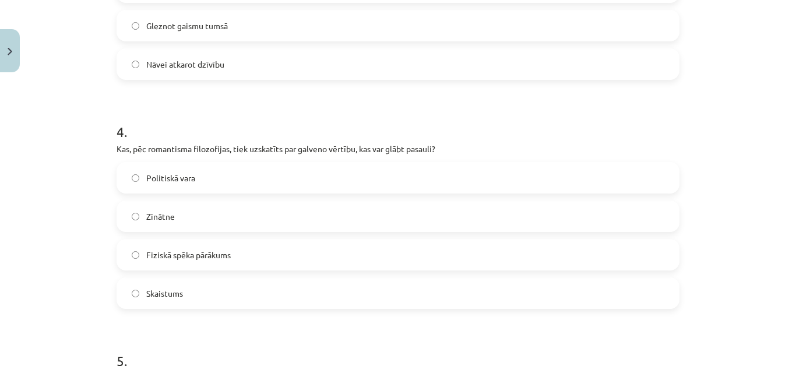
scroll to position [933, 0]
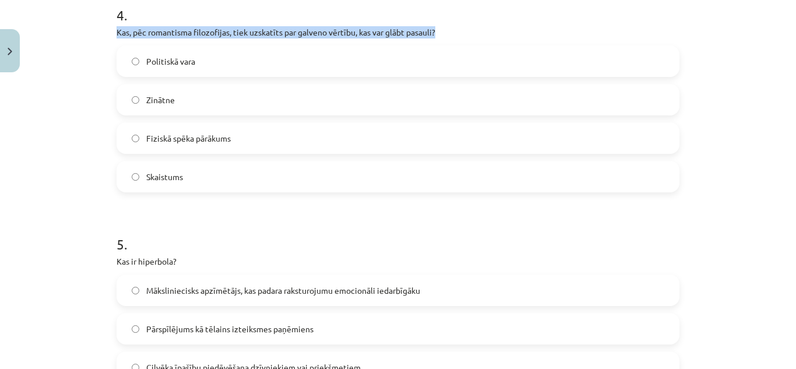
drag, startPoint x: 103, startPoint y: 27, endPoint x: 440, endPoint y: 34, distance: 337.1
click at [440, 35] on div "Mācību tēma: Literatūras i - 10. klases 1.ieskaites mācību materiāls #6 Noslēgu…" at bounding box center [398, 184] width 796 height 369
copy p "Kas, pēc romantisma filozofijas, tiek uzskatīts par galveno vērtību, kas var gl…"
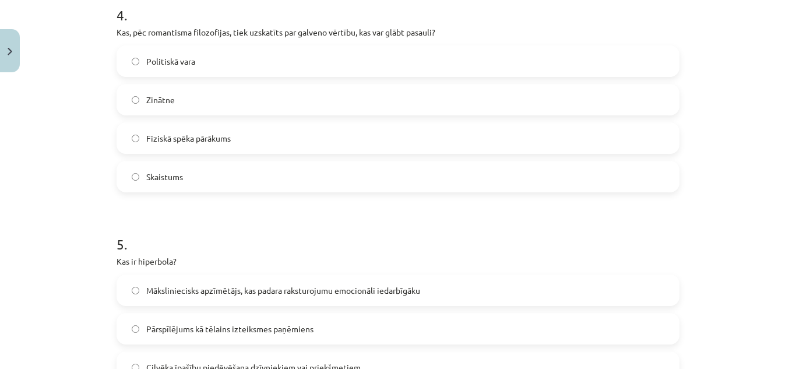
click at [93, 46] on div "Mācību tēma: Literatūras i - 10. klases 1.ieskaites mācību materiāls #6 Noslēgu…" at bounding box center [398, 184] width 796 height 369
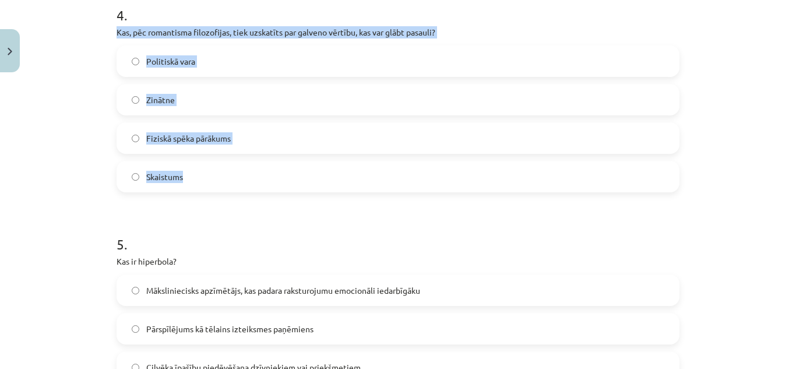
drag, startPoint x: 111, startPoint y: 29, endPoint x: 219, endPoint y: 175, distance: 181.0
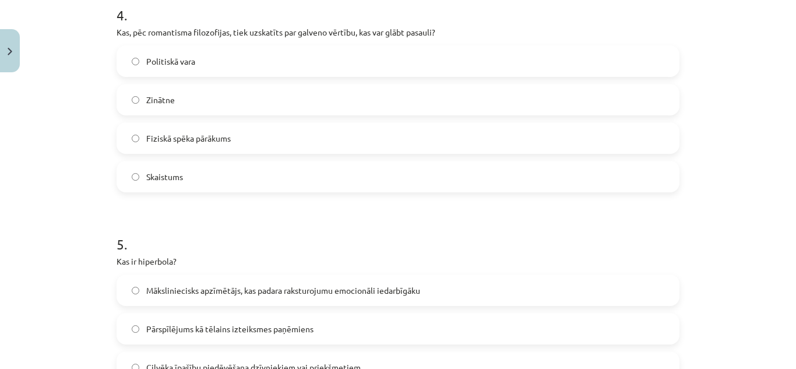
click at [167, 176] on span "Skaistums" at bounding box center [164, 177] width 37 height 12
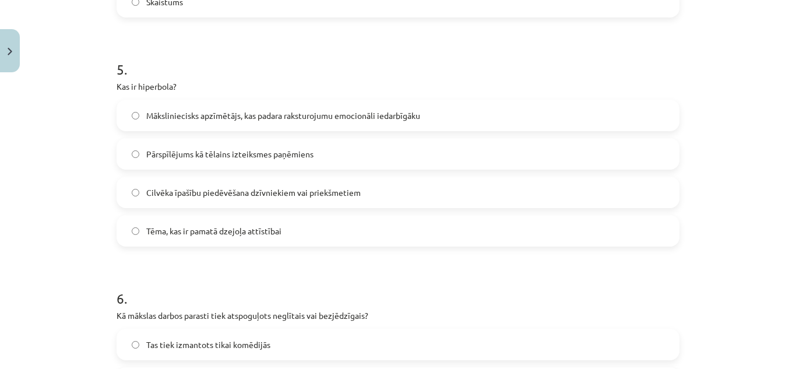
click at [289, 149] on span "Pārspīlējums kā tēlains izteiksmes paņēmiens" at bounding box center [229, 154] width 167 height 12
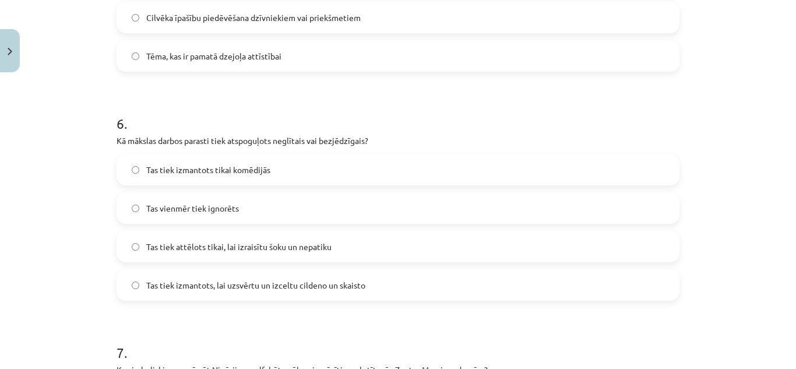
scroll to position [1341, 0]
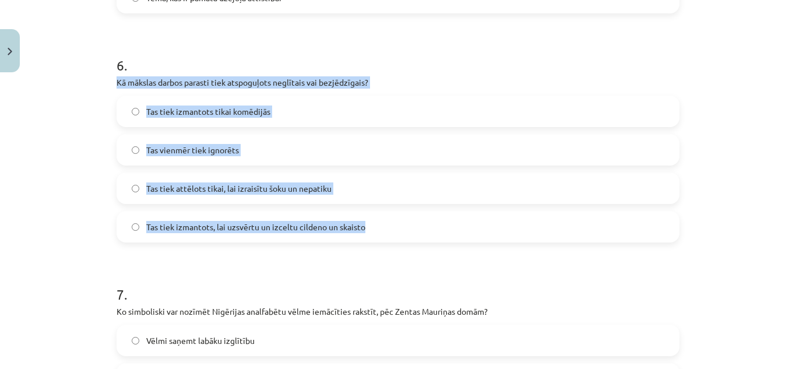
drag, startPoint x: 60, startPoint y: 85, endPoint x: 401, endPoint y: 224, distance: 367.9
click at [401, 224] on div "Mācību tēma: Literatūras i - 10. klases 1.ieskaites mācību materiāls #6 Noslēgu…" at bounding box center [398, 184] width 796 height 369
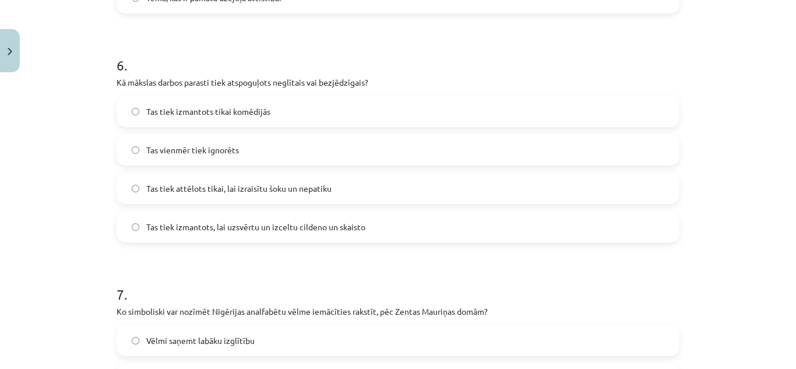
drag, startPoint x: 474, startPoint y: 61, endPoint x: 478, endPoint y: 77, distance: 16.8
click at [476, 67] on h1 "6 ." at bounding box center [398, 55] width 563 height 36
click at [368, 238] on label "Tas tiek izmantots, lai uzsvērtu un izceltu cildeno un skaisto" at bounding box center [398, 226] width 561 height 29
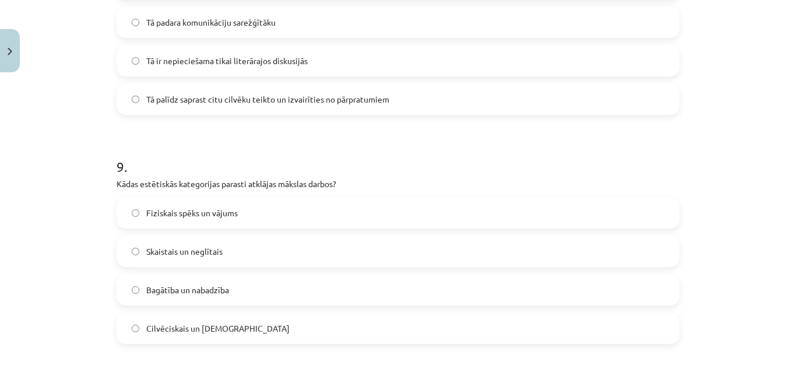
scroll to position [2266, 0]
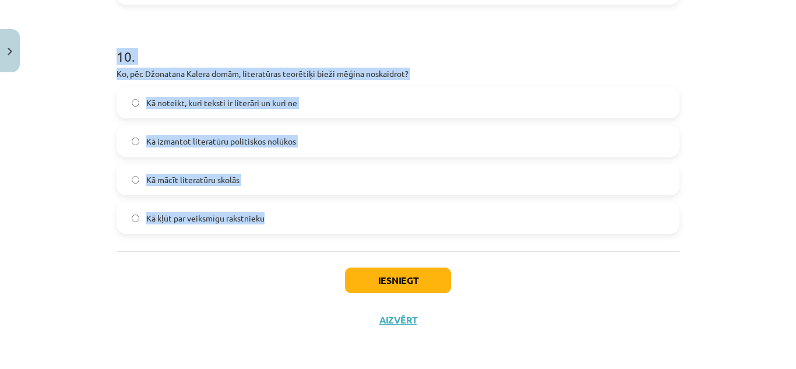
drag, startPoint x: 108, startPoint y: 78, endPoint x: 293, endPoint y: 219, distance: 232.2
click at [293, 219] on div "Mācību tēma: Literatūras i - 10. klases 1.ieskaites mācību materiāls #6 Noslēgu…" at bounding box center [398, 184] width 796 height 369
click at [48, 140] on div "Mācību tēma: Literatūras i - 10. klases 1.ieskaites mācību materiāls #6 Noslēgu…" at bounding box center [398, 184] width 796 height 369
click at [91, 161] on div "Mācību tēma: Literatūras i - 10. klases 1.ieskaites mācību materiāls #6 Noslēgu…" at bounding box center [398, 184] width 796 height 369
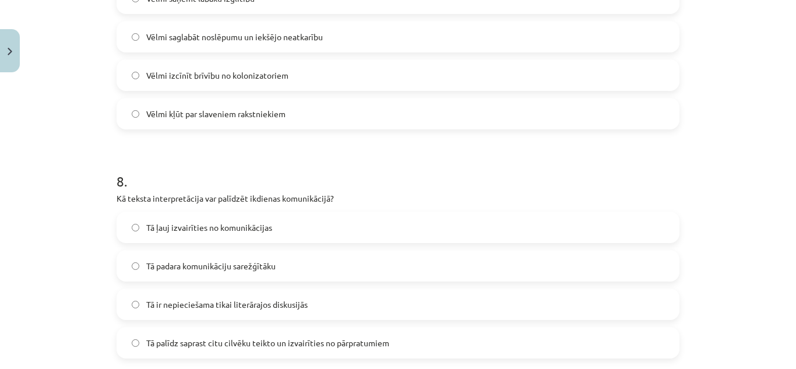
scroll to position [1625, 0]
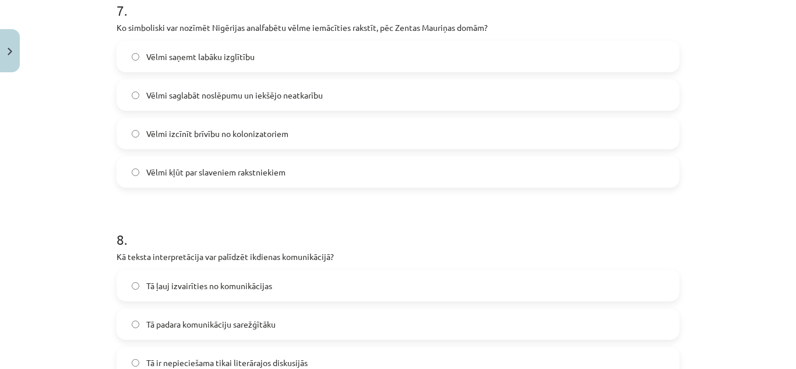
click at [206, 93] on span "Vēlmi saglabāt noslēpumu un iekšējo neatkarību" at bounding box center [234, 95] width 177 height 12
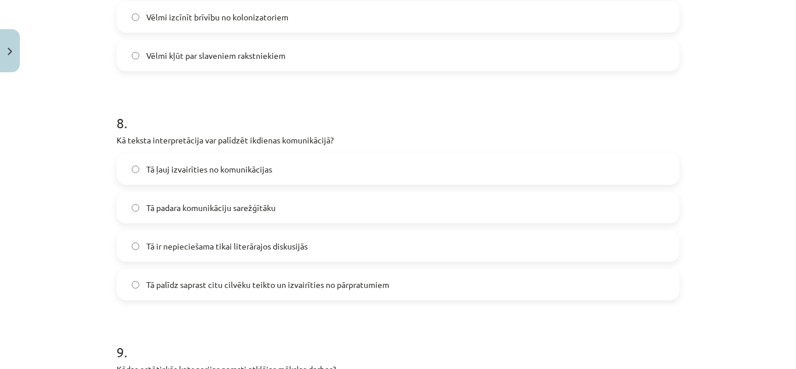
click at [203, 291] on label "Tā palīdz saprast citu cilvēku teikto un izvairīties no pārpratumiem" at bounding box center [398, 284] width 561 height 29
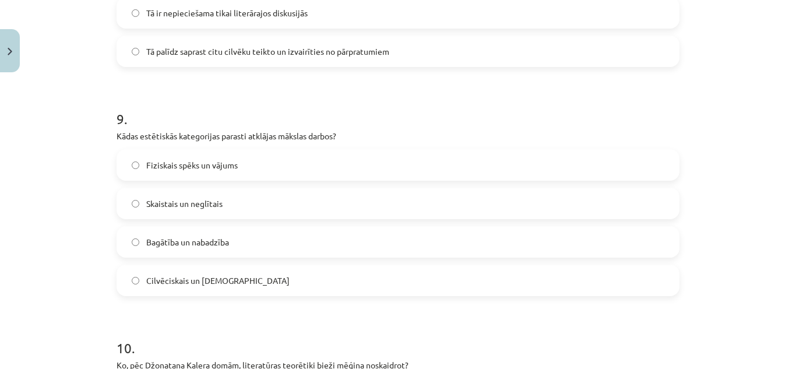
scroll to position [2033, 0]
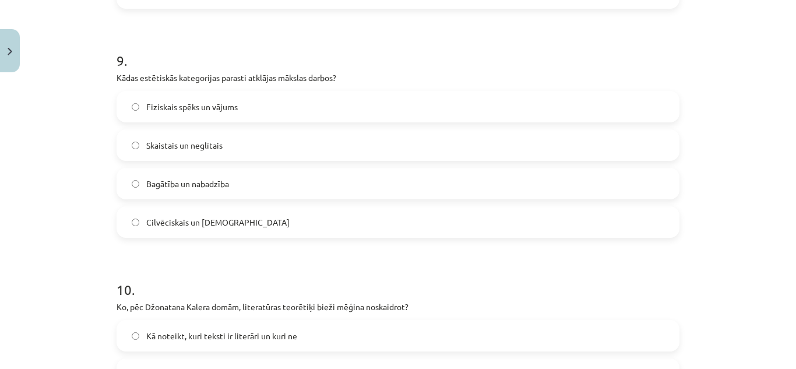
click at [184, 152] on label "Skaistais un neglītais" at bounding box center [398, 145] width 561 height 29
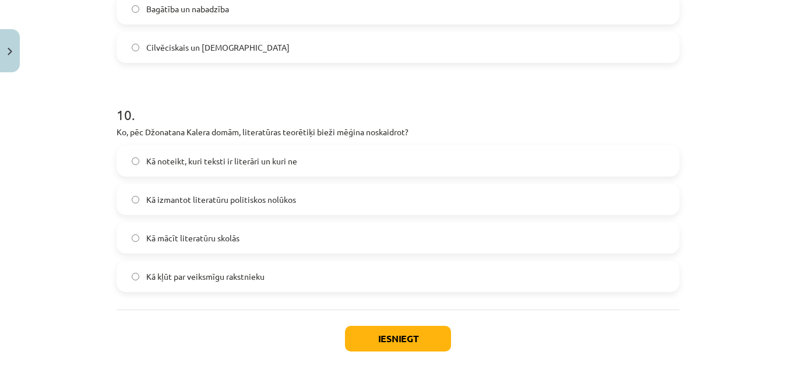
scroll to position [2266, 0]
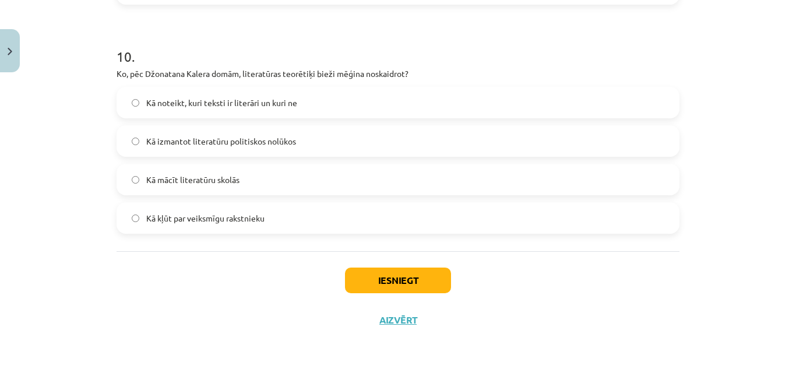
click at [294, 106] on label "Kā noteikt, kuri teksti ir literāri un kuri ne" at bounding box center [398, 102] width 561 height 29
click at [434, 275] on button "Iesniegt" at bounding box center [398, 281] width 106 height 26
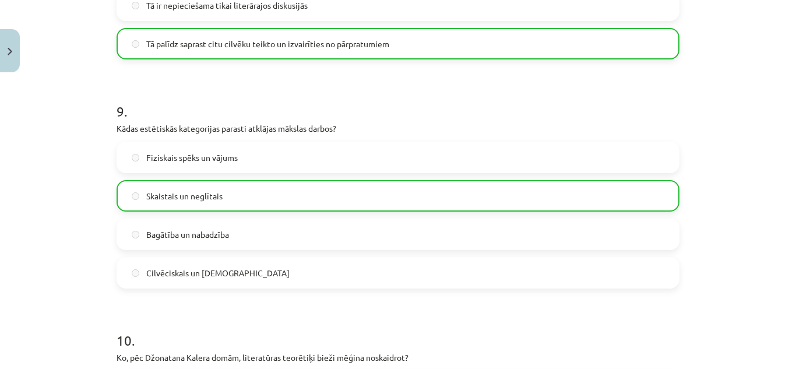
scroll to position [2303, 0]
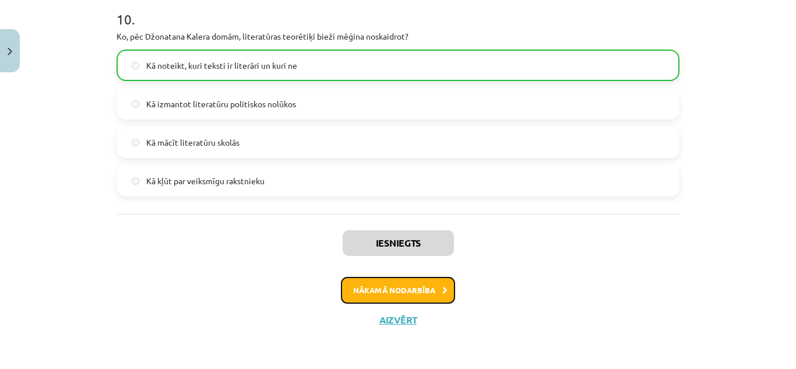
click at [419, 289] on button "Nākamā nodarbība" at bounding box center [398, 290] width 114 height 27
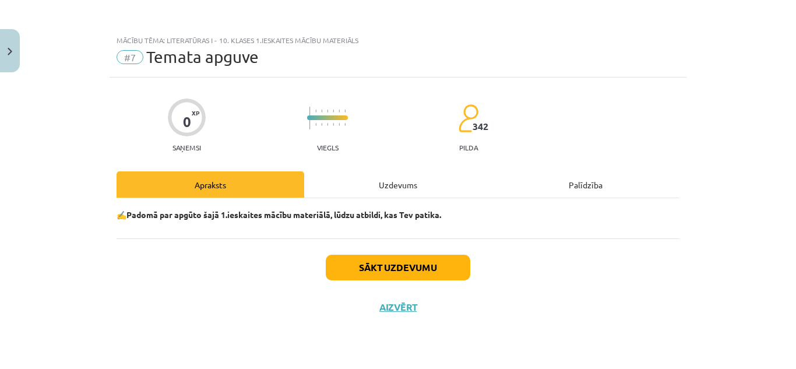
scroll to position [0, 0]
click at [415, 186] on div "Uzdevums" at bounding box center [398, 184] width 188 height 26
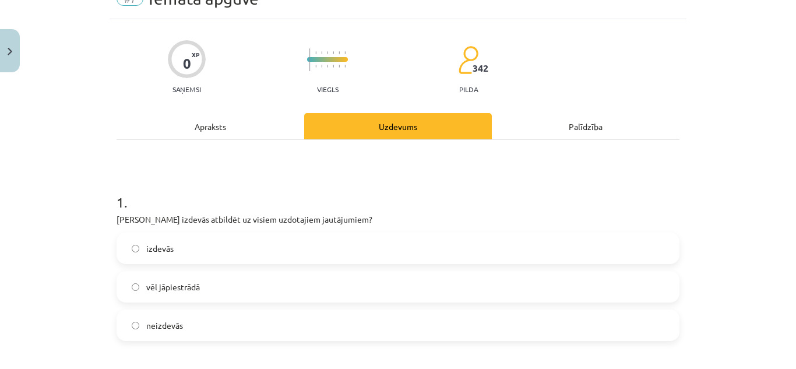
scroll to position [175, 0]
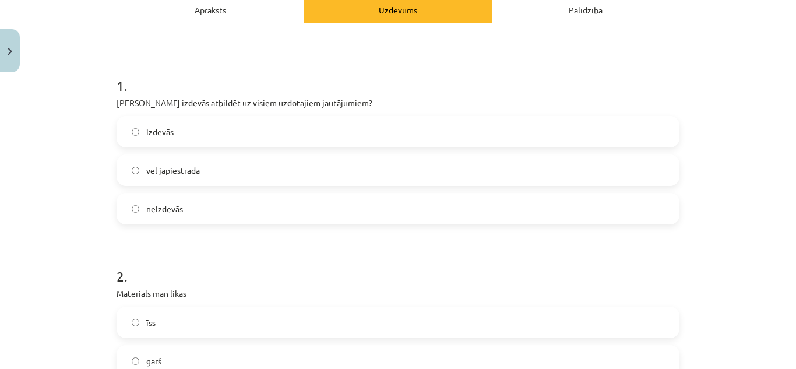
click at [220, 173] on label "vēl jāpiestrādā" at bounding box center [398, 170] width 561 height 29
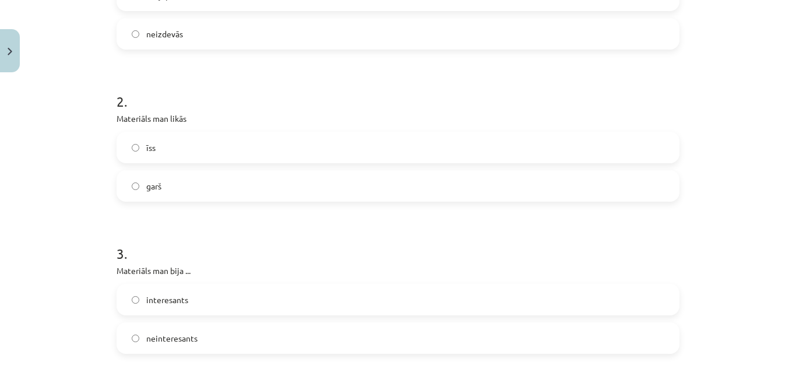
click at [203, 191] on label "garš" at bounding box center [398, 185] width 561 height 29
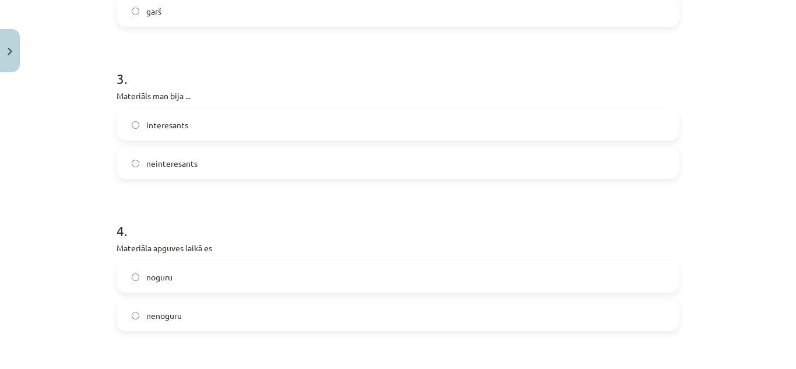
click at [212, 170] on label "neinteresants" at bounding box center [398, 163] width 561 height 29
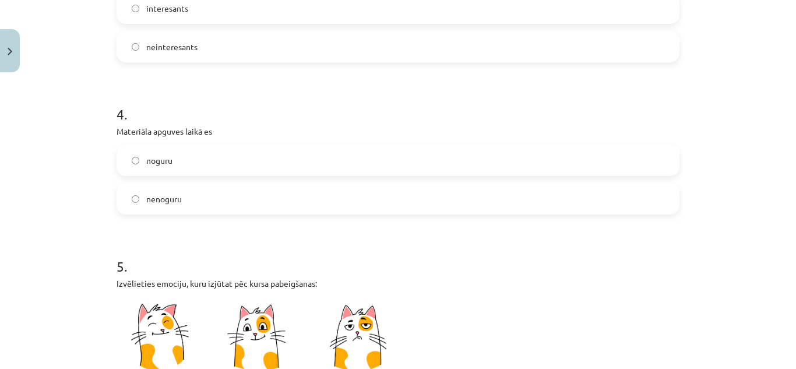
scroll to position [700, 0]
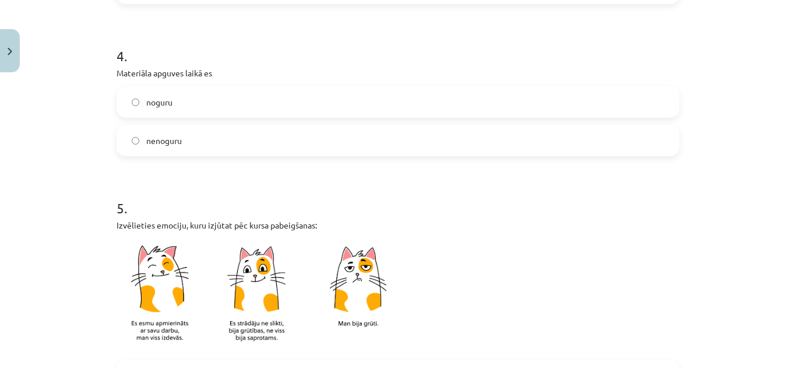
click at [197, 107] on label "noguru" at bounding box center [398, 101] width 561 height 29
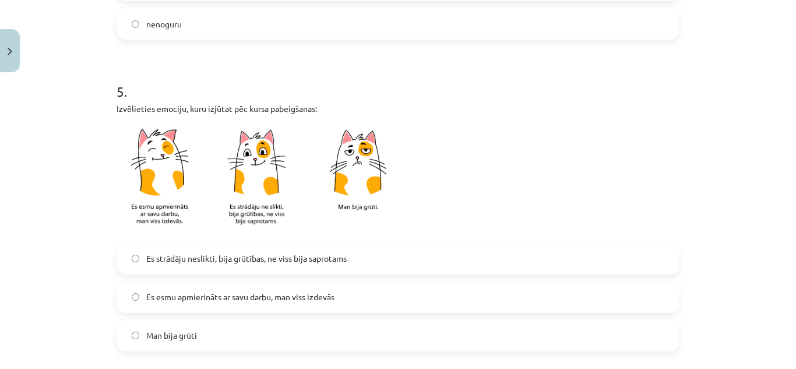
scroll to position [875, 0]
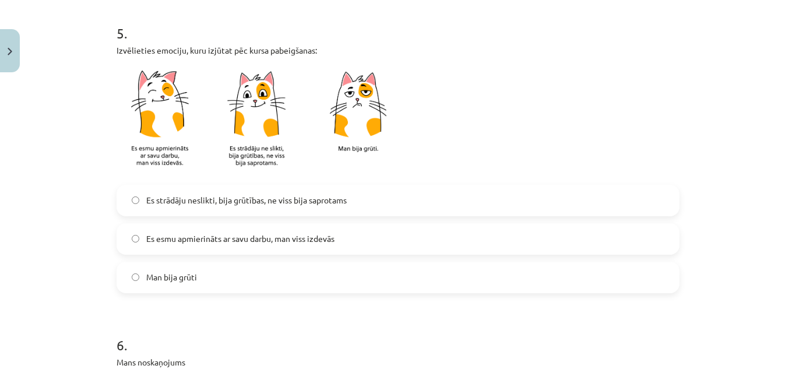
click at [189, 243] on span "Es esmu apmierināts ar savu darbu, man viss izdevās" at bounding box center [240, 239] width 188 height 12
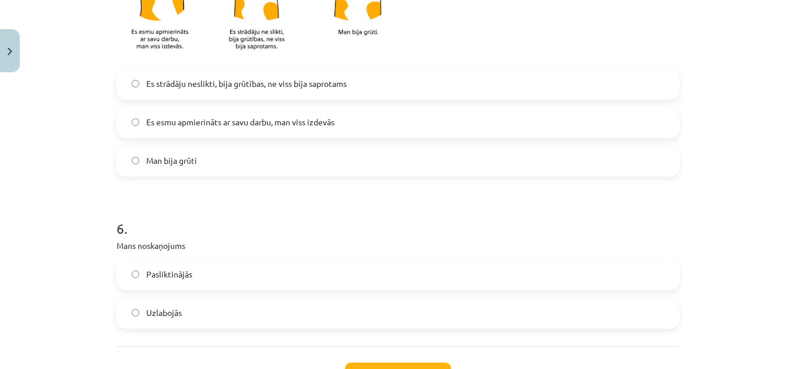
scroll to position [1049, 0]
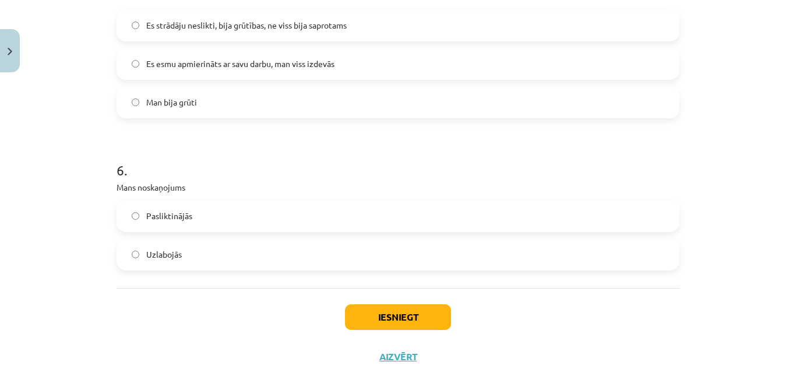
click at [191, 217] on label "Pasliktinājās" at bounding box center [398, 216] width 561 height 29
click at [435, 320] on button "Iesniegt" at bounding box center [398, 317] width 106 height 26
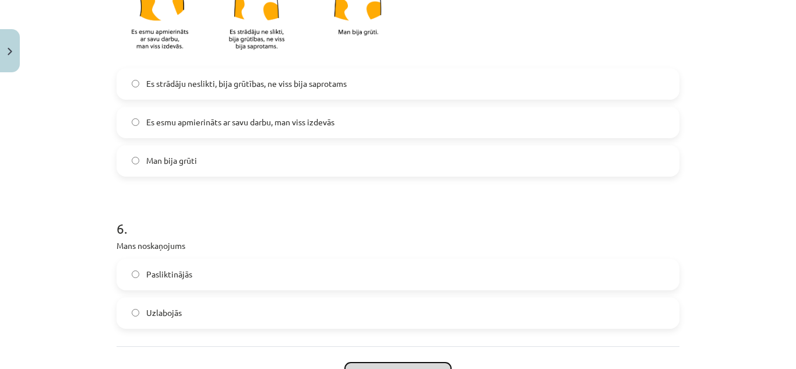
scroll to position [1086, 0]
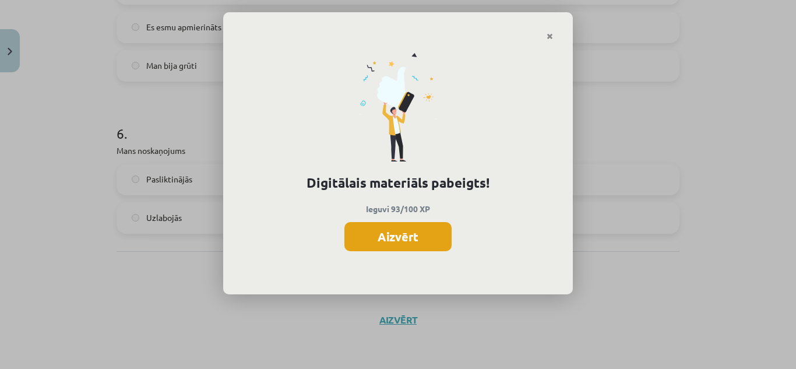
click at [443, 239] on button "Aizvērt" at bounding box center [398, 236] width 107 height 29
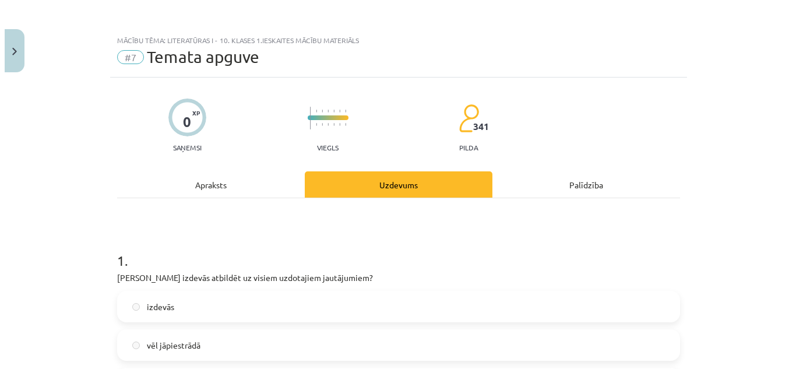
scroll to position [0, 0]
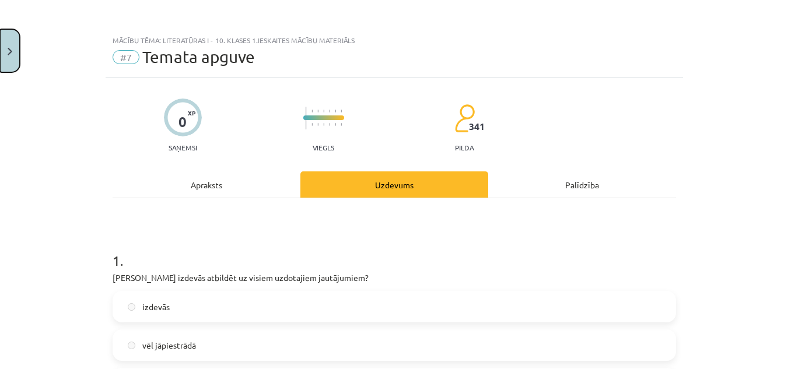
click at [1, 43] on button "Close" at bounding box center [10, 50] width 20 height 43
click at [42, 73] on span "Sākums" at bounding box center [45, 76] width 30 height 10
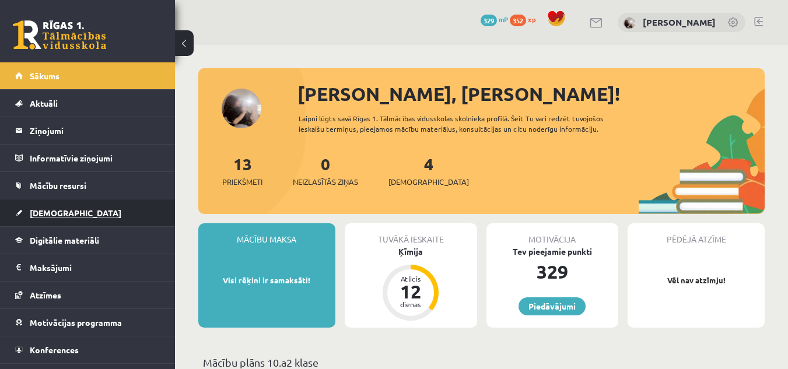
click at [48, 209] on span "[DEMOGRAPHIC_DATA]" at bounding box center [76, 213] width 92 height 10
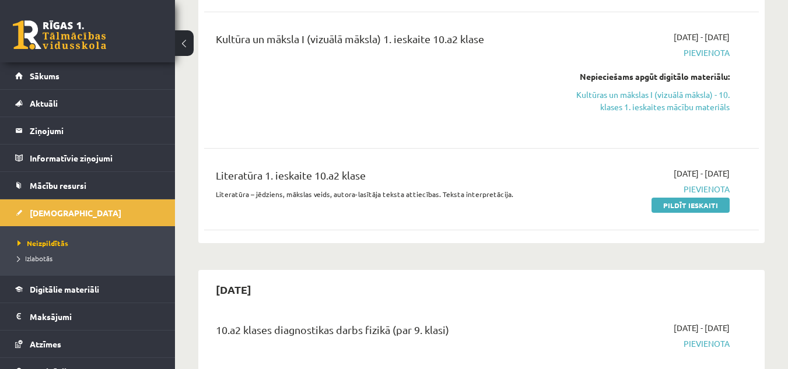
scroll to position [466, 0]
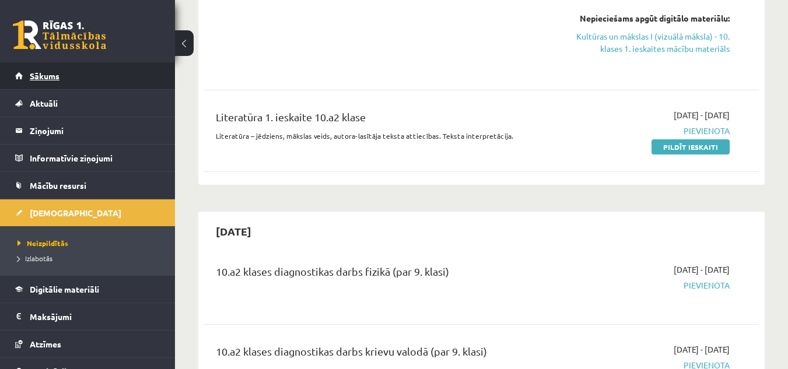
click at [36, 71] on span "Sākums" at bounding box center [45, 76] width 30 height 10
